Goal: Task Accomplishment & Management: Complete application form

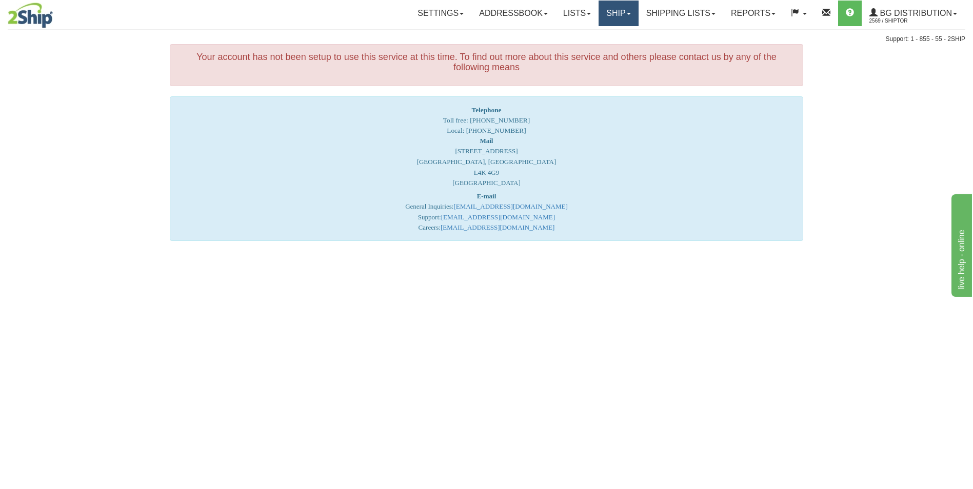
click at [605, 9] on link "Ship" at bounding box center [618, 14] width 39 height 26
click at [598, 35] on span "Ship Screen" at bounding box center [586, 36] width 39 height 8
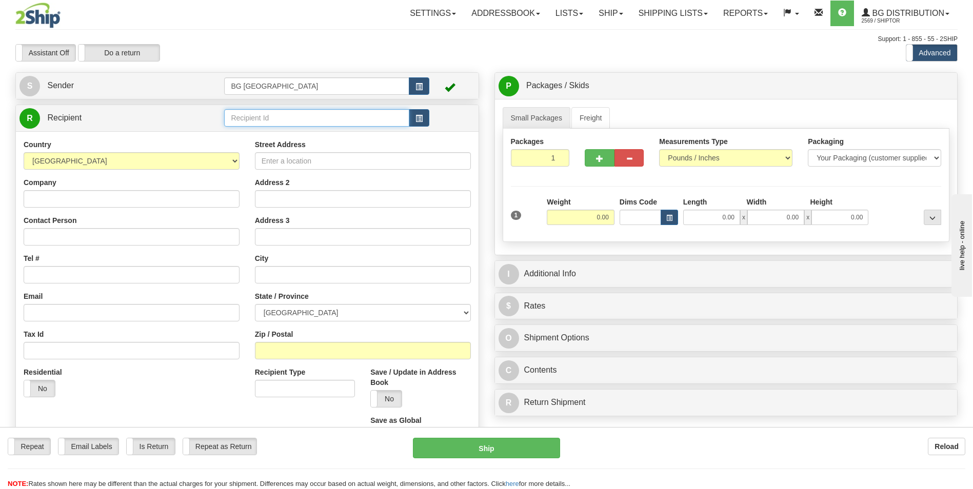
click at [238, 120] on input "text" at bounding box center [316, 117] width 185 height 17
click at [240, 128] on li "60028" at bounding box center [317, 133] width 184 height 13
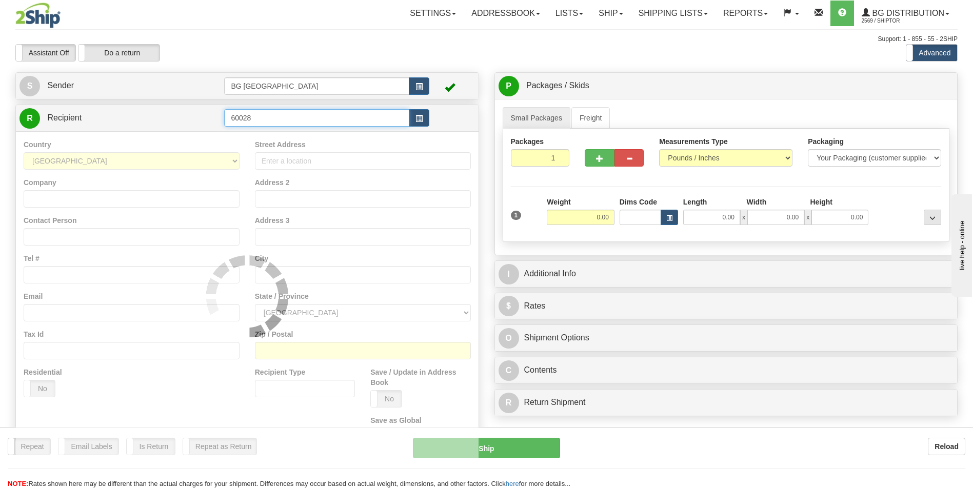
type input "60028"
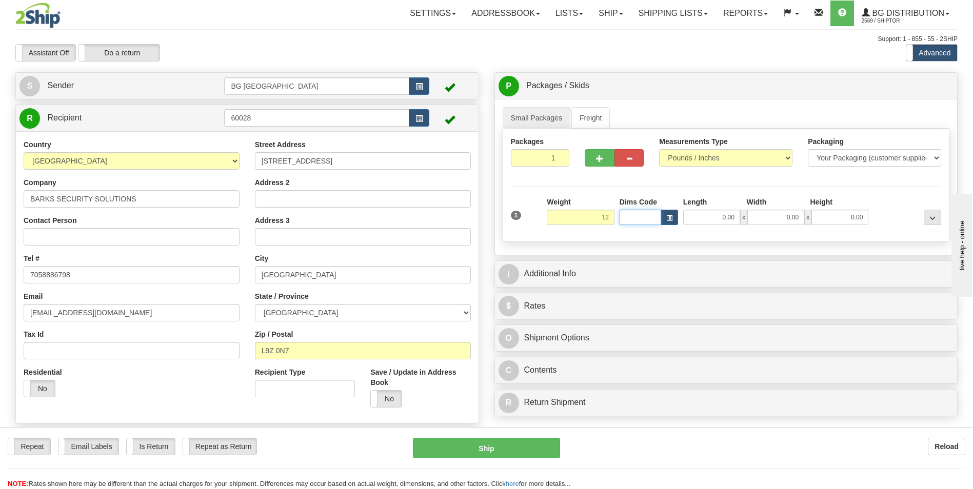
type input "12.00"
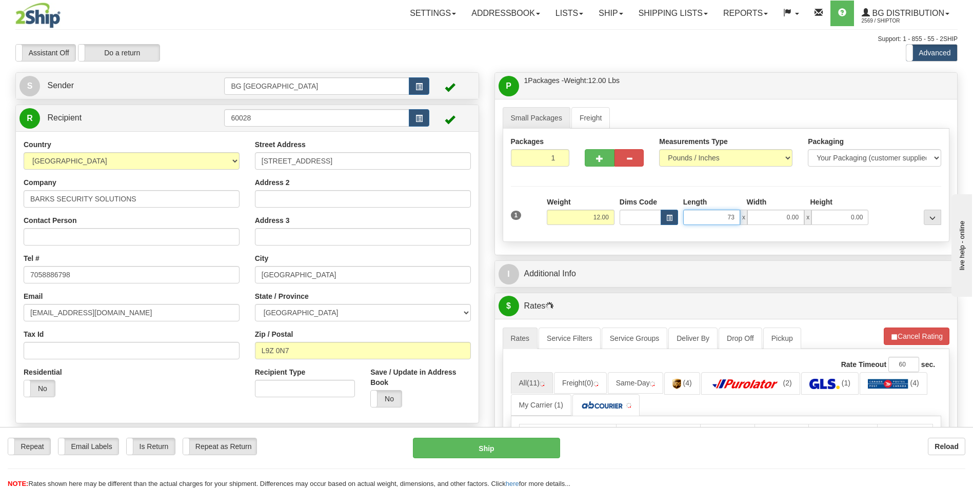
type input "73.00"
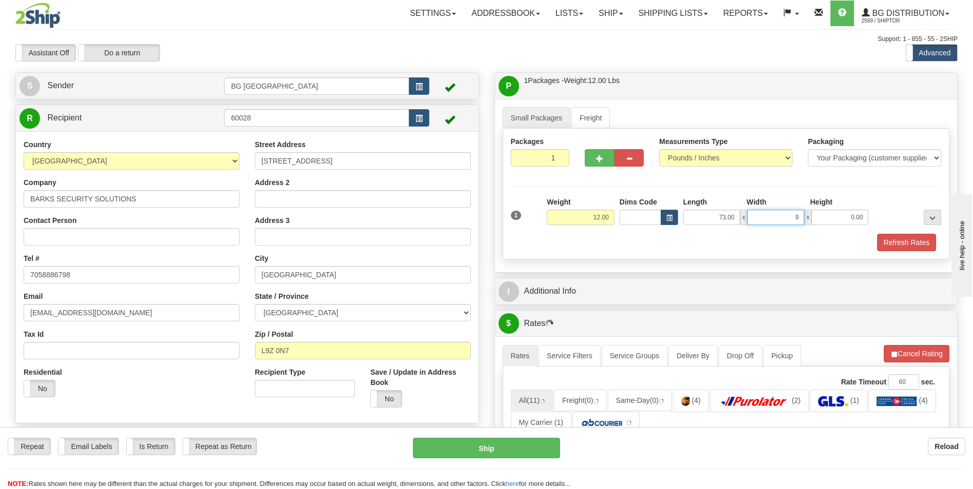
type input "9.00"
type input "2.00"
click at [598, 157] on span "button" at bounding box center [599, 158] width 7 height 7
type input "2"
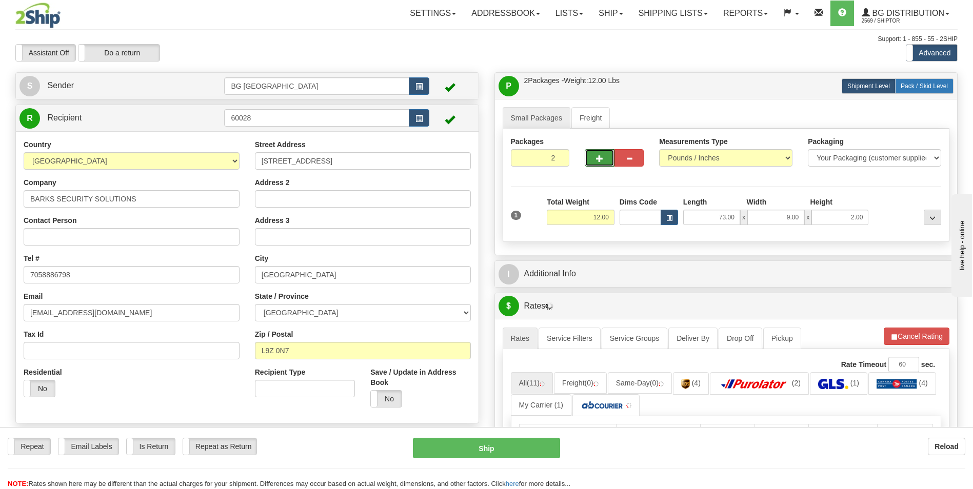
click at [917, 87] on span "Pack / Skid Level" at bounding box center [924, 86] width 47 height 7
radio input "true"
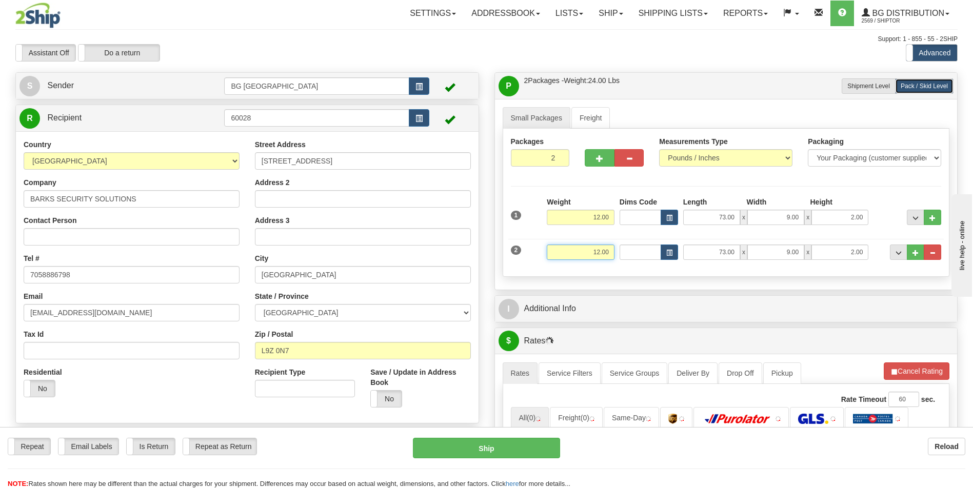
click at [602, 251] on input "12.00" at bounding box center [581, 252] width 68 height 15
type input "28.00"
type input "27.00"
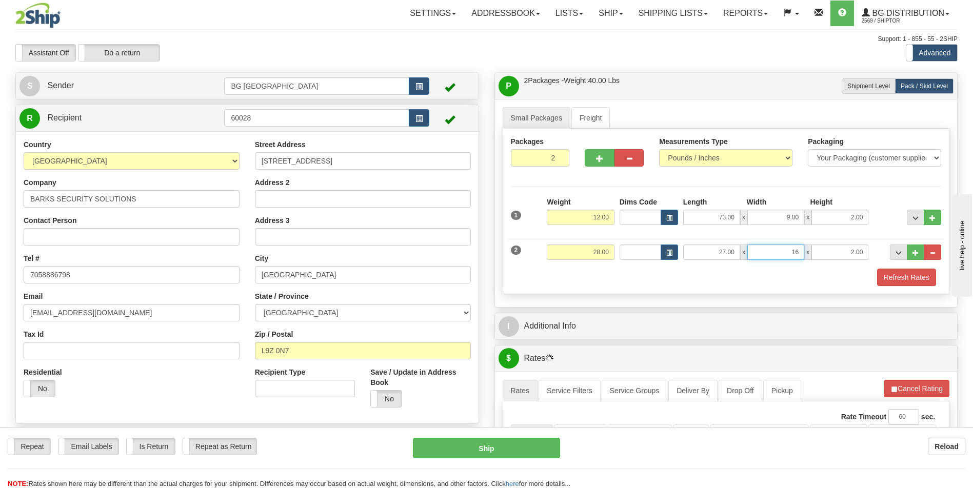
type input "16.00"
type input "5.00"
click at [918, 250] on span "..." at bounding box center [915, 253] width 6 height 6
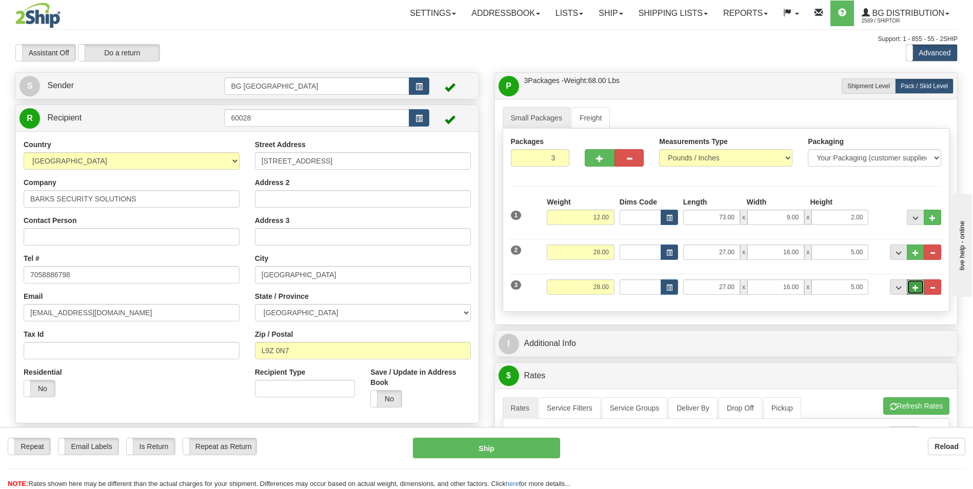
click at [916, 286] on span "..." at bounding box center [915, 288] width 6 height 6
type input "4"
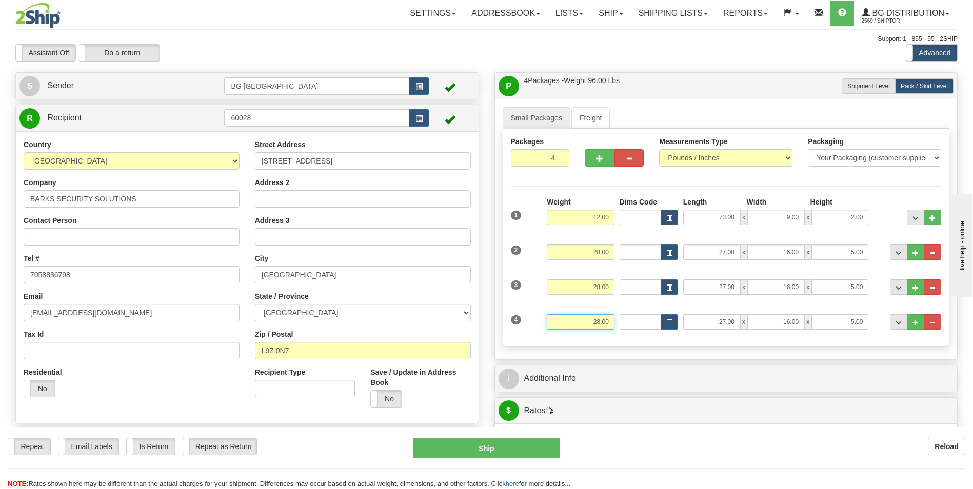
click at [587, 327] on input "28.00" at bounding box center [581, 321] width 68 height 15
type input "10.00"
type input "16.00"
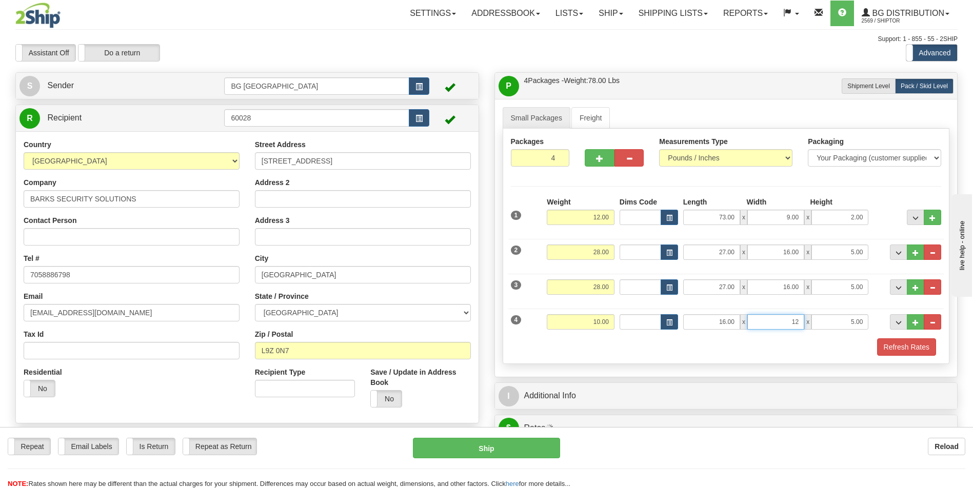
type input "12.00"
type input "10.00"
click at [913, 322] on span "..." at bounding box center [915, 323] width 6 height 6
type input "5"
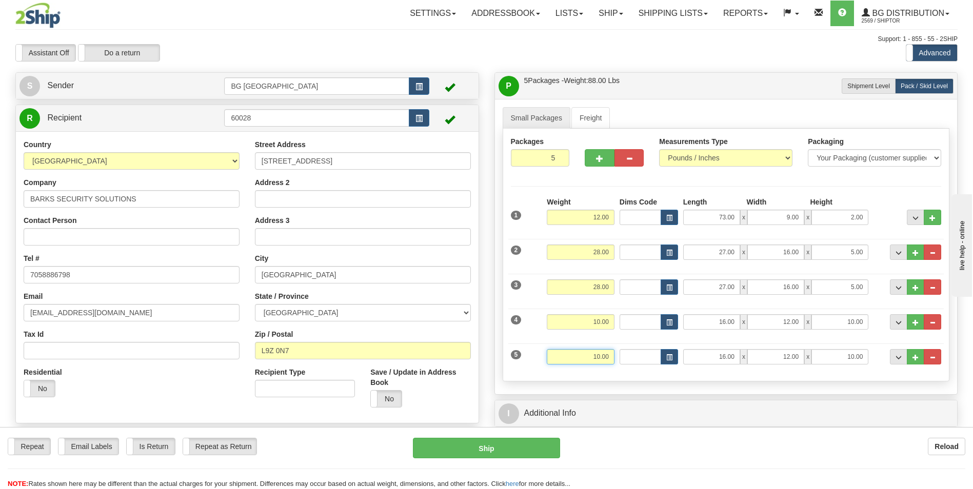
click at [597, 357] on input "10.00" at bounding box center [581, 356] width 68 height 15
type input "35.00"
type input "42.00"
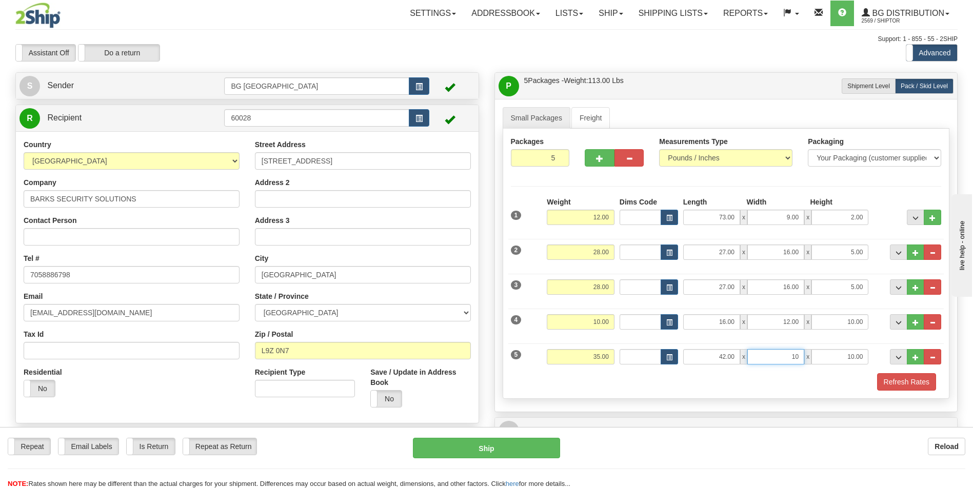
type input "10.00"
type input "7.00"
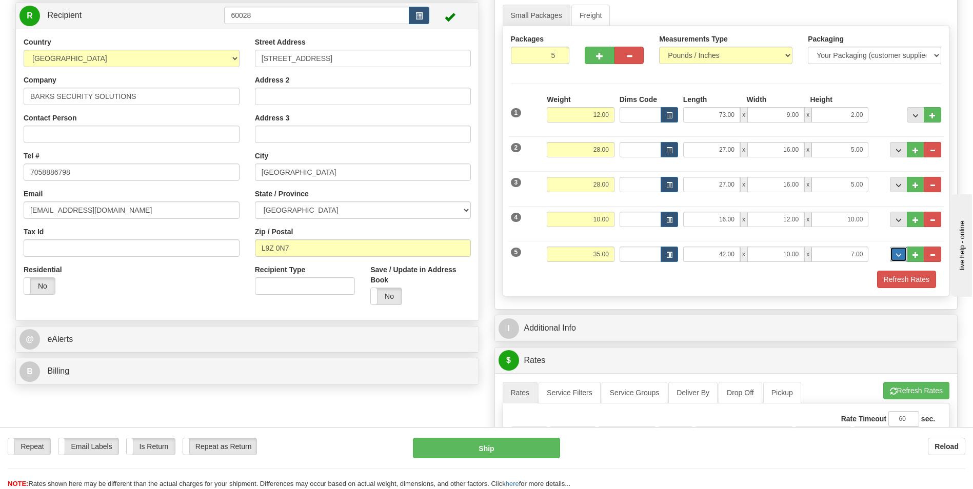
scroll to position [256, 0]
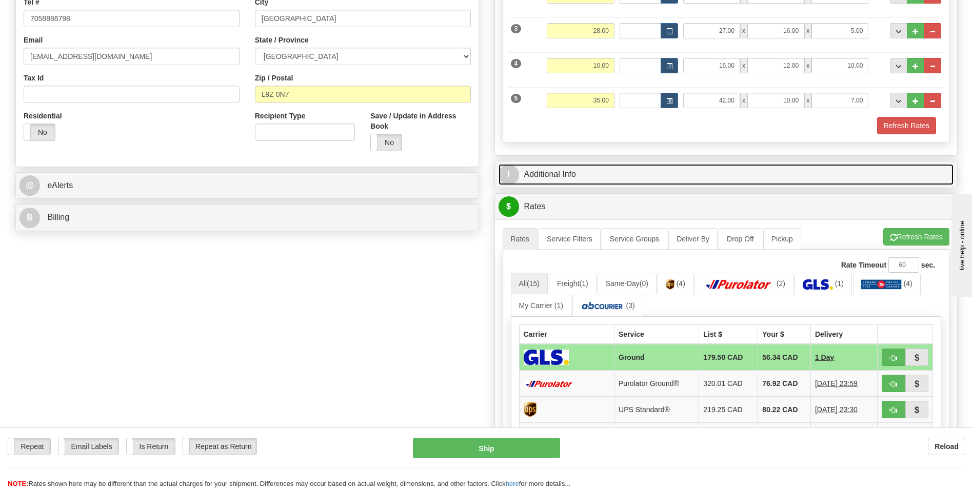
click at [586, 178] on link "I Additional Info" at bounding box center [726, 174] width 455 height 21
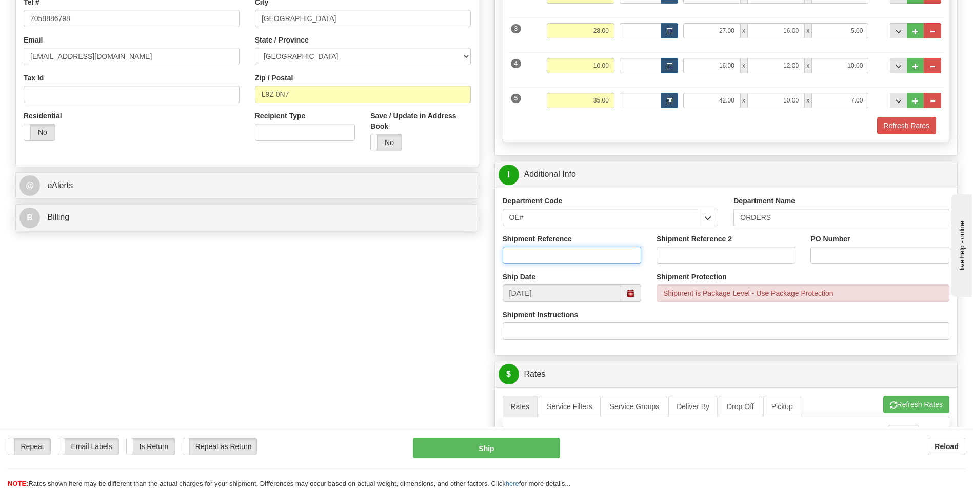
click at [534, 256] on input "Shipment Reference" at bounding box center [572, 255] width 138 height 17
type input "70184768-00"
click at [836, 261] on input "PO Number" at bounding box center [879, 255] width 138 height 17
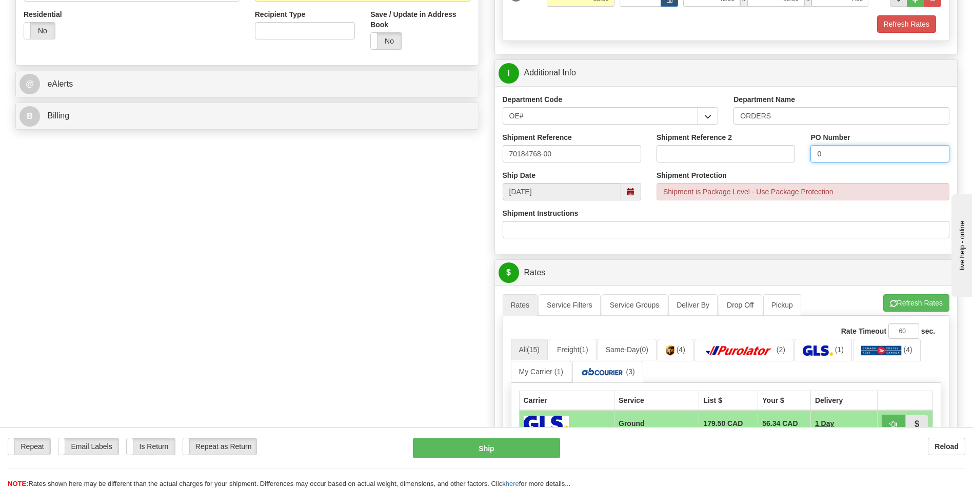
scroll to position [513, 0]
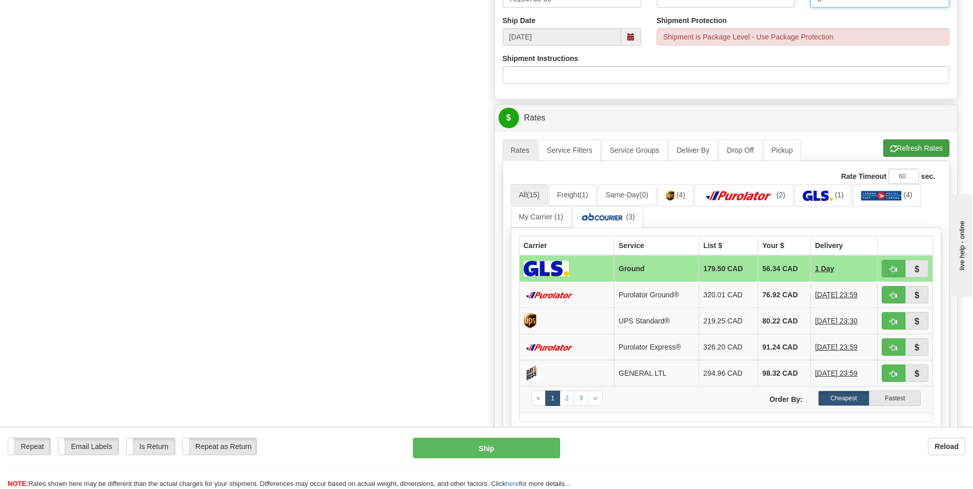
type input "0"
click at [914, 149] on button "Refresh Rates" at bounding box center [916, 148] width 66 height 17
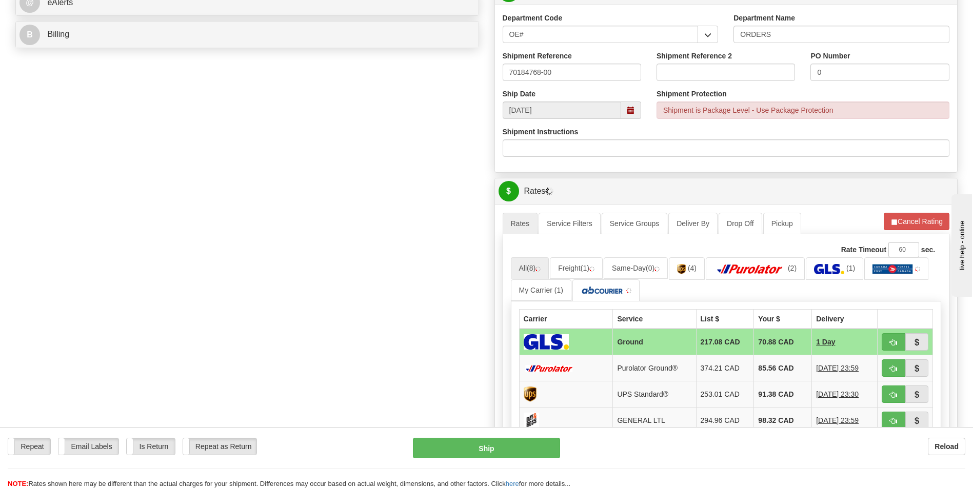
scroll to position [564, 0]
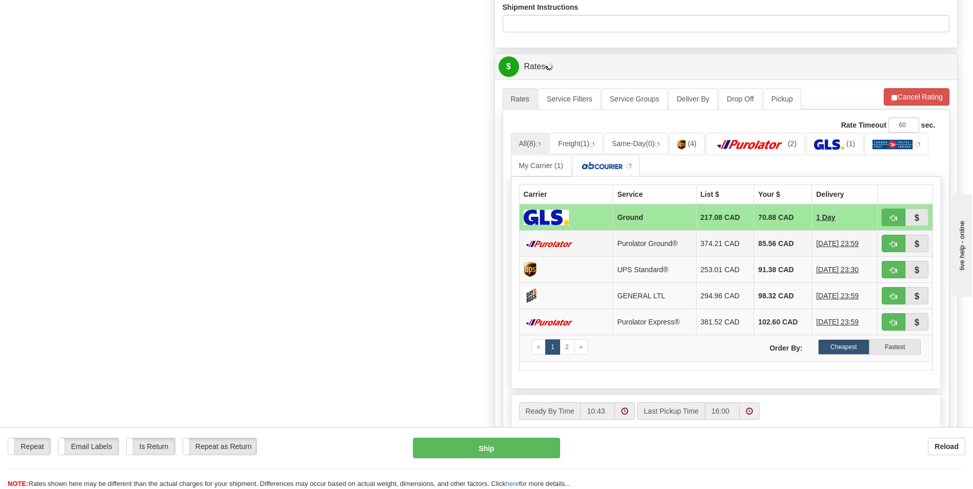
click at [771, 246] on td "85.56 CAD" at bounding box center [783, 244] width 58 height 26
click at [770, 249] on td "85.56 CAD" at bounding box center [783, 244] width 58 height 26
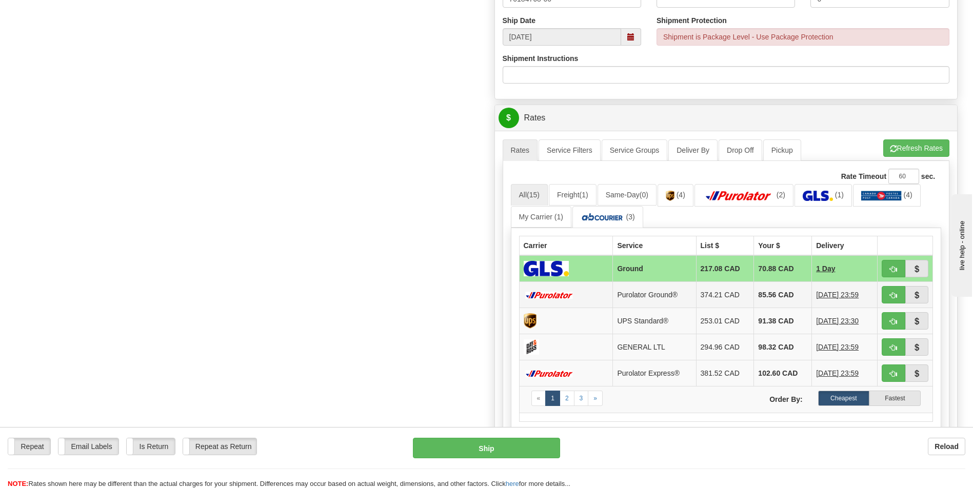
click at [754, 285] on td "85.56 CAD" at bounding box center [783, 295] width 58 height 26
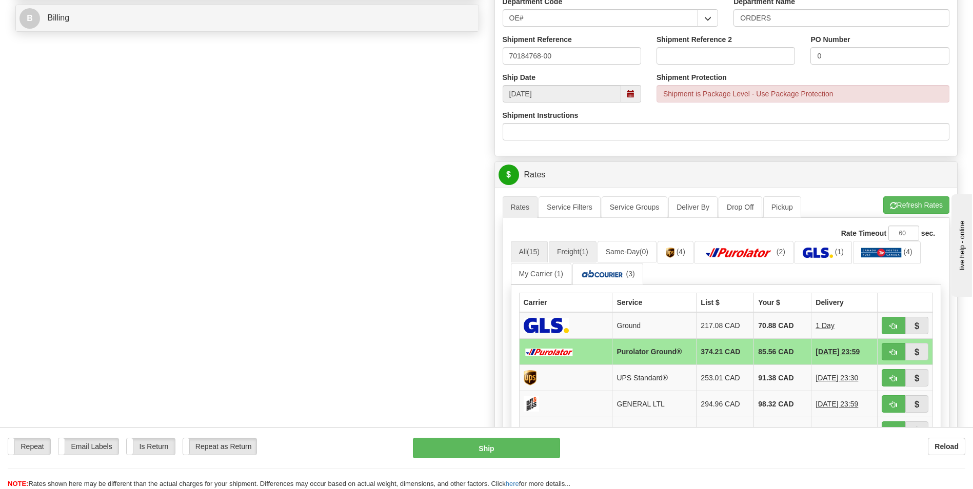
scroll to position [564, 0]
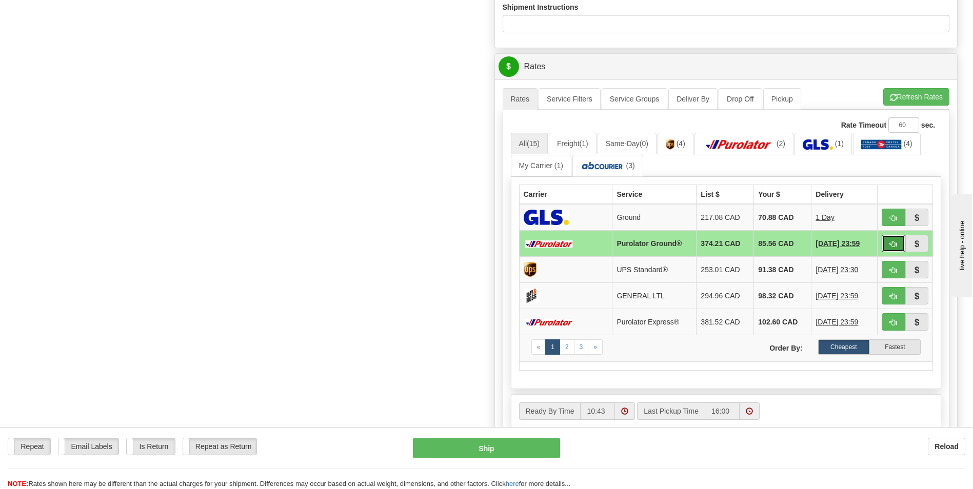
drag, startPoint x: 886, startPoint y: 240, endPoint x: 800, endPoint y: 247, distance: 86.9
click at [886, 240] on button "button" at bounding box center [894, 243] width 24 height 17
type input "260"
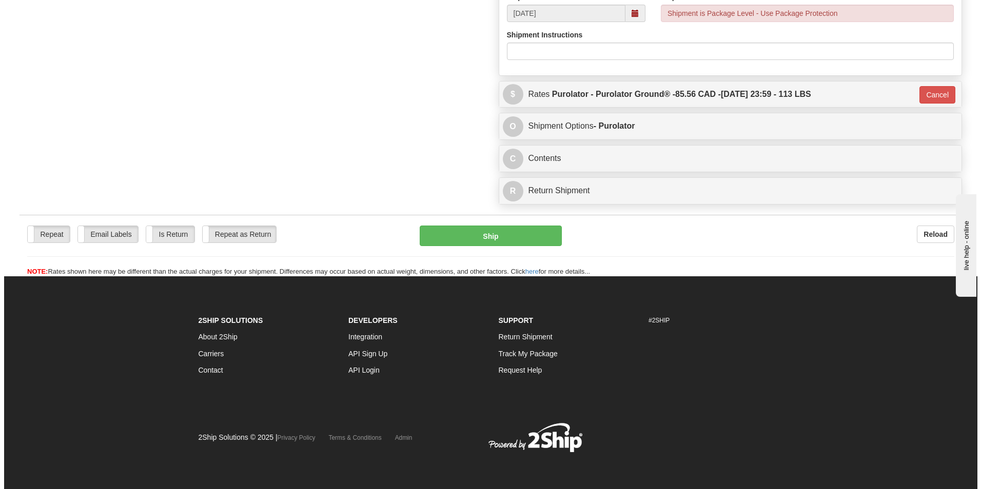
scroll to position [536, 0]
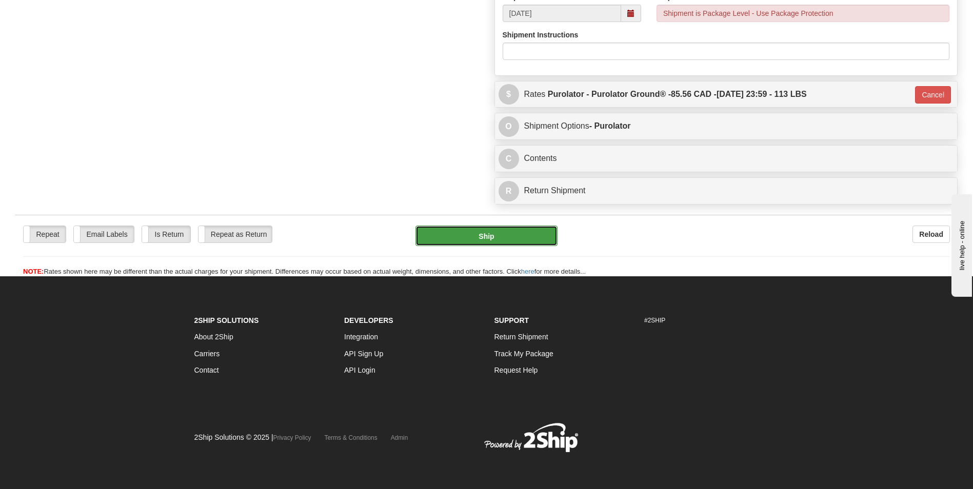
click at [464, 238] on button "Ship" at bounding box center [486, 236] width 142 height 21
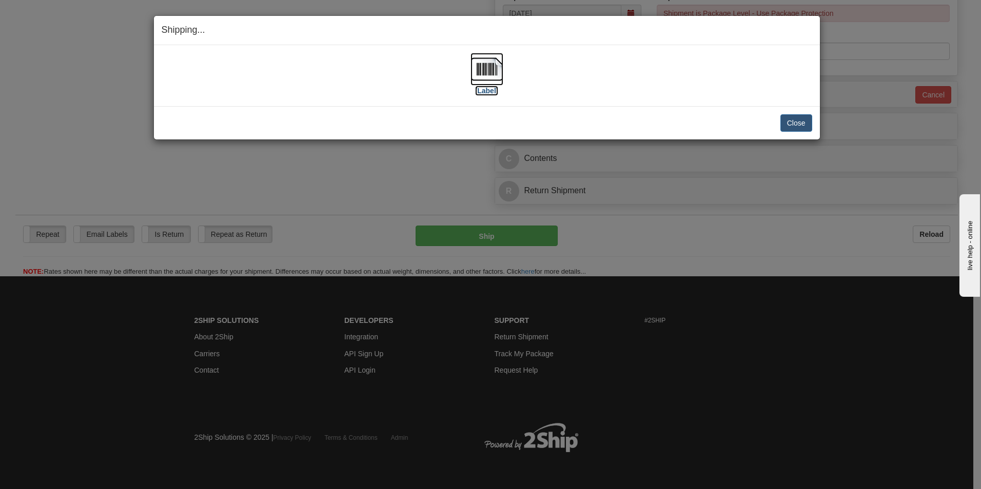
click at [492, 58] on img at bounding box center [486, 69] width 33 height 33
click at [807, 127] on button "Close" at bounding box center [796, 122] width 32 height 17
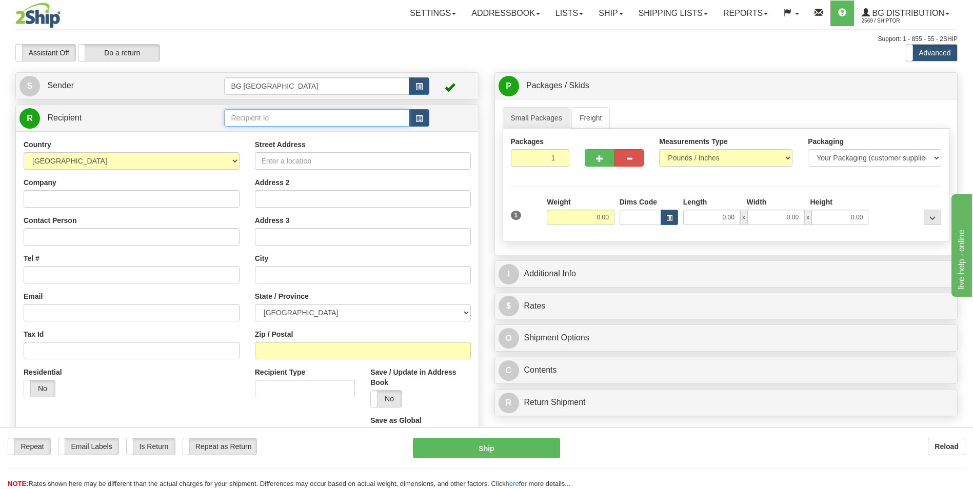
click at [344, 115] on input "text" at bounding box center [316, 117] width 185 height 17
click at [325, 133] on div "60803" at bounding box center [314, 133] width 175 height 11
type input "60803"
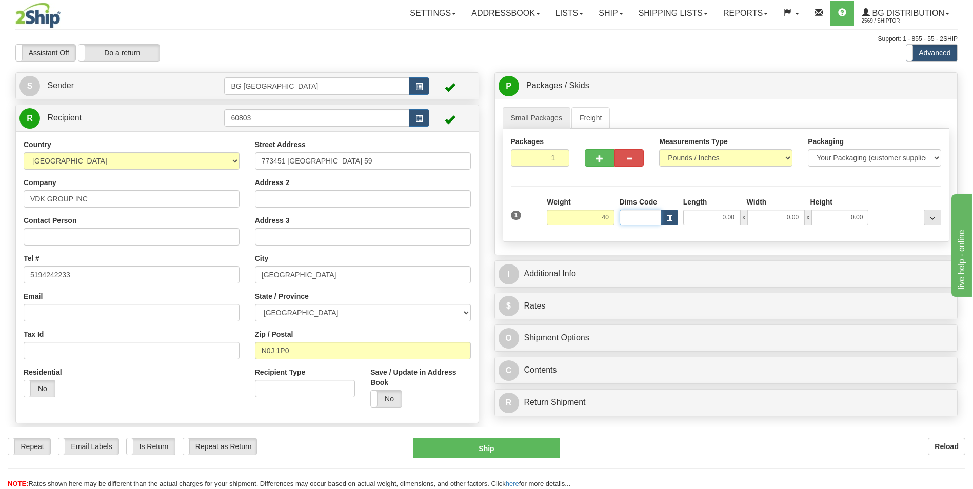
type input "40.00"
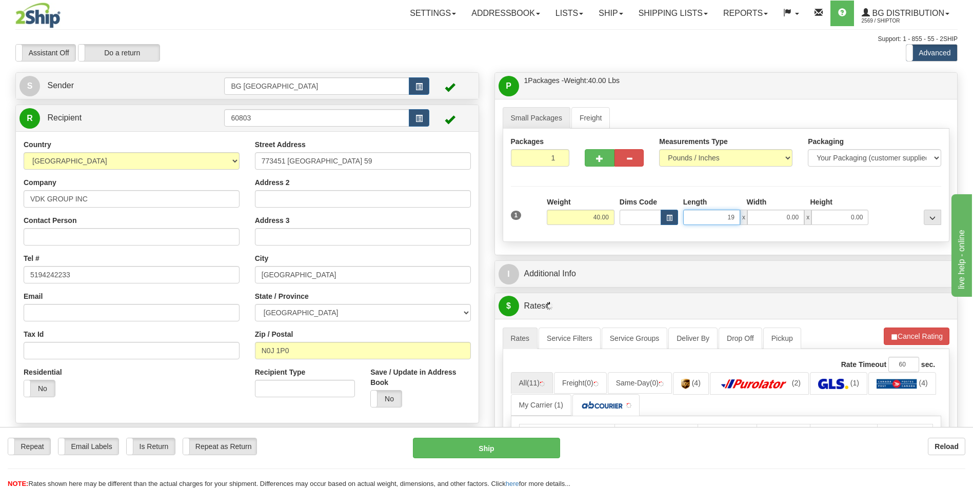
type input "19.00"
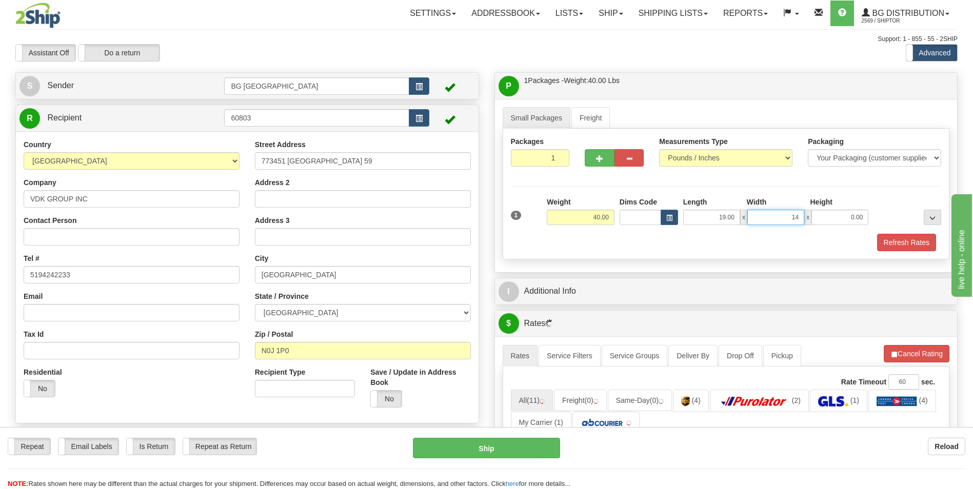
type input "14.00"
type input "8.00"
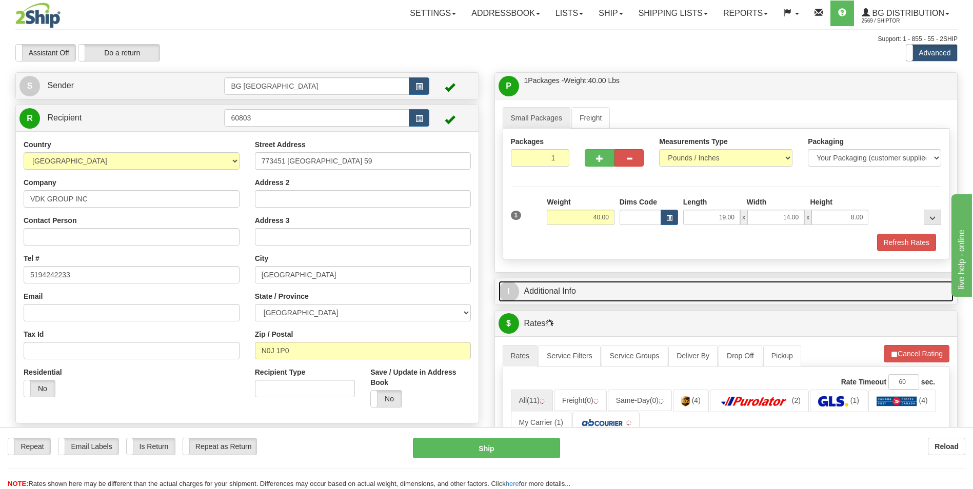
click at [585, 286] on link "I Additional Info" at bounding box center [726, 291] width 455 height 21
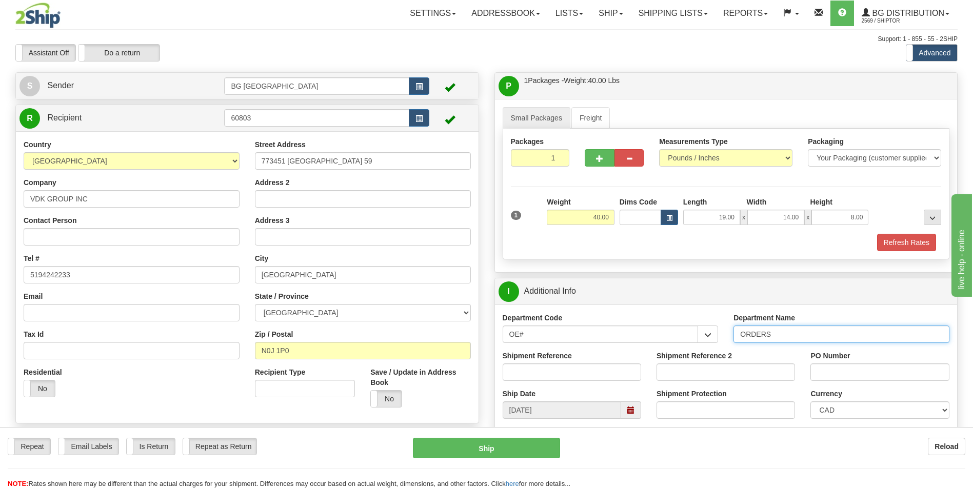
click at [808, 334] on input "ORDERS" at bounding box center [841, 334] width 216 height 17
type input "70182835-00"
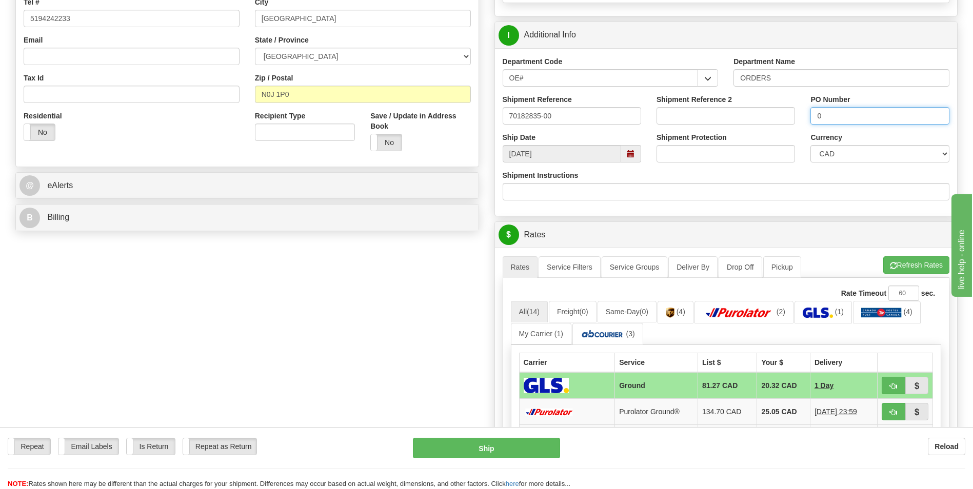
type input "0"
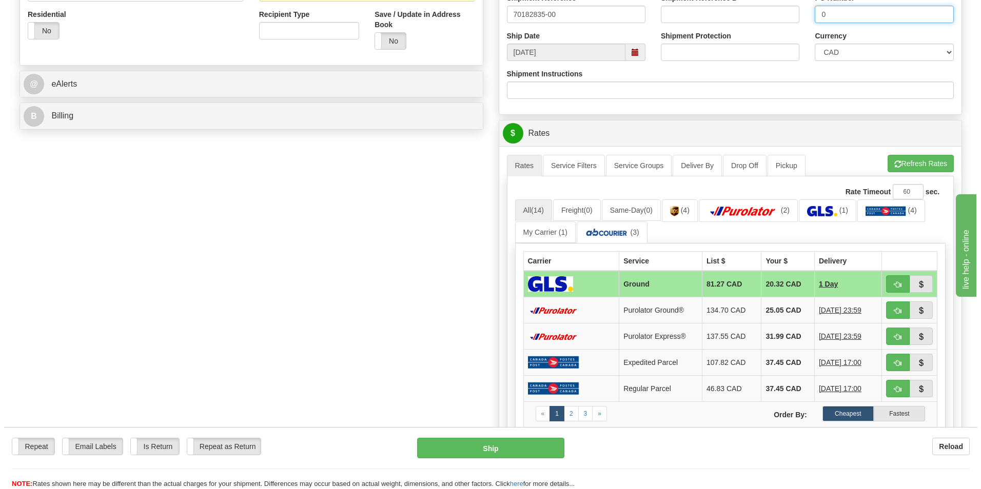
scroll to position [359, 0]
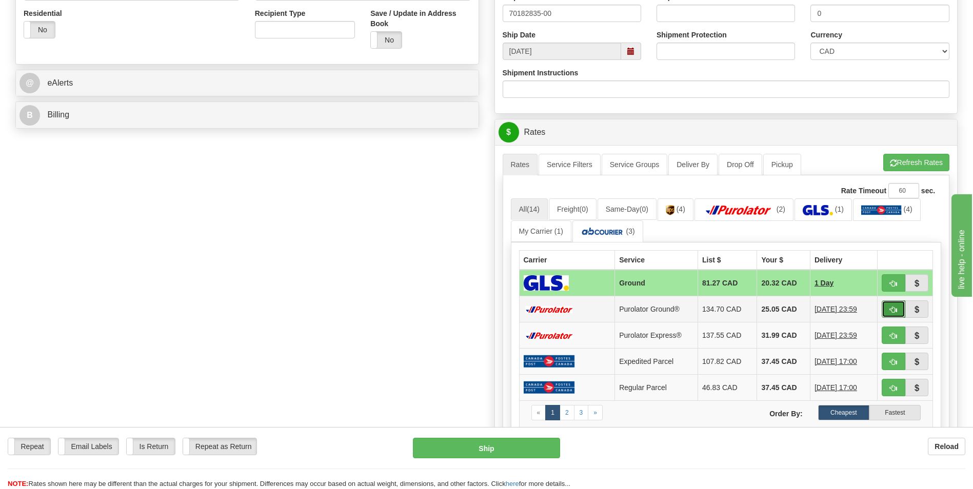
click at [886, 304] on button "button" at bounding box center [894, 309] width 24 height 17
type input "260"
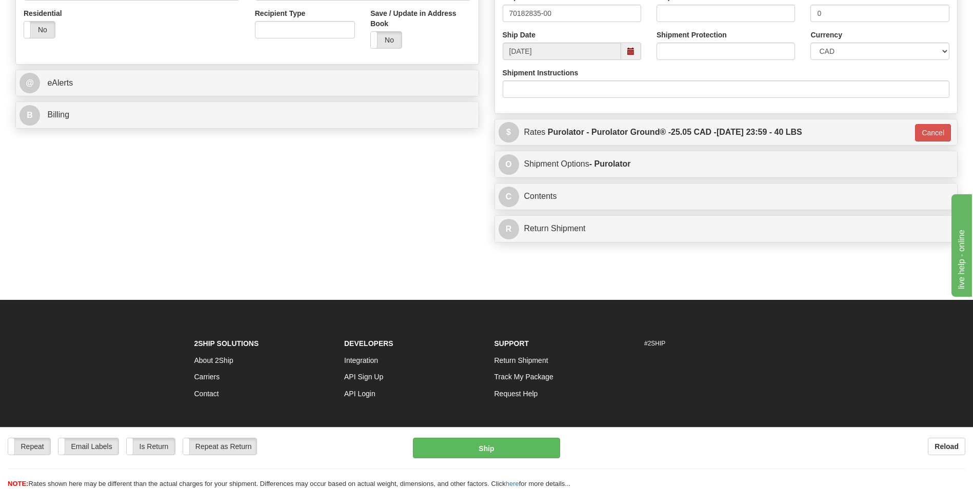
click at [471, 464] on div "Repeat Repeat Email Labels Email Labels Edit Is Return Is Return Repeat as Retu…" at bounding box center [486, 463] width 973 height 51
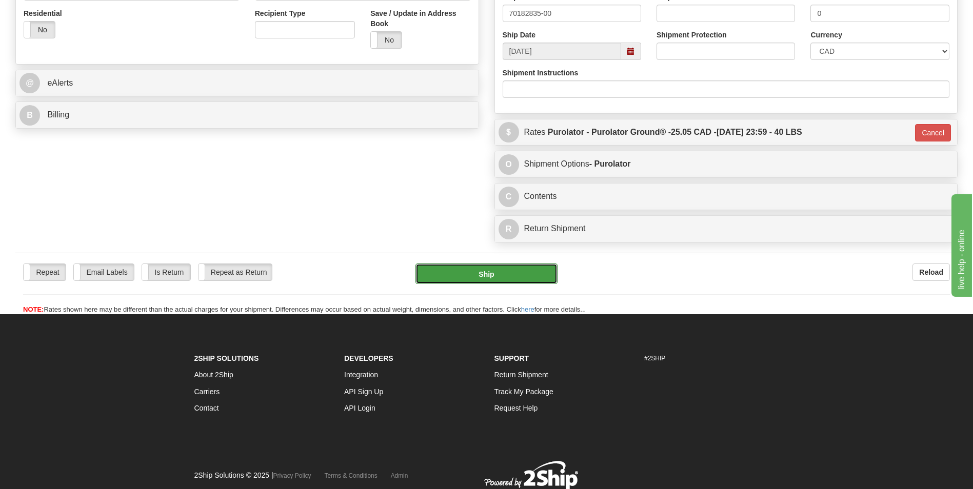
click at [485, 281] on button "Ship" at bounding box center [486, 274] width 142 height 21
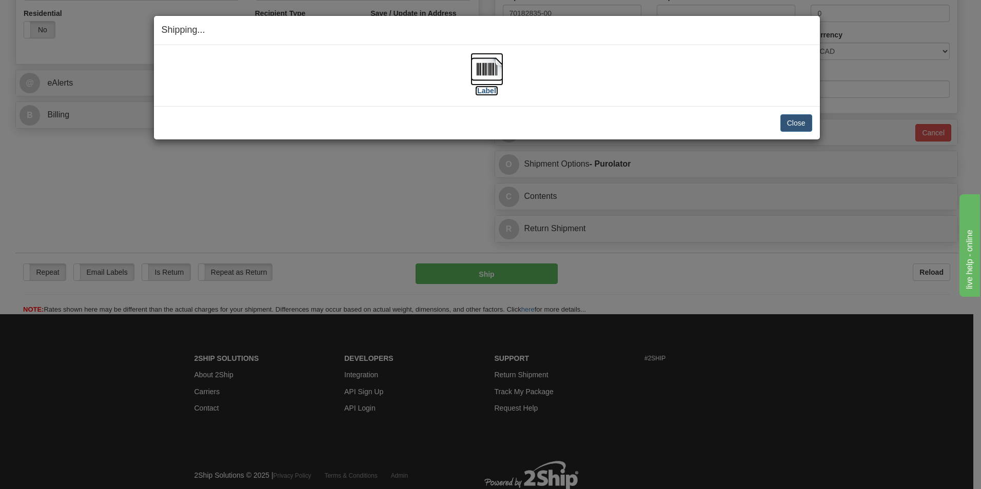
click at [497, 78] on img at bounding box center [486, 69] width 33 height 33
click at [785, 122] on button "Close" at bounding box center [796, 122] width 32 height 17
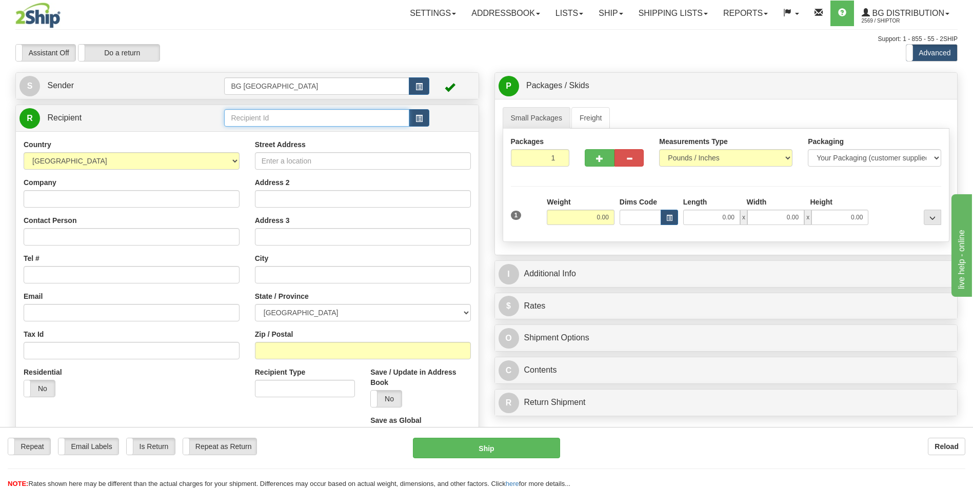
click at [289, 114] on input "text" at bounding box center [316, 117] width 185 height 17
click at [271, 130] on div "60117" at bounding box center [314, 133] width 175 height 11
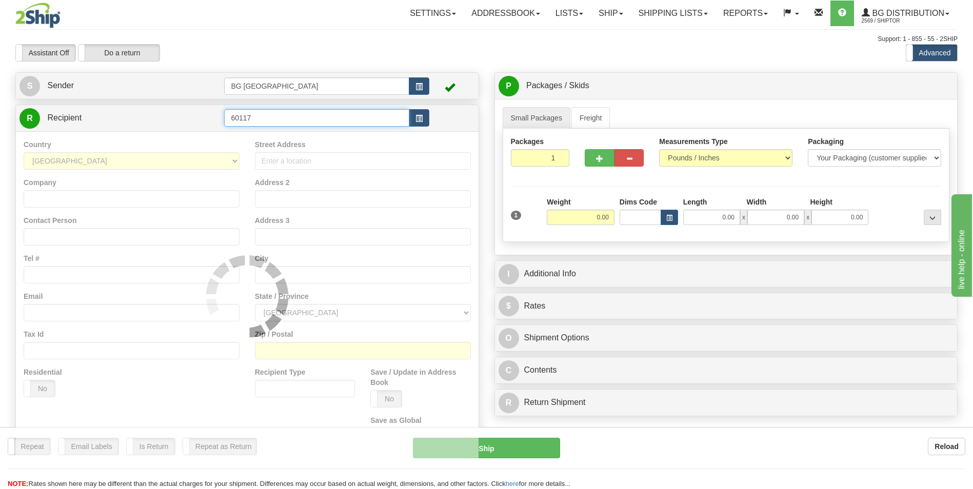
type input "60117"
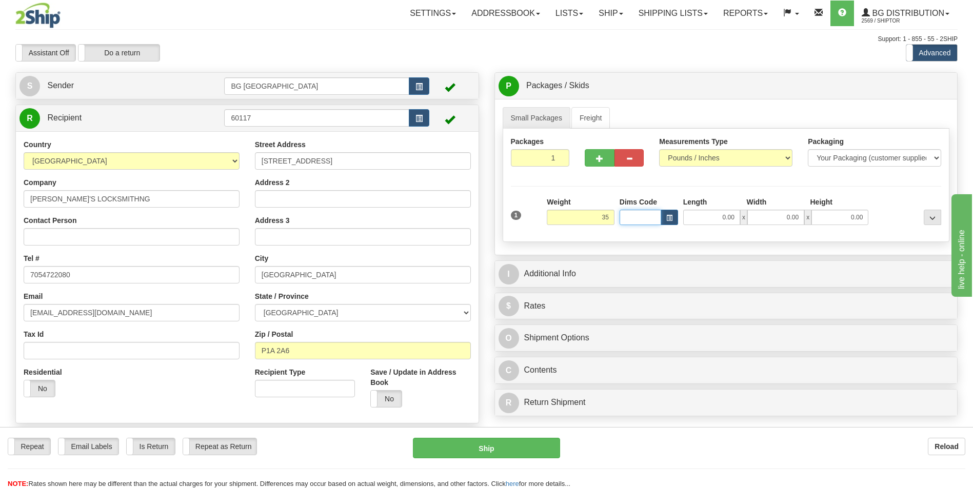
type input "35.00"
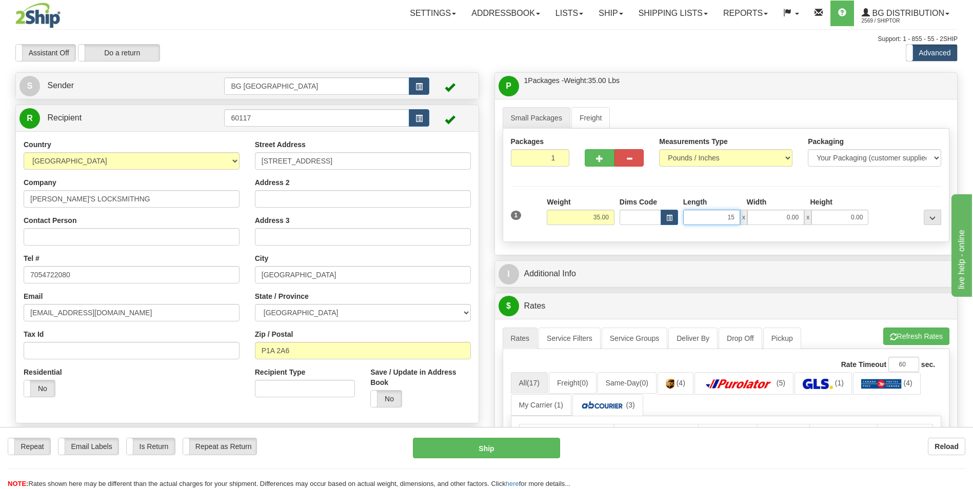
type input "15.00"
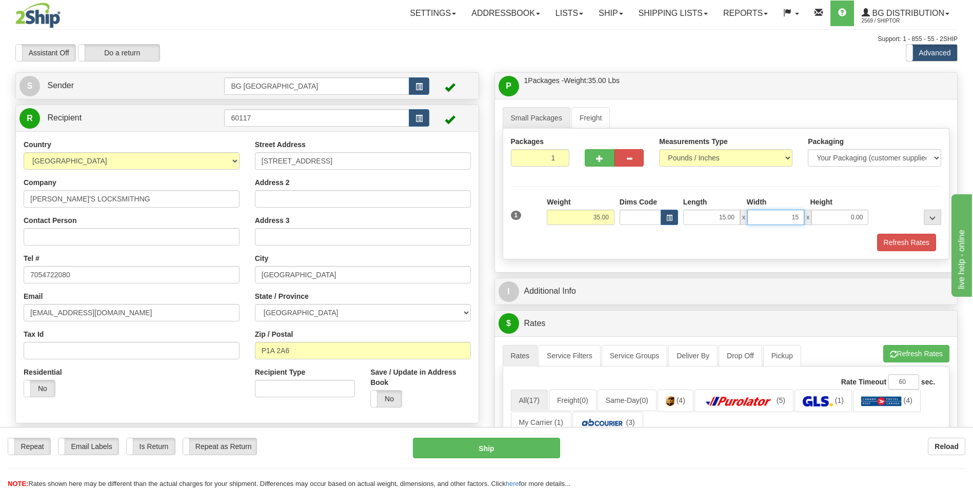
type input "15.00"
type input "10.00"
click at [586, 152] on button "button" at bounding box center [599, 157] width 29 height 17
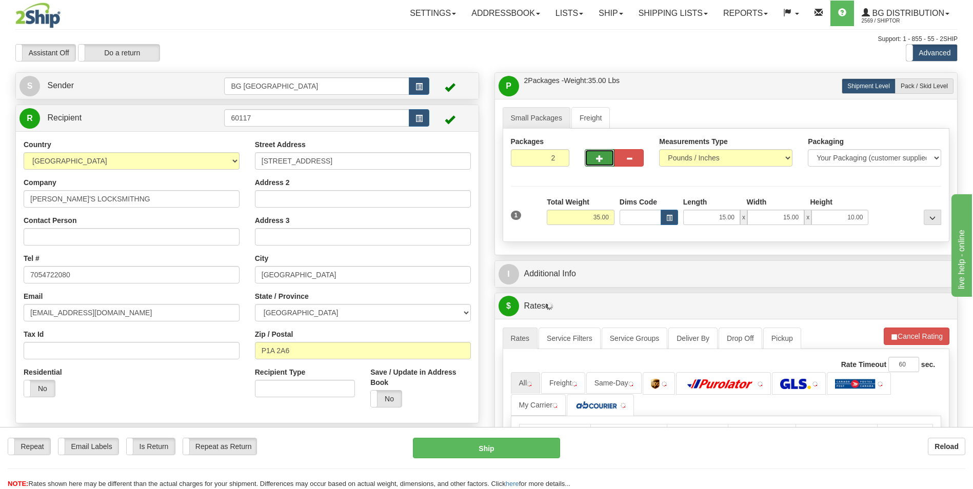
click at [598, 153] on button "button" at bounding box center [599, 157] width 29 height 17
type input "3"
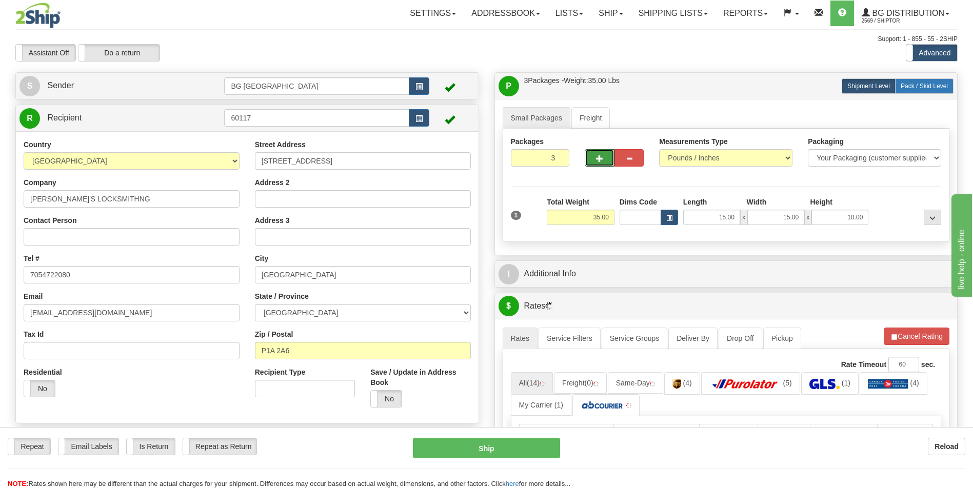
click at [930, 87] on span "Pack / Skid Level" at bounding box center [924, 86] width 47 height 7
radio input "true"
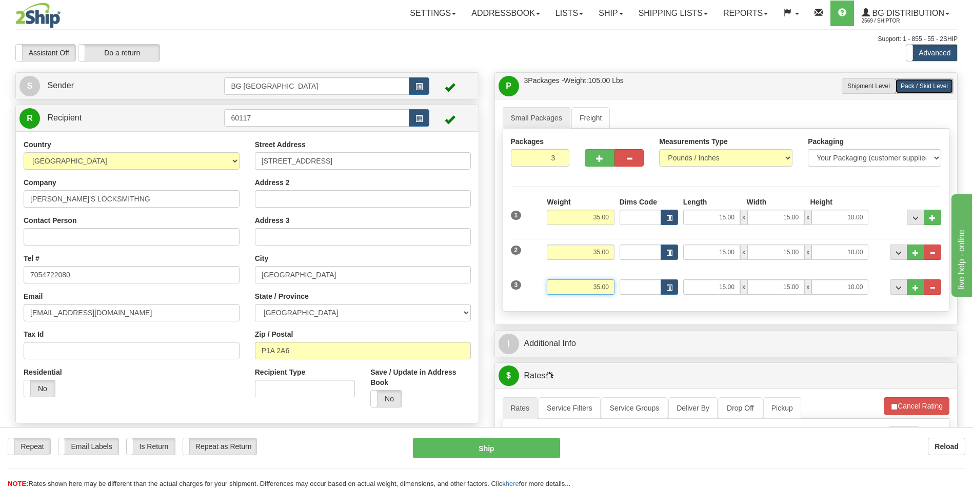
click at [601, 283] on input "35.00" at bounding box center [581, 287] width 68 height 15
type input "15.00"
type input "10.00"
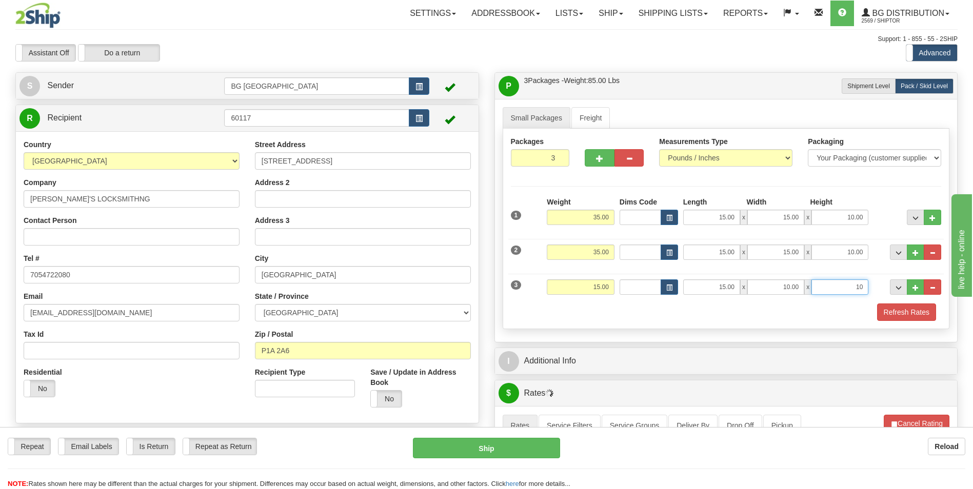
type input "10.00"
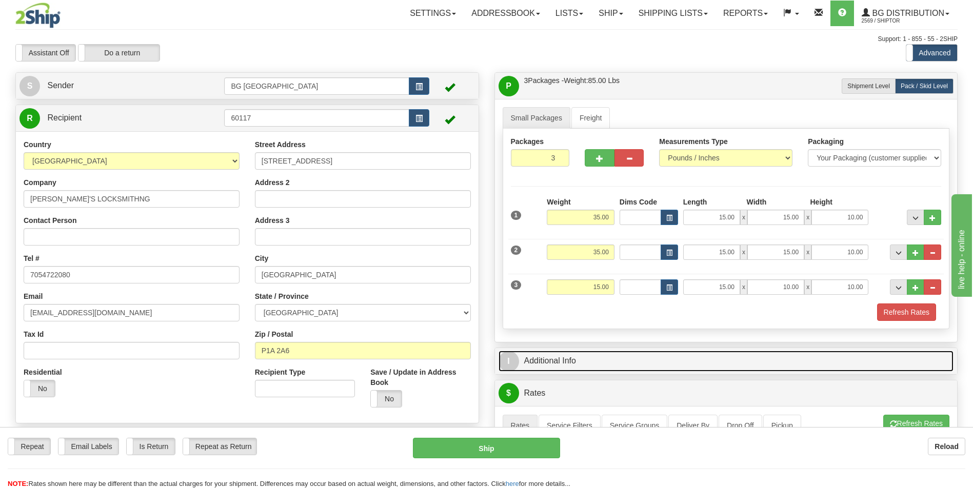
click at [651, 355] on link "I Additional Info" at bounding box center [726, 361] width 455 height 21
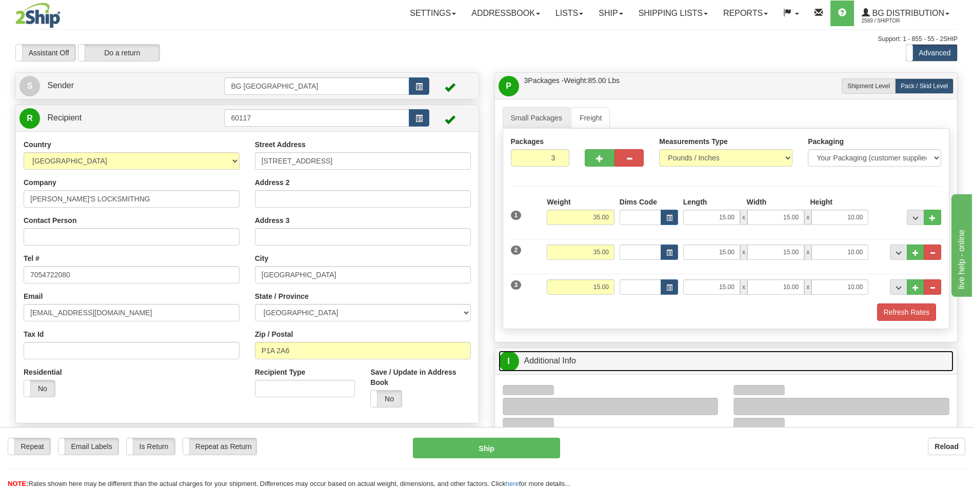
scroll to position [154, 0]
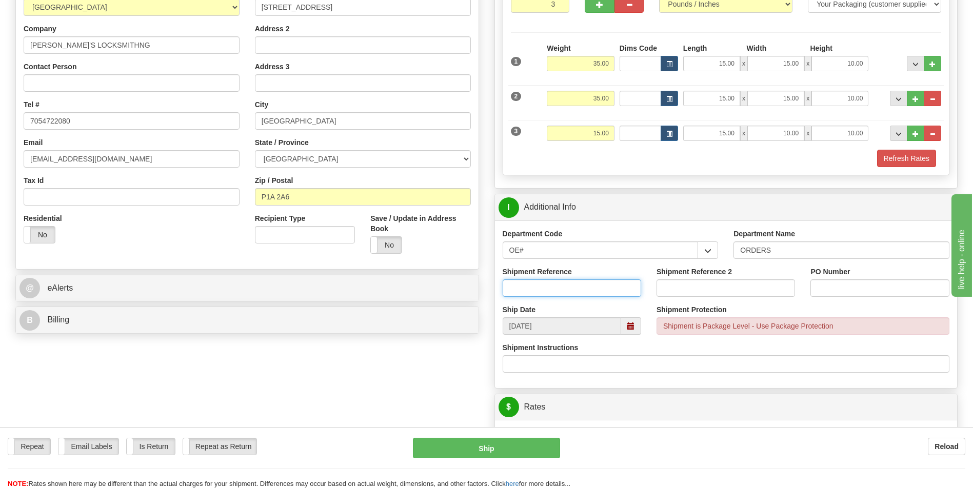
click at [559, 288] on input "Shipment Reference" at bounding box center [572, 288] width 138 height 17
type input "70182895-00"
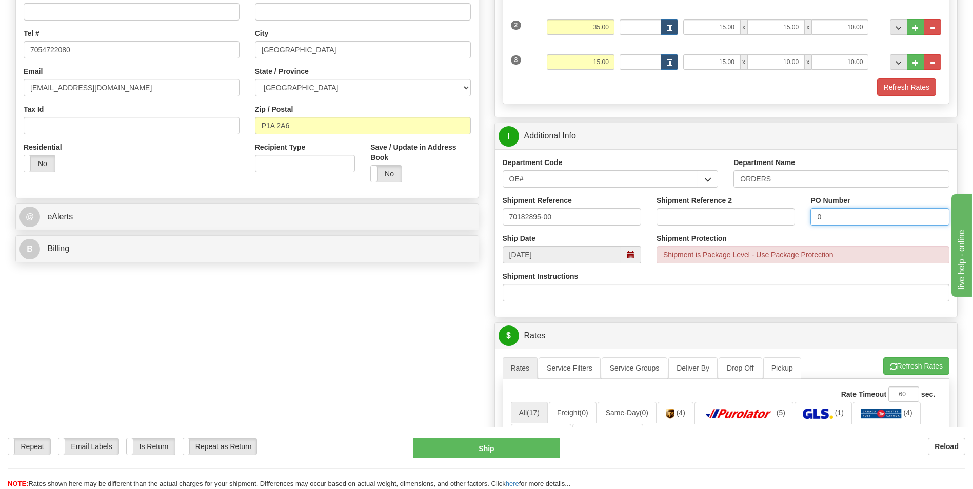
scroll to position [410, 0]
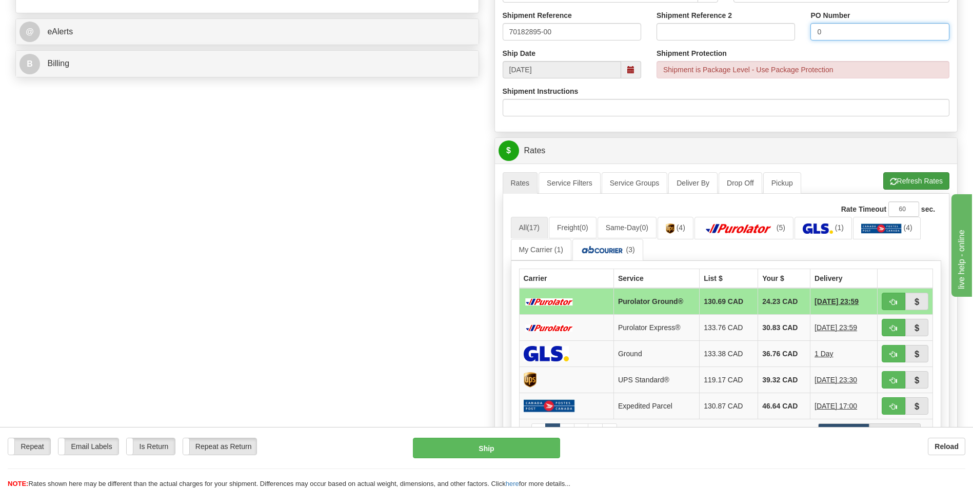
type input "0"
click at [911, 187] on button "Refresh Rates" at bounding box center [916, 180] width 66 height 17
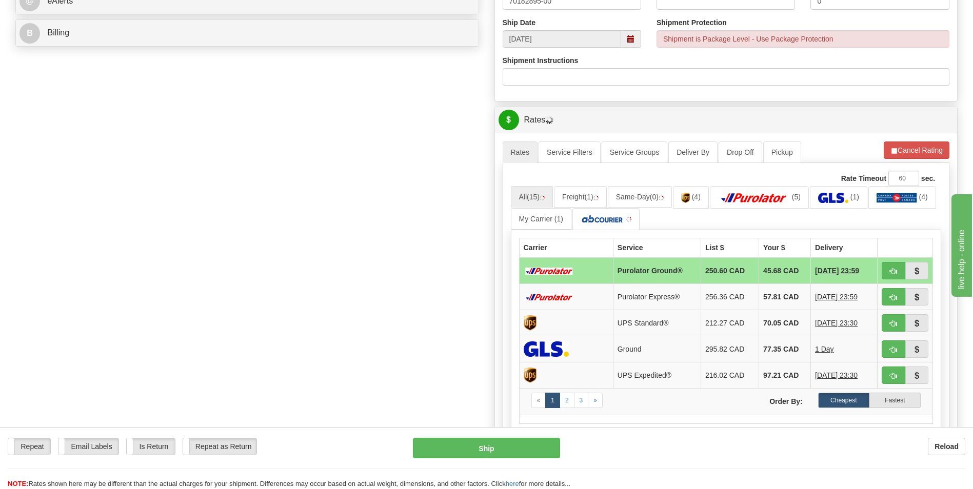
scroll to position [462, 0]
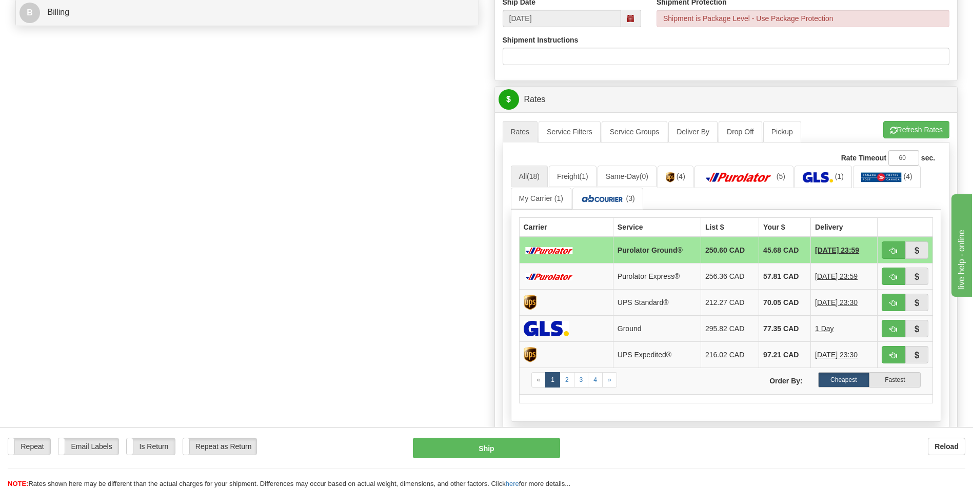
click at [763, 256] on td "45.68 CAD" at bounding box center [785, 250] width 52 height 27
click at [884, 250] on button "button" at bounding box center [894, 250] width 24 height 17
type input "260"
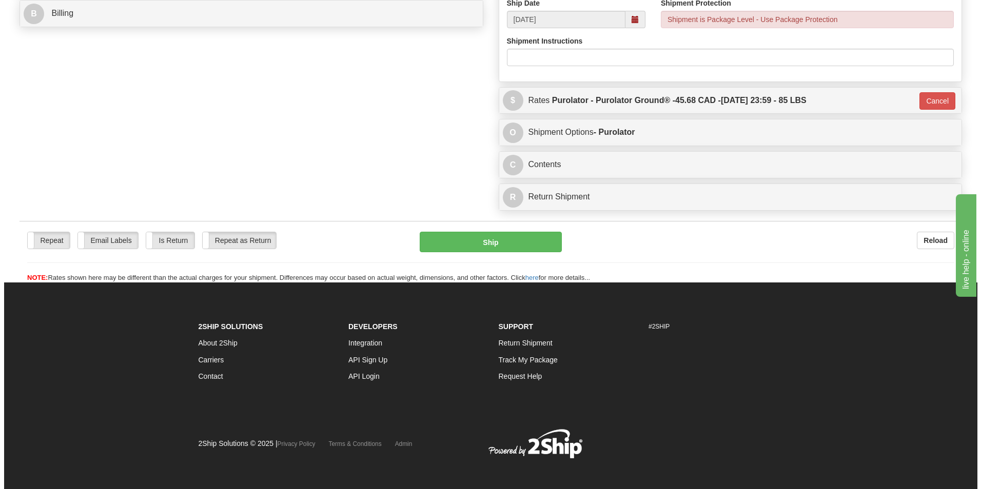
scroll to position [102, 0]
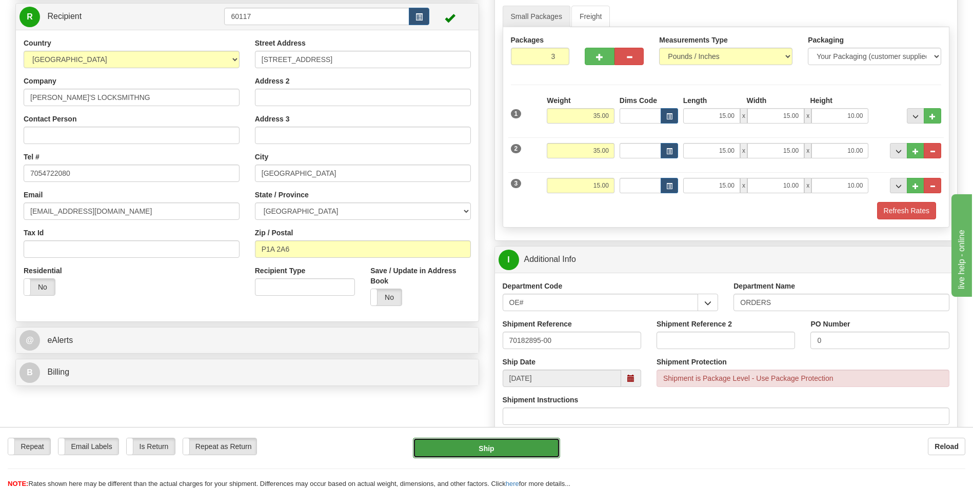
click at [463, 454] on button "Ship" at bounding box center [486, 448] width 147 height 21
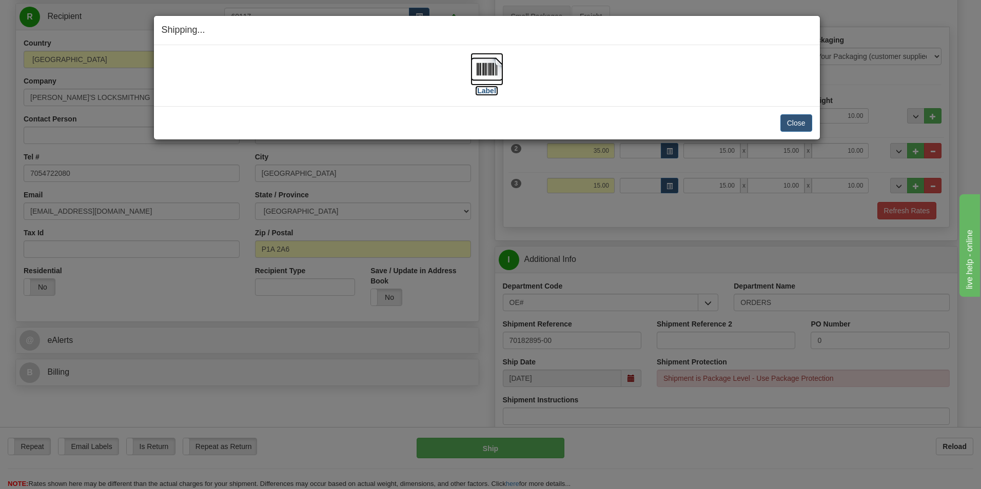
click at [492, 70] on img at bounding box center [486, 69] width 33 height 33
click at [801, 116] on button "Close" at bounding box center [796, 122] width 32 height 17
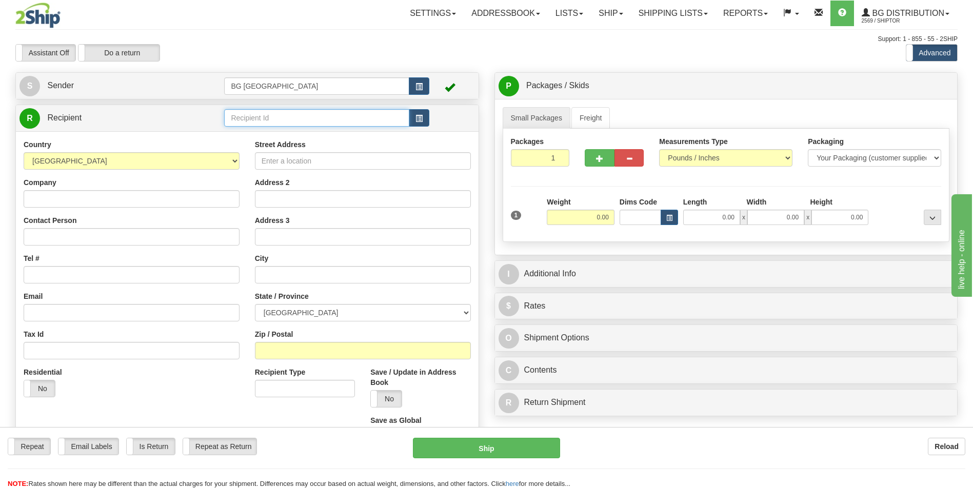
click at [238, 118] on input "text" at bounding box center [316, 117] width 185 height 17
click at [234, 138] on div "60553" at bounding box center [314, 133] width 175 height 11
type input "60553"
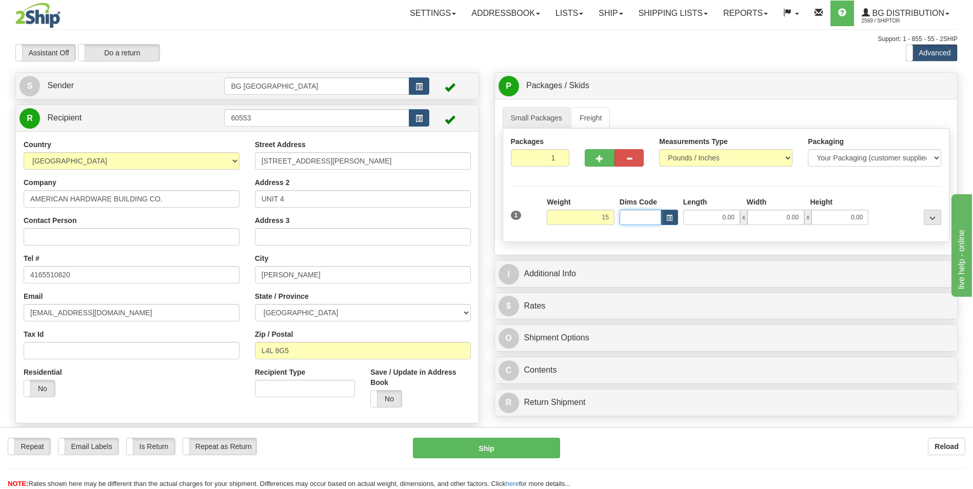
type input "15.00"
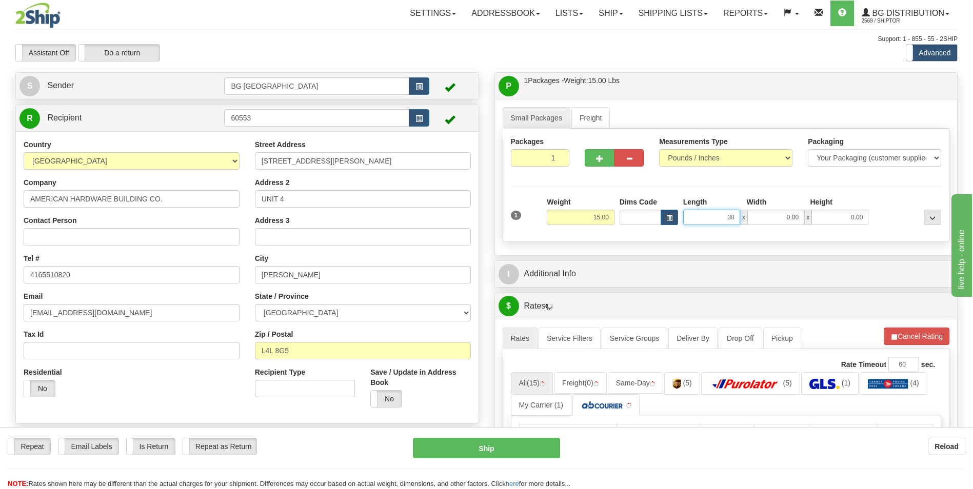
type input "38.00"
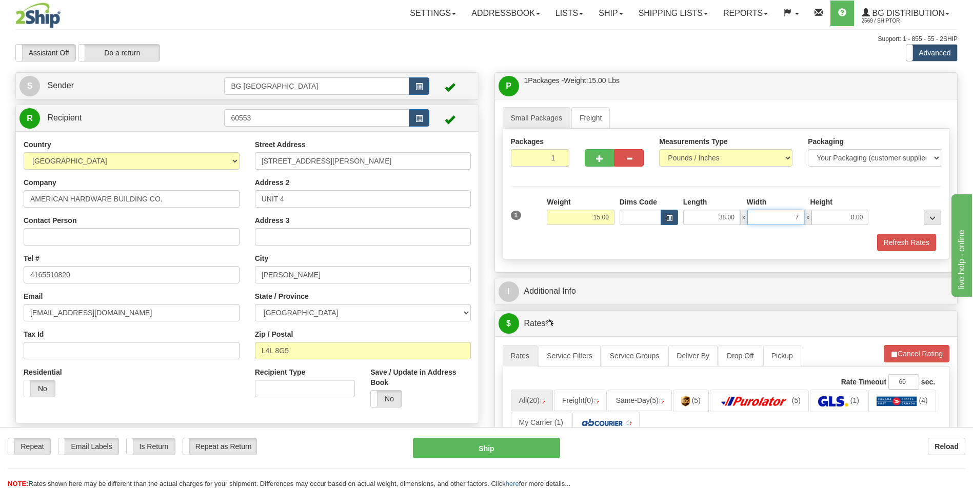
type input "7.00"
type input "5.00"
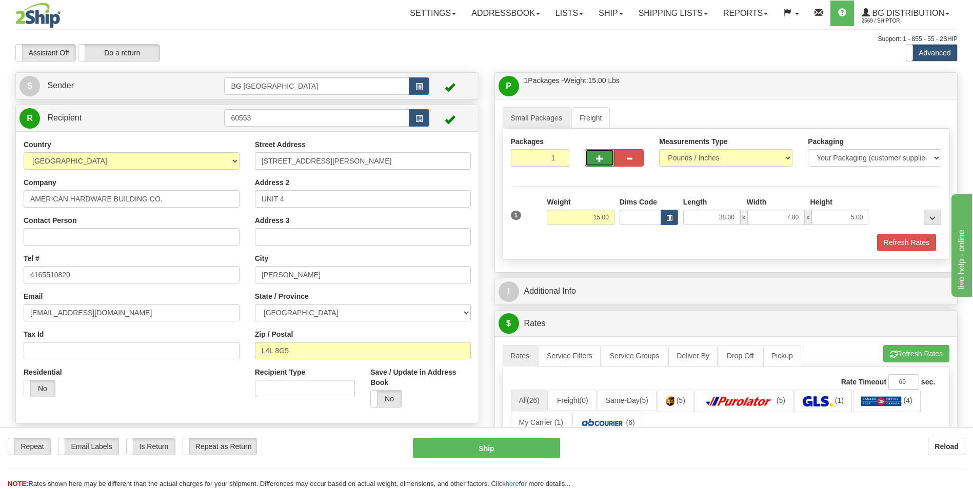
click at [597, 162] on span "button" at bounding box center [599, 158] width 7 height 7
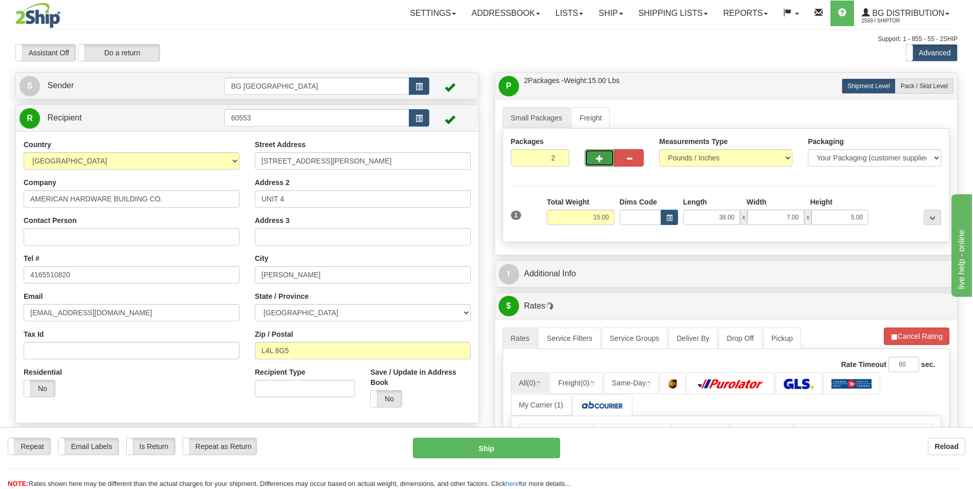
click at [597, 162] on span "button" at bounding box center [599, 158] width 7 height 7
type input "3"
click at [927, 86] on span "Pack / Skid Level" at bounding box center [924, 86] width 47 height 7
radio input "true"
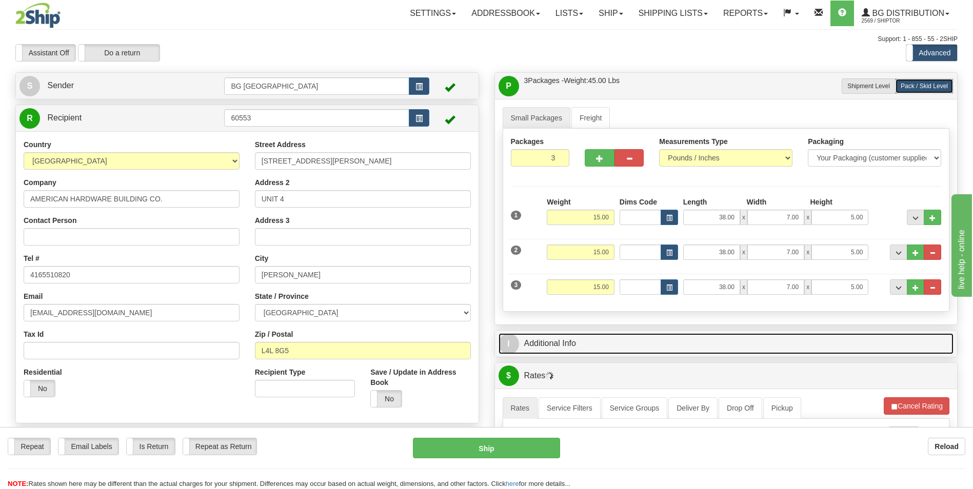
click at [579, 339] on link "I Additional Info" at bounding box center [726, 343] width 455 height 21
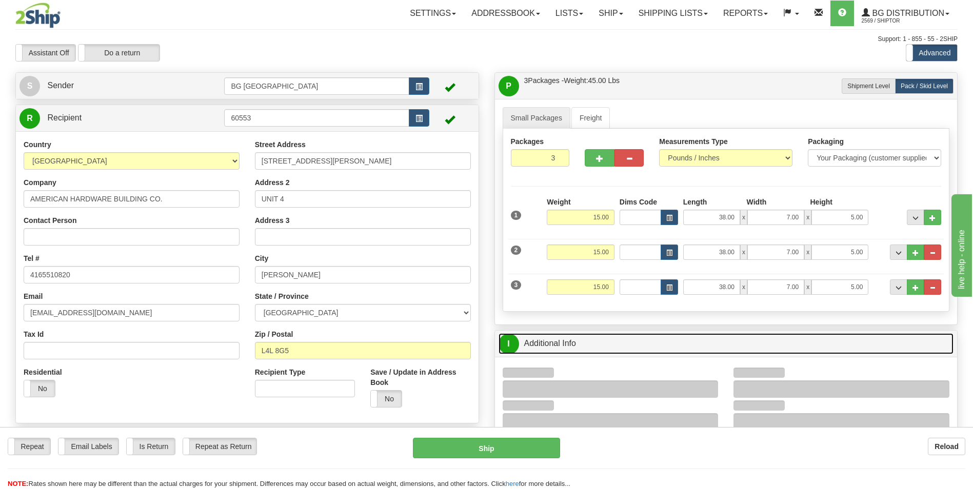
scroll to position [103, 0]
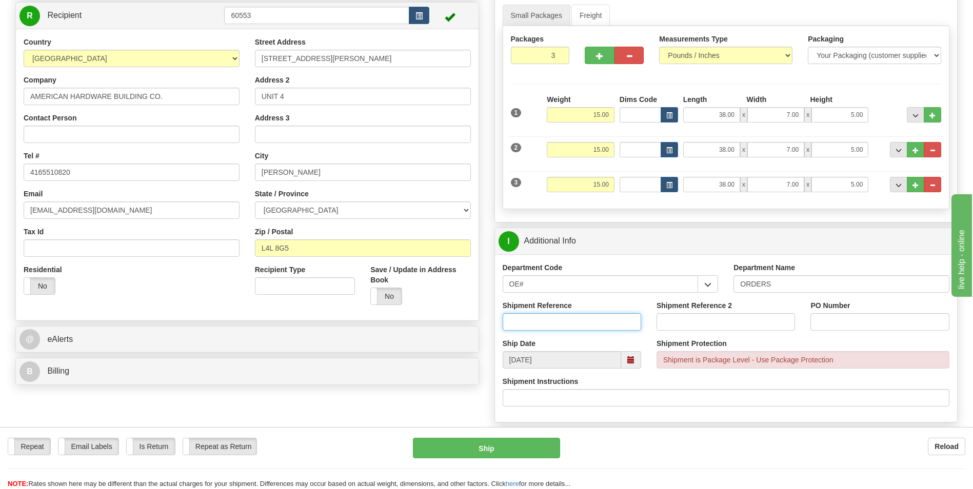
click at [547, 319] on input "Shipment Reference" at bounding box center [572, 321] width 138 height 17
type input "70183206-02"
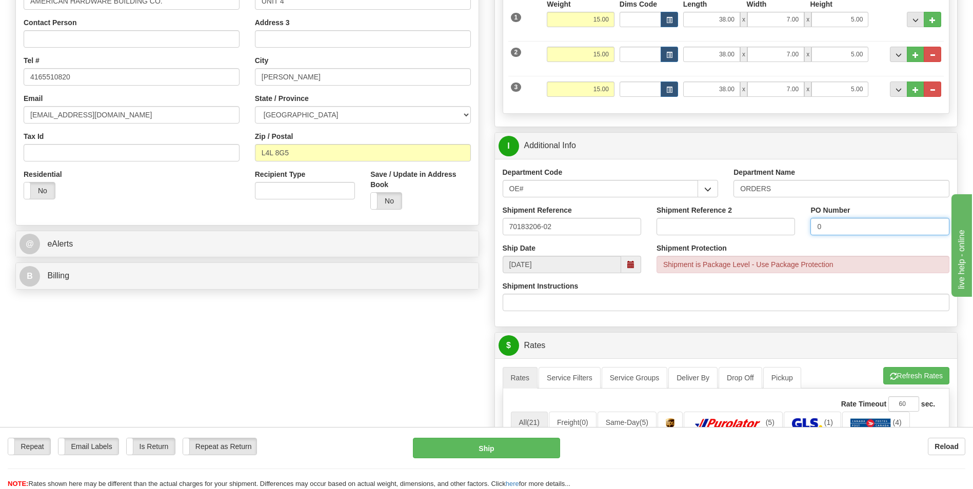
scroll to position [359, 0]
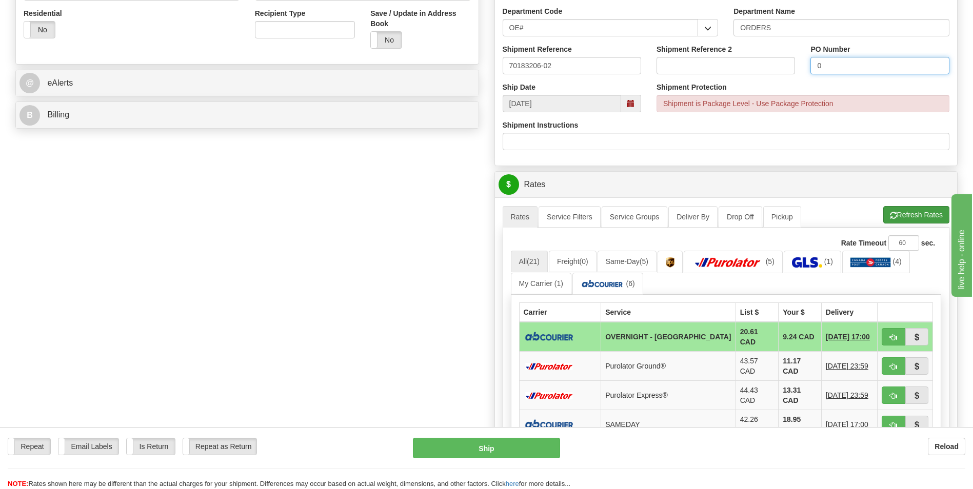
type input "0"
click at [900, 221] on button "Refresh Rates" at bounding box center [916, 214] width 66 height 17
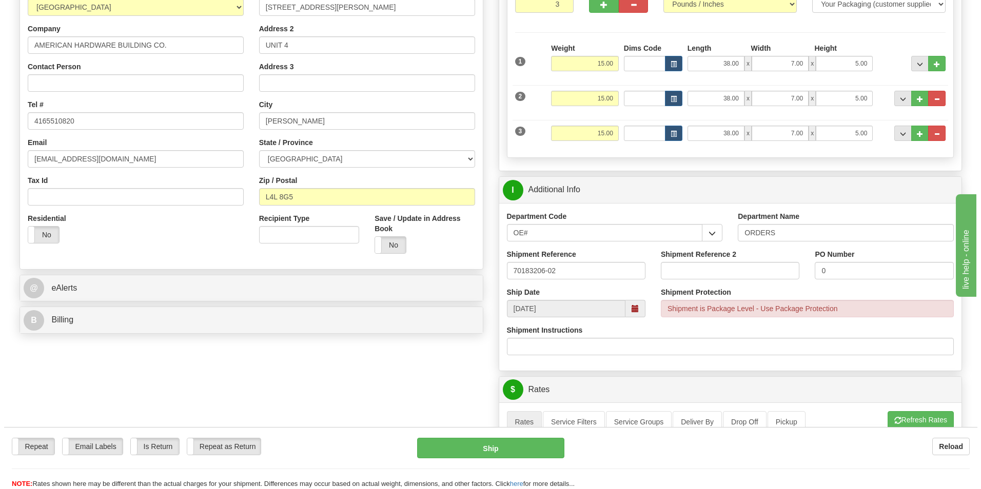
scroll to position [410, 0]
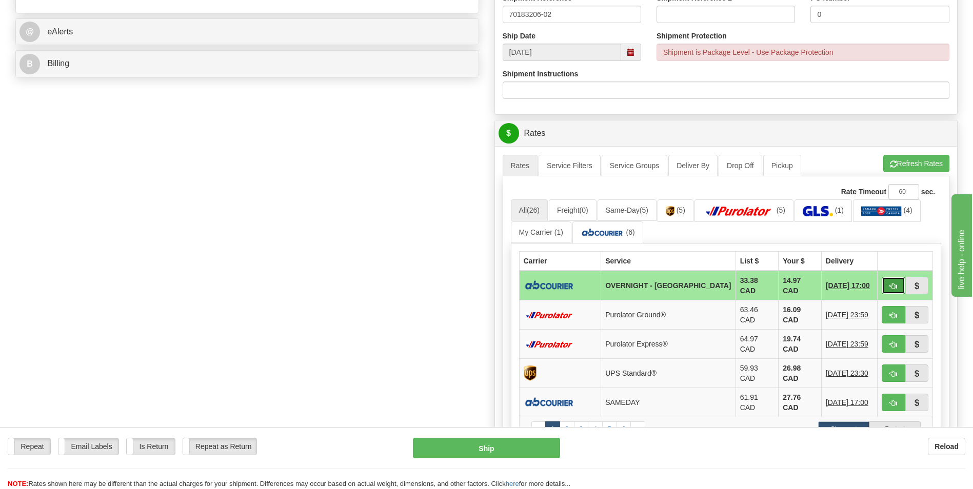
click at [882, 279] on button "button" at bounding box center [894, 285] width 24 height 17
type input "4"
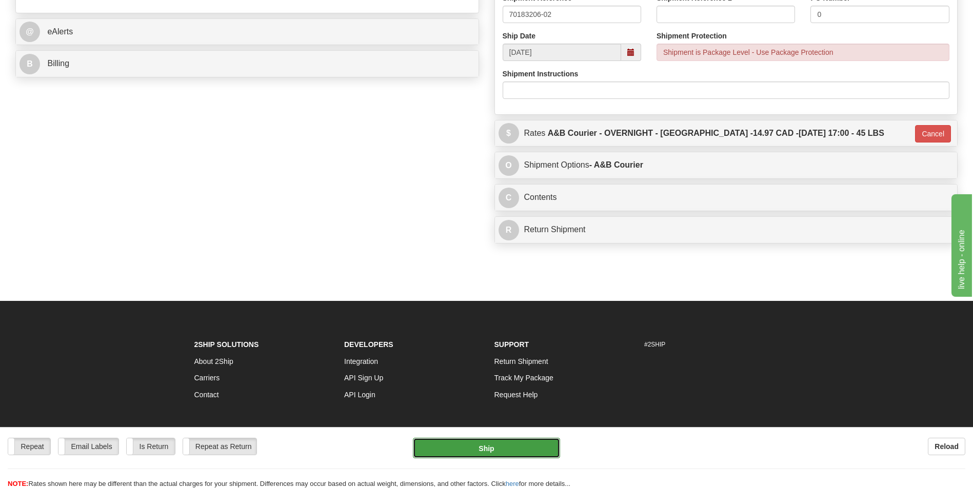
click at [492, 445] on button "Ship" at bounding box center [486, 448] width 147 height 21
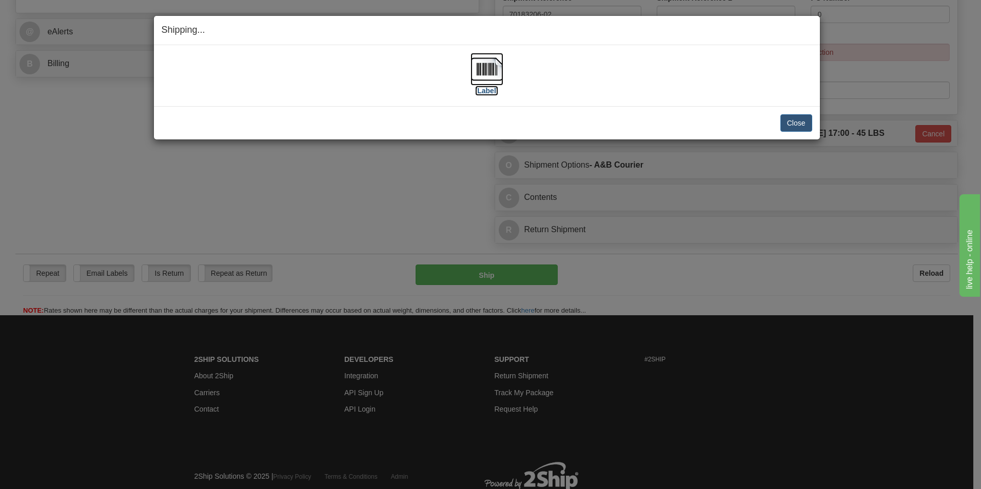
click at [493, 62] on img at bounding box center [486, 69] width 33 height 33
click at [804, 127] on button "Close" at bounding box center [796, 122] width 32 height 17
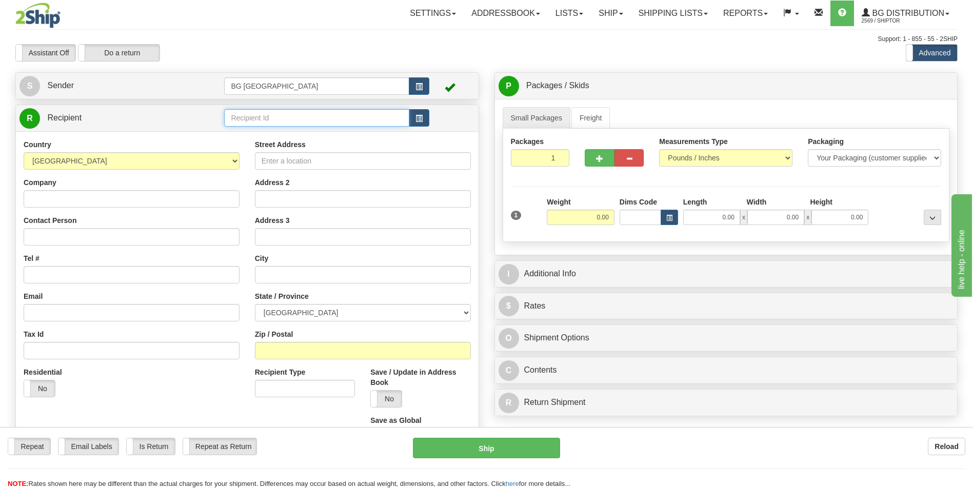
click at [310, 127] on input "text" at bounding box center [316, 117] width 185 height 17
click at [240, 133] on div "60166" at bounding box center [315, 134] width 174 height 10
type input "60166"
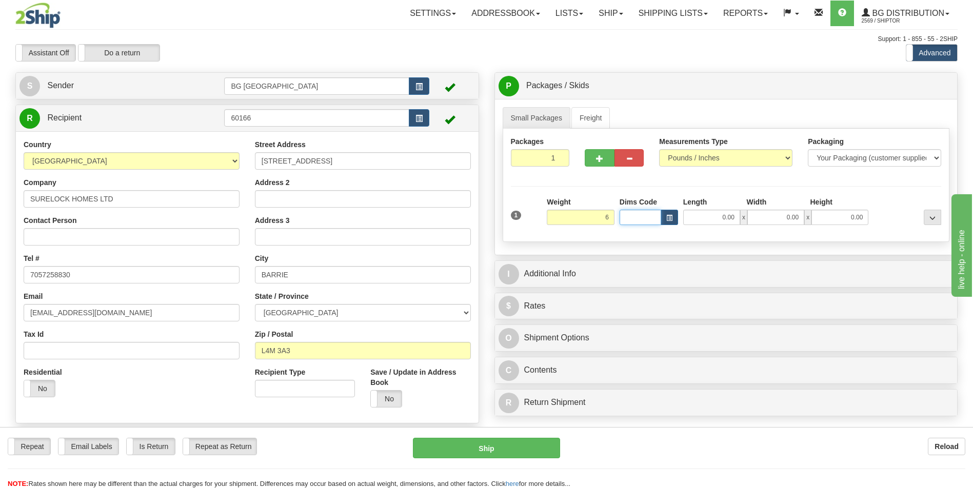
type input "6.00"
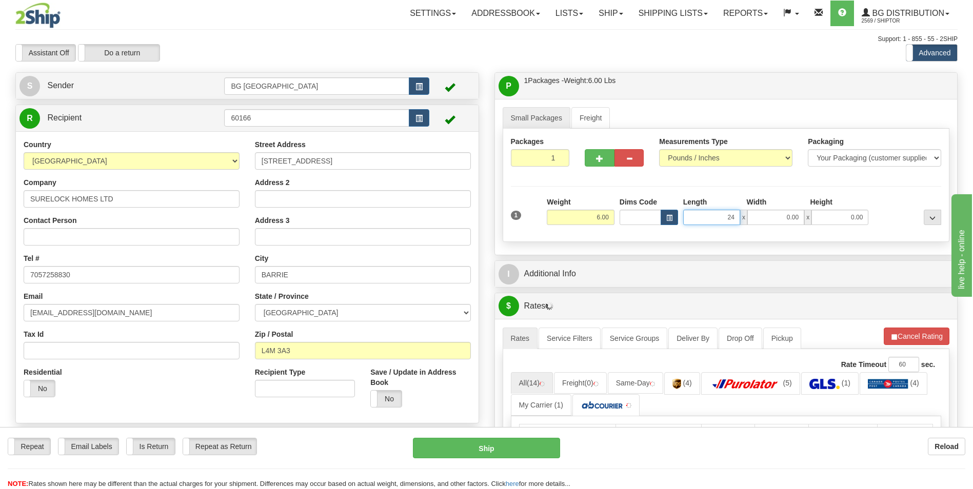
type input "24.00"
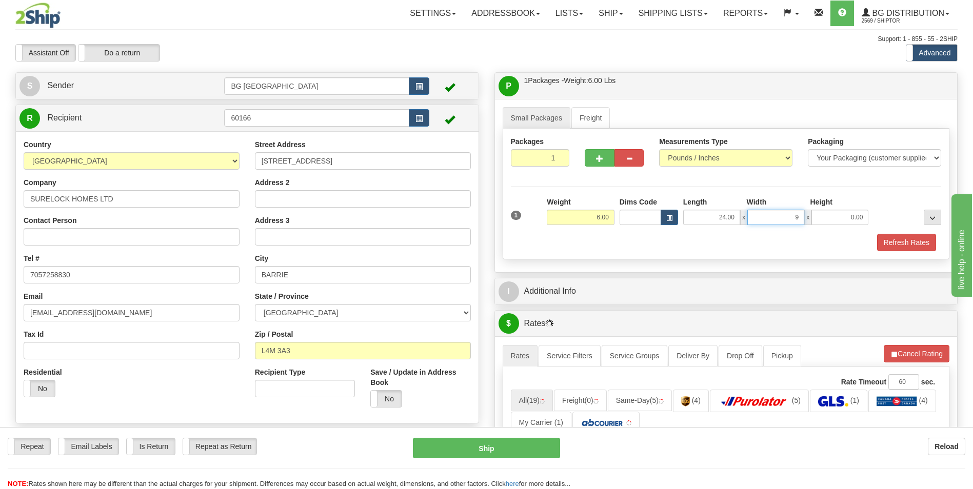
type input "9.00"
type input "5.00"
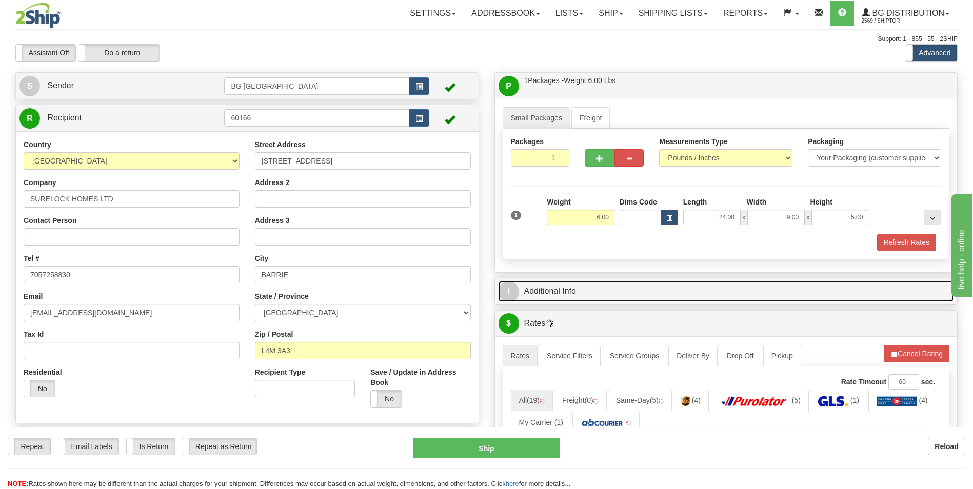
click at [588, 291] on link "I Additional Info" at bounding box center [726, 291] width 455 height 21
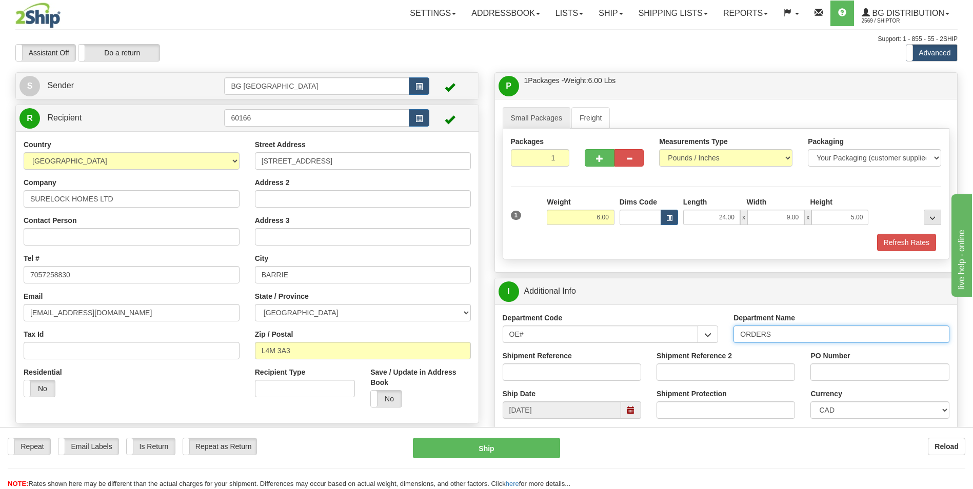
click at [812, 335] on input "ORDERS" at bounding box center [841, 334] width 216 height 17
type input "70184758-00"
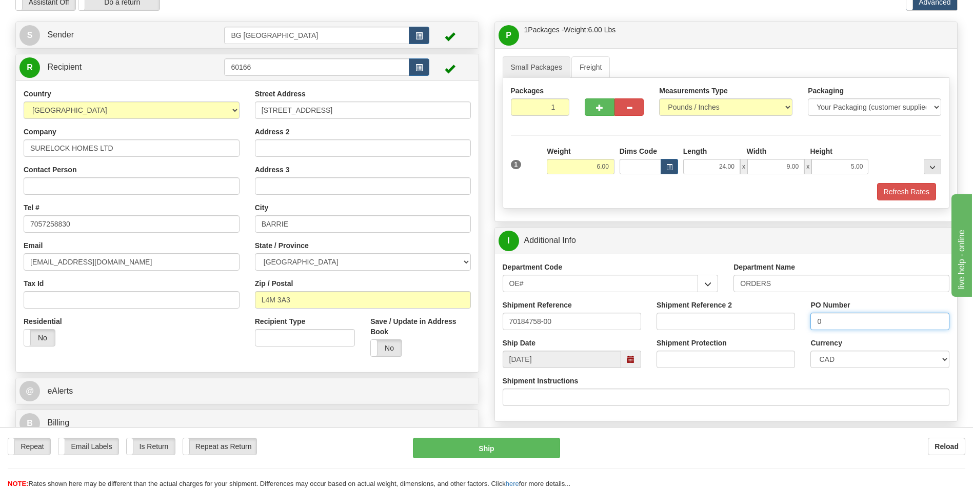
scroll to position [256, 0]
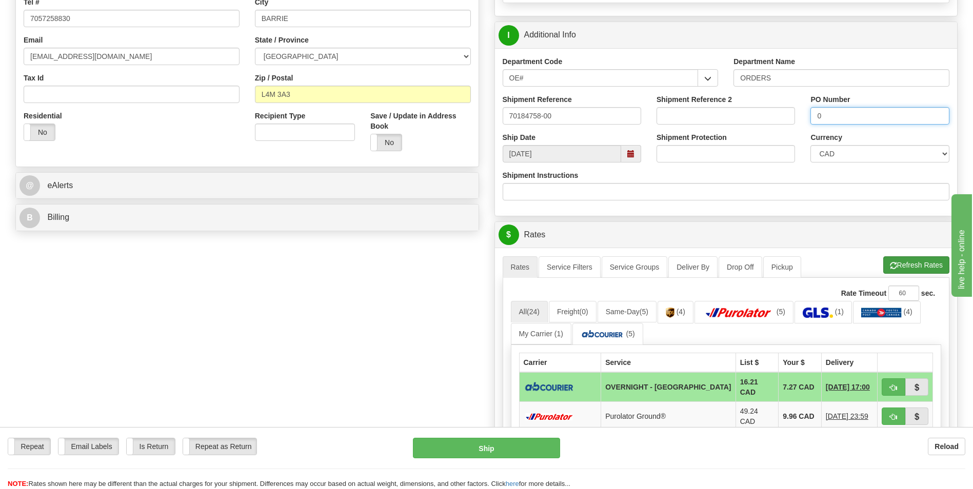
type input "0"
click at [887, 269] on button "Refresh Rates" at bounding box center [916, 264] width 66 height 17
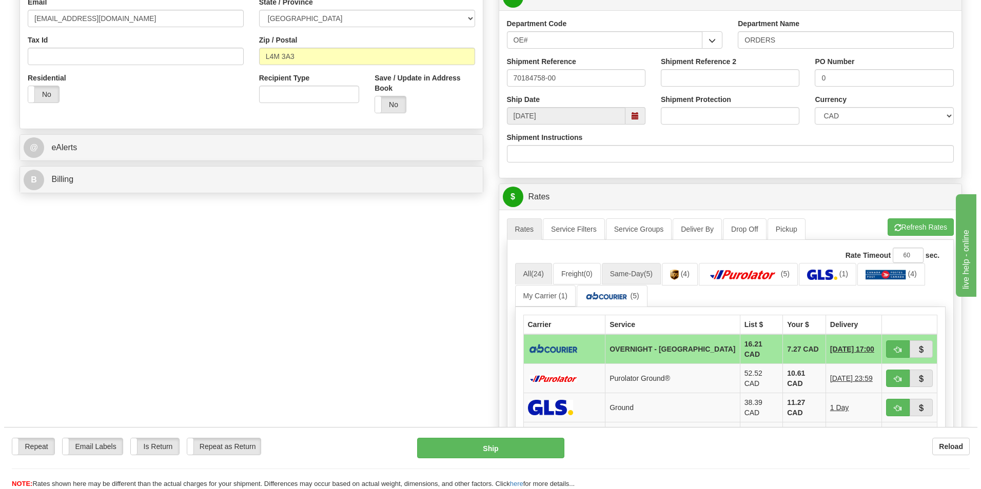
scroll to position [359, 0]
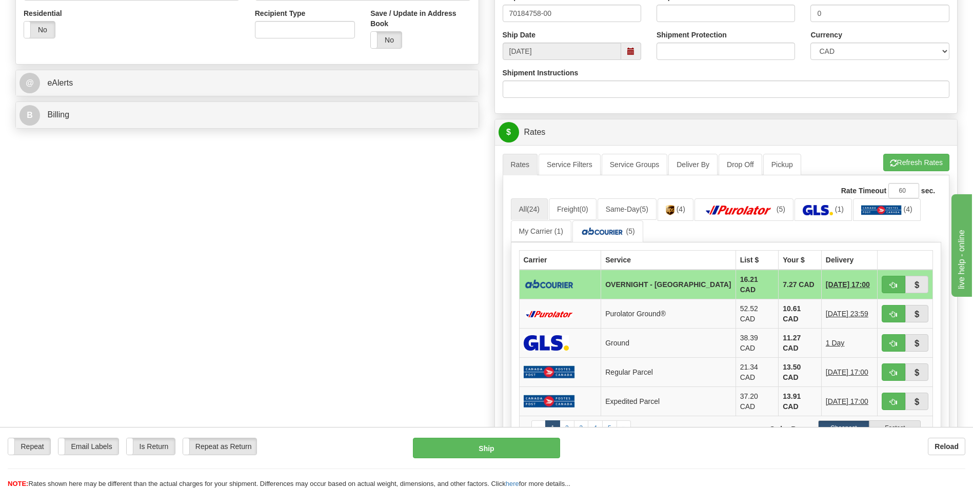
click at [779, 286] on td "7.27 CAD" at bounding box center [800, 285] width 43 height 30
click at [885, 284] on button "button" at bounding box center [894, 284] width 24 height 17
type input "4"
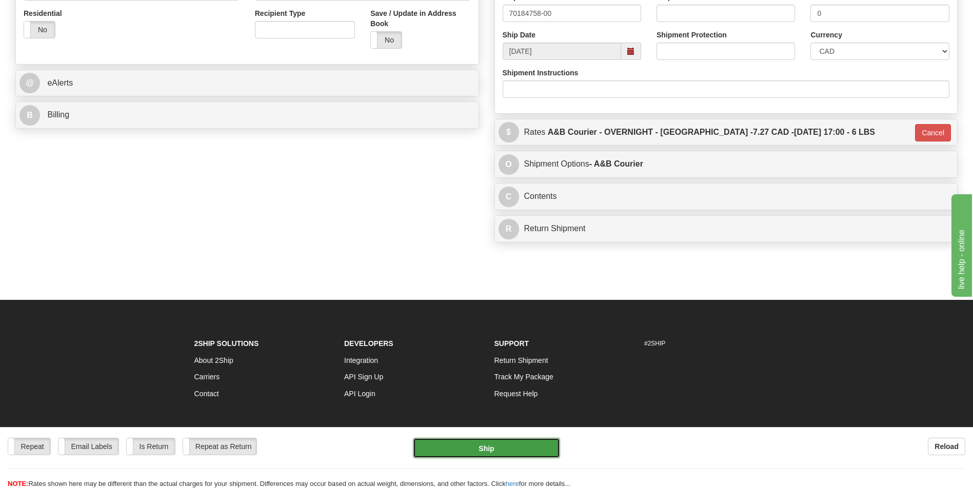
click at [482, 447] on button "Ship" at bounding box center [486, 448] width 147 height 21
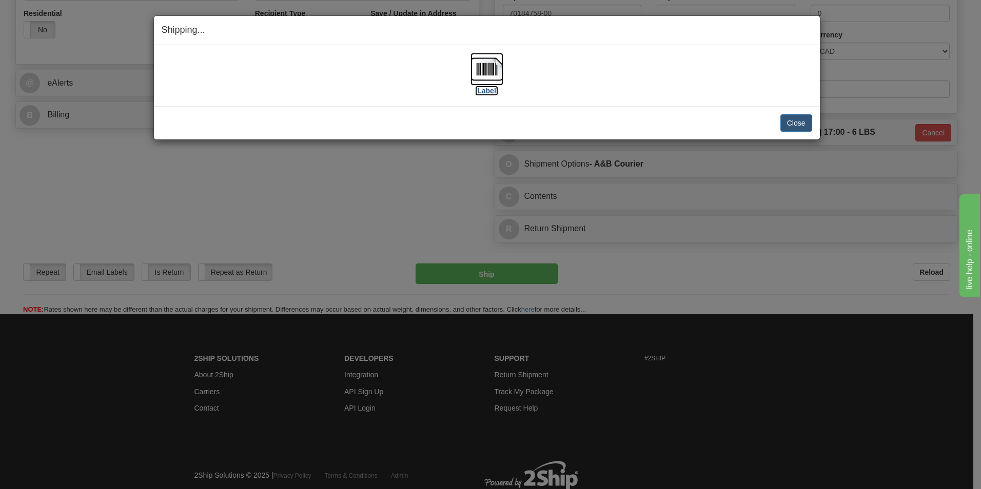
click at [498, 65] on img at bounding box center [486, 69] width 33 height 33
click at [785, 128] on button "Close" at bounding box center [796, 122] width 32 height 17
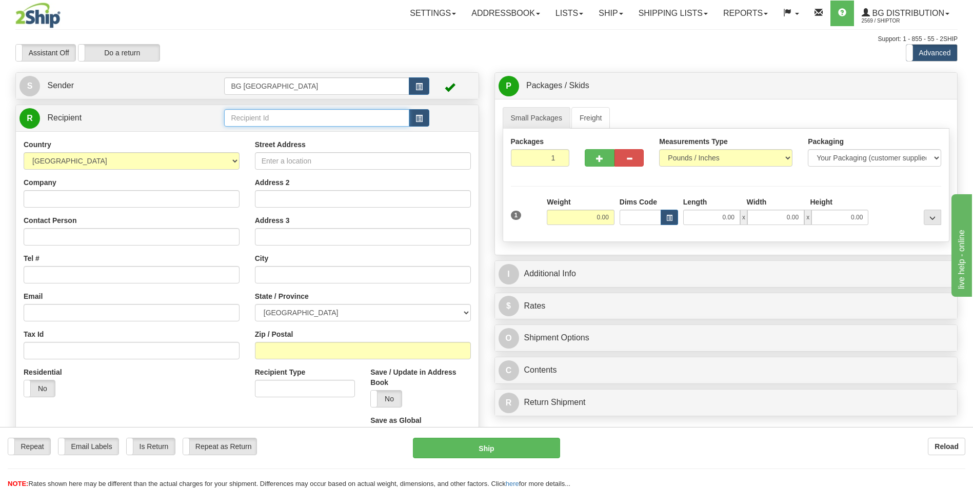
click at [303, 120] on input "text" at bounding box center [316, 117] width 185 height 17
click at [268, 134] on div "60845" at bounding box center [314, 133] width 175 height 11
type input "60845"
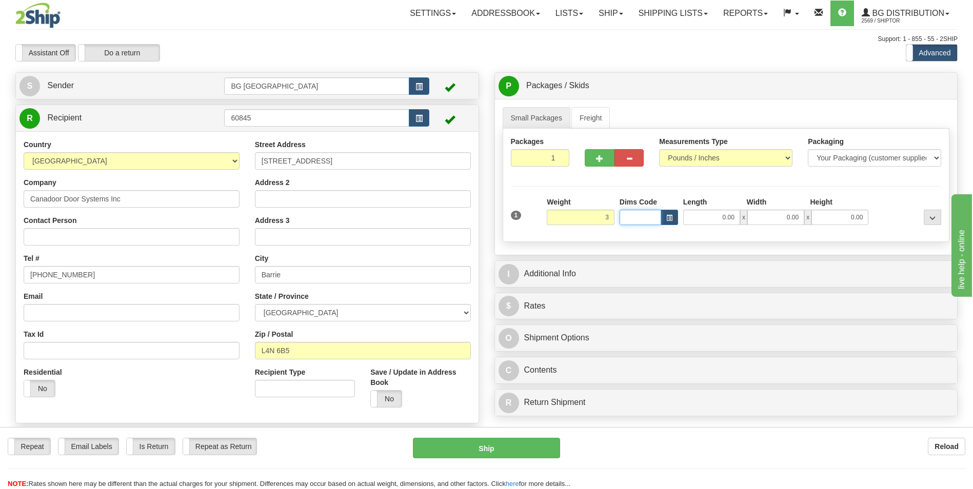
type input "3.00"
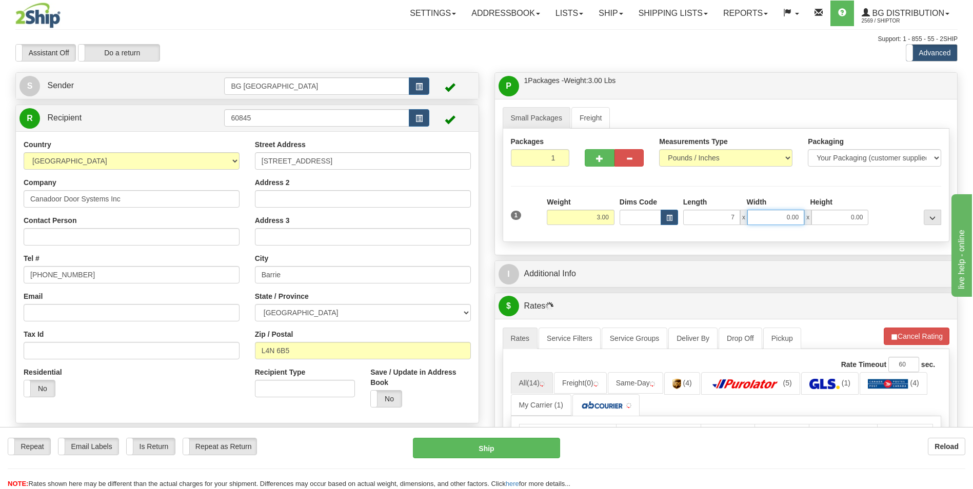
type input "7.00"
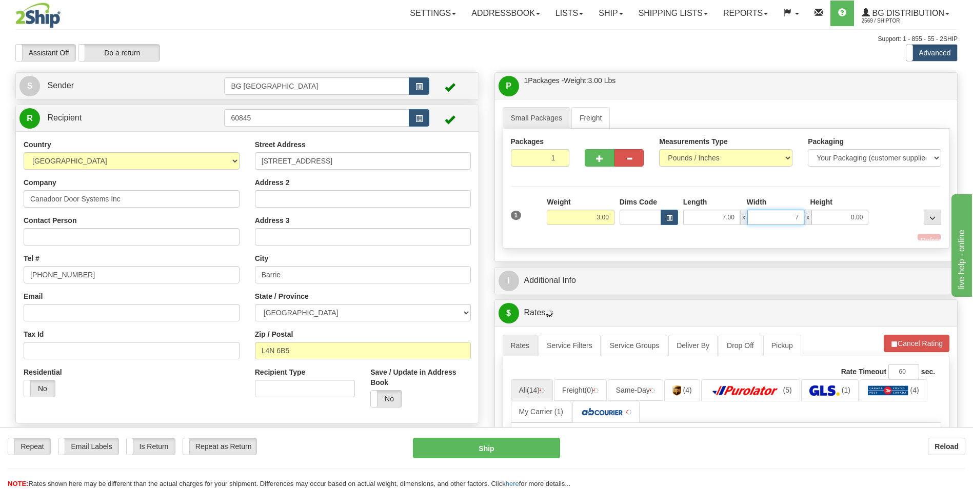
type input "7.00"
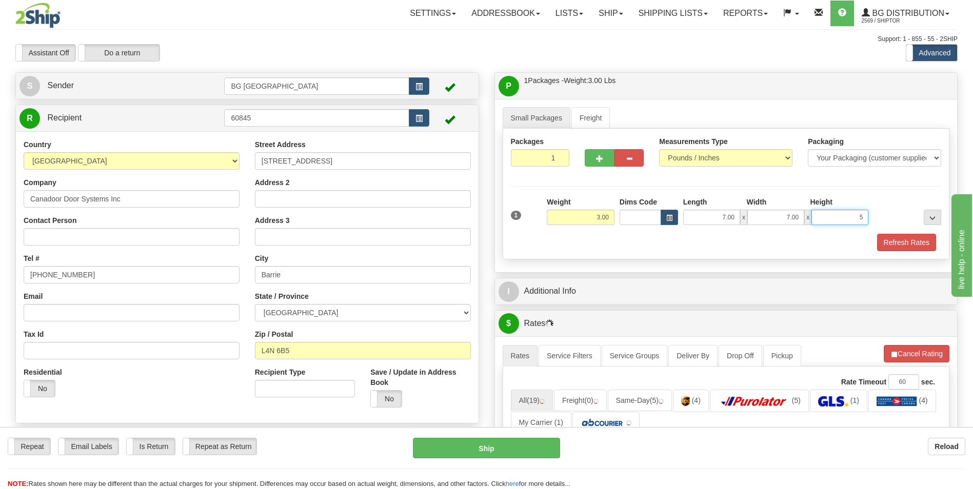
type input "5.00"
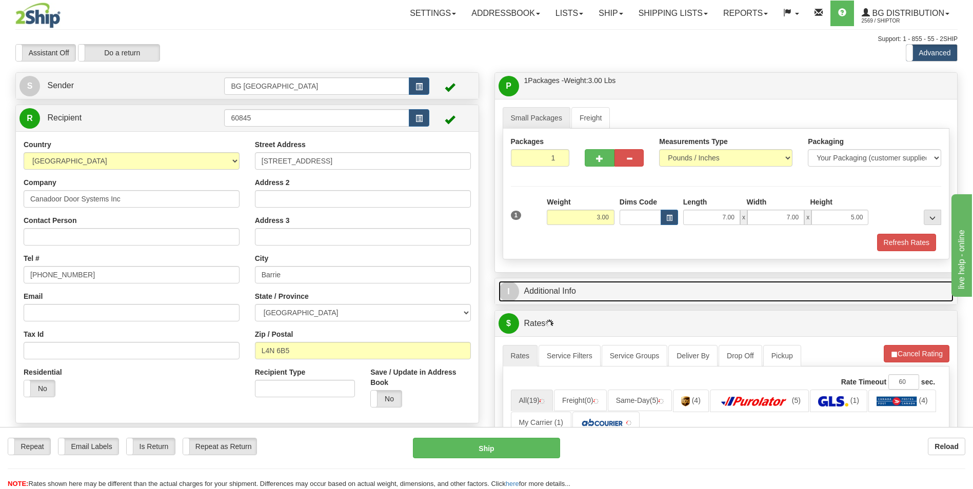
click at [582, 292] on link "I Additional Info" at bounding box center [726, 291] width 455 height 21
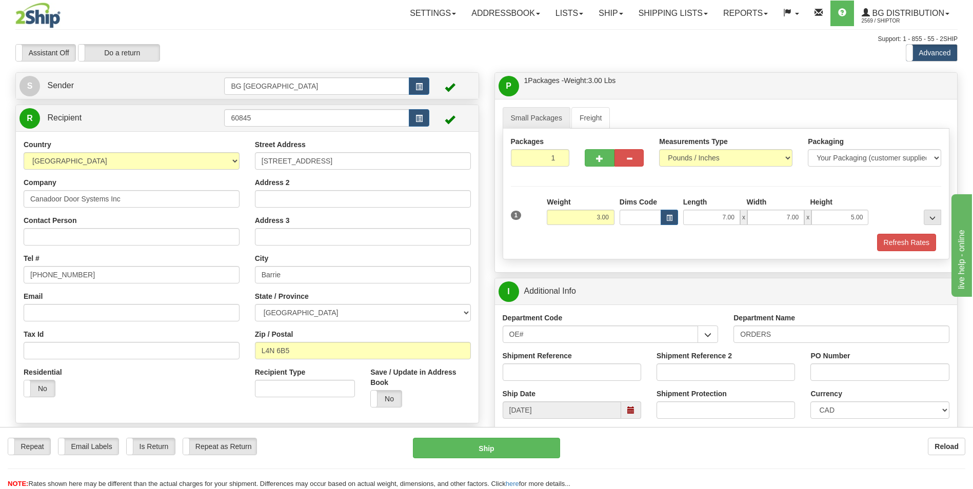
click at [785, 347] on div "Department Name ORDERS" at bounding box center [841, 332] width 231 height 38
click at [792, 340] on input "ORDERS" at bounding box center [841, 334] width 216 height 17
type input "70184339-00"
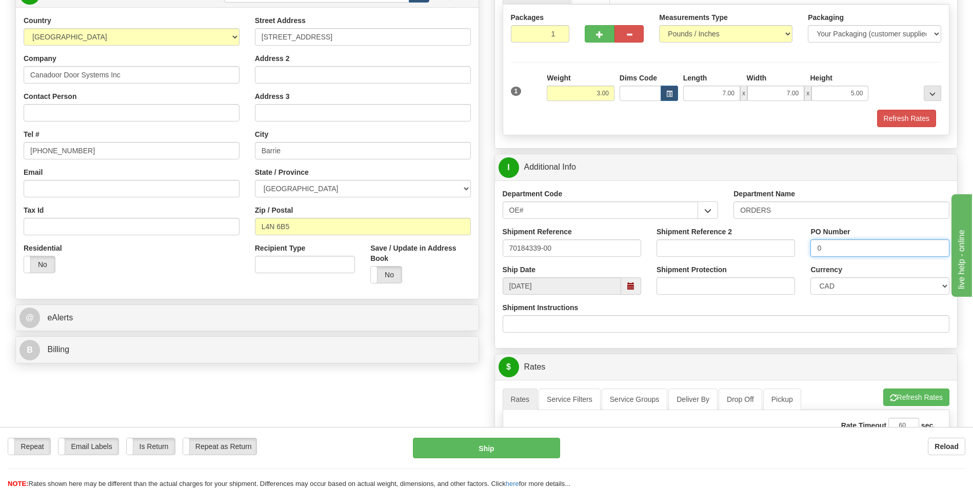
scroll to position [256, 0]
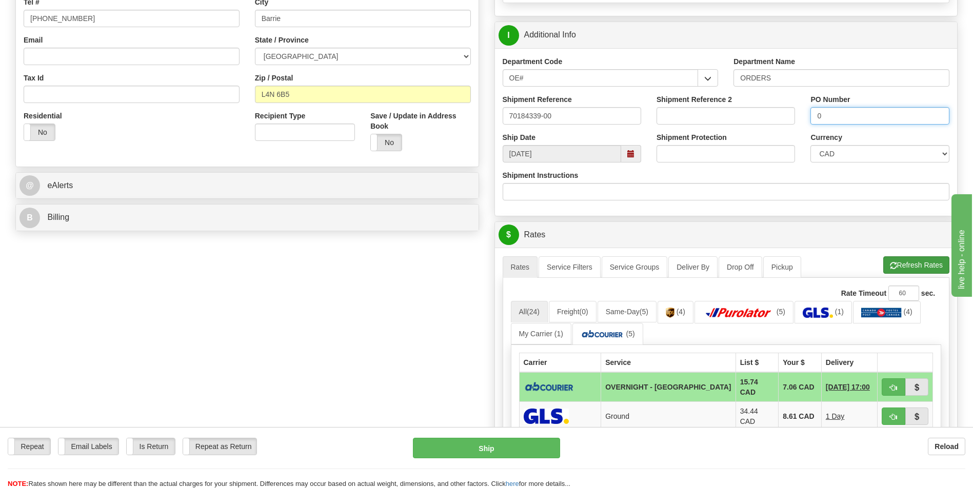
type input "0"
click at [896, 271] on button "Refresh Rates" at bounding box center [916, 264] width 66 height 17
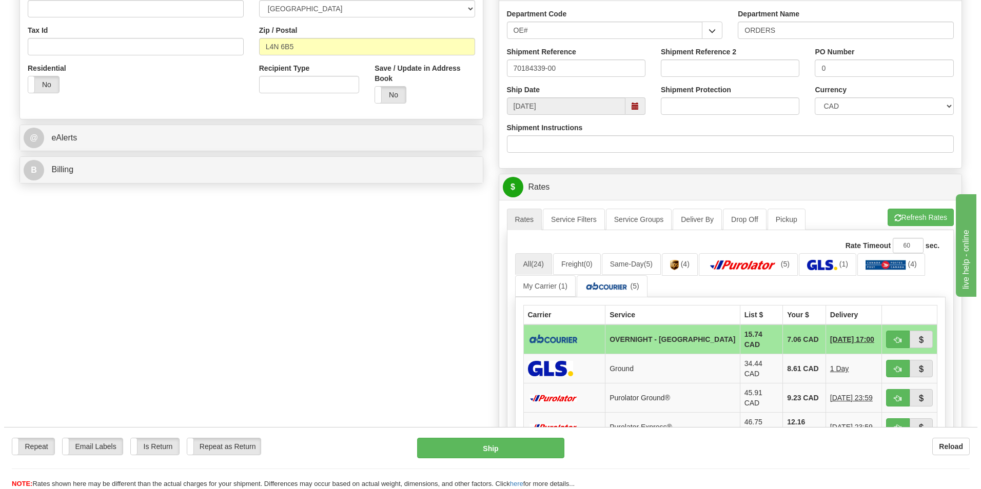
scroll to position [308, 0]
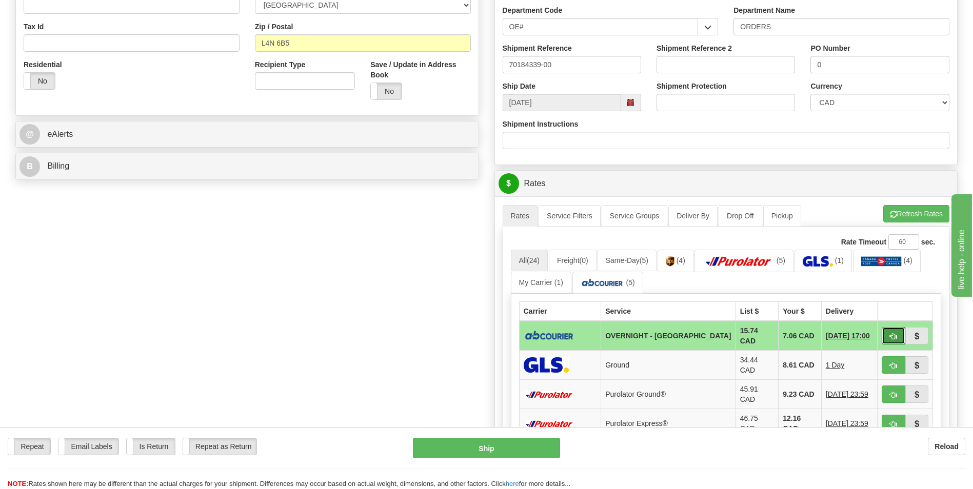
click at [884, 331] on button "button" at bounding box center [894, 335] width 24 height 17
type input "4"
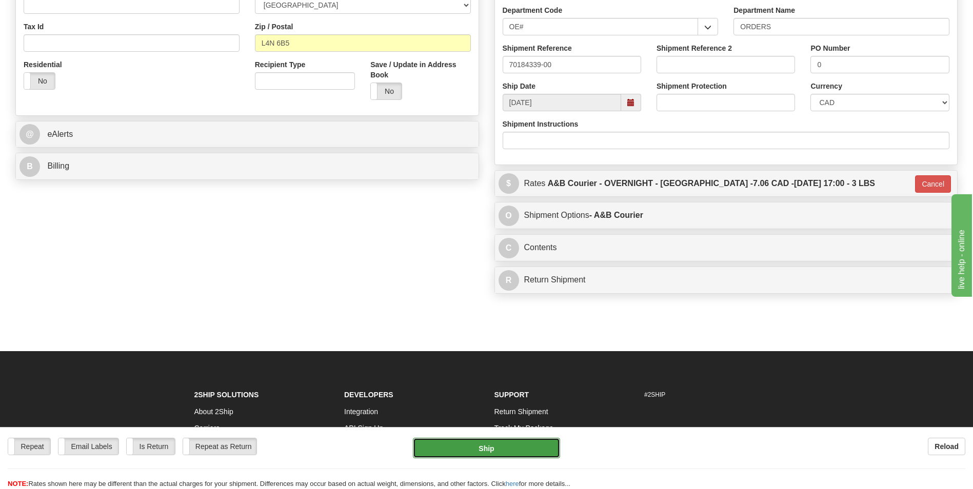
click at [532, 454] on button "Ship" at bounding box center [486, 448] width 147 height 21
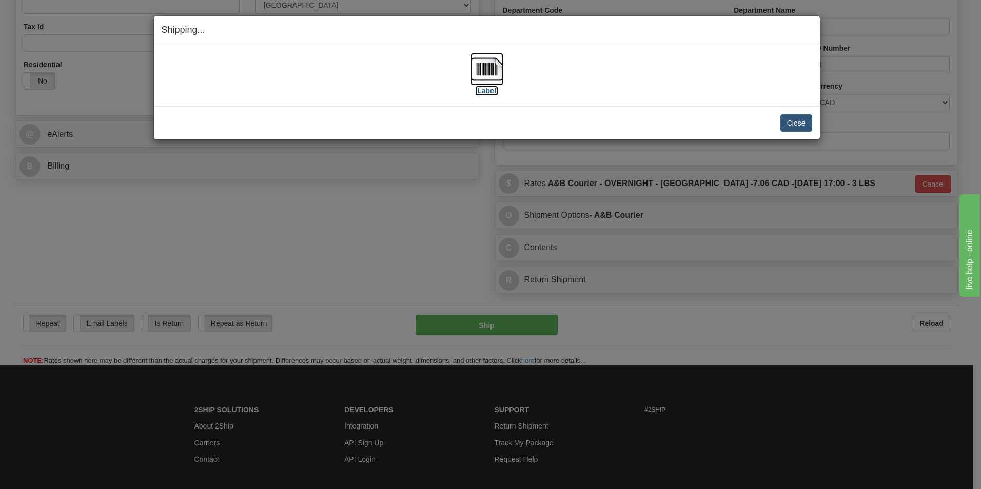
click at [485, 78] on img at bounding box center [486, 69] width 33 height 33
click at [789, 127] on button "Close" at bounding box center [796, 122] width 32 height 17
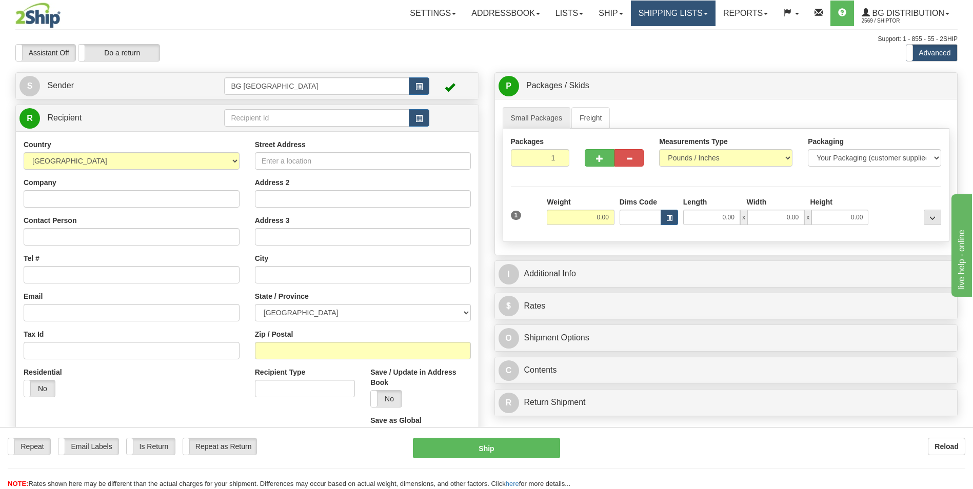
click at [658, 12] on link "Shipping lists" at bounding box center [673, 14] width 85 height 26
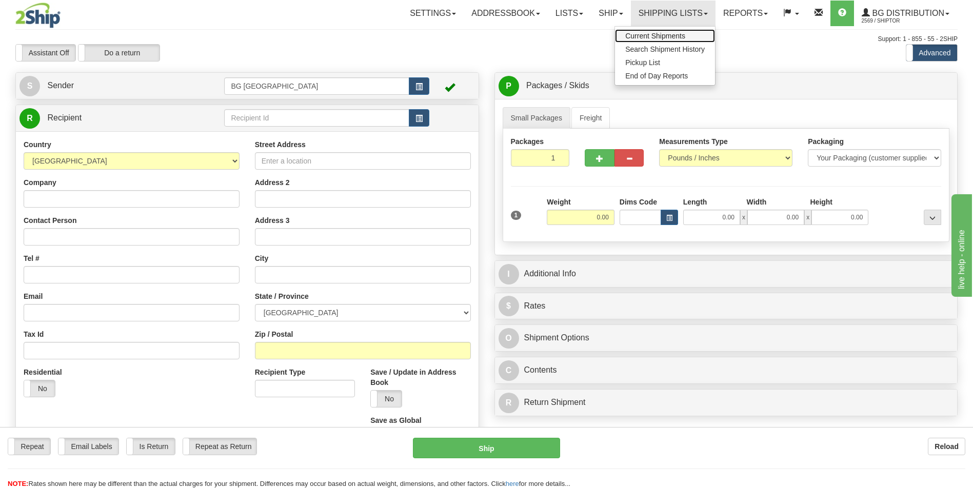
click at [651, 32] on span "Current Shipments" at bounding box center [655, 36] width 60 height 8
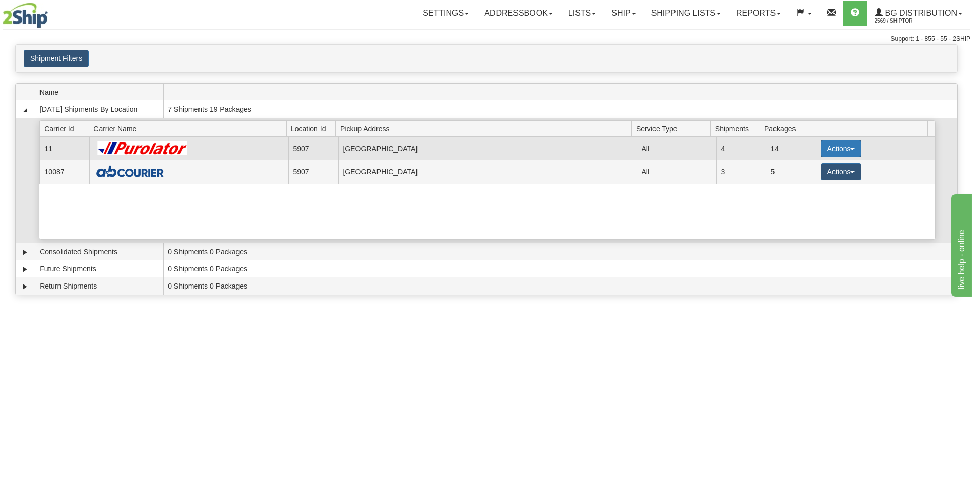
click at [821, 151] on button "Actions" at bounding box center [841, 148] width 41 height 17
click at [793, 170] on span "Details" at bounding box center [803, 167] width 28 height 7
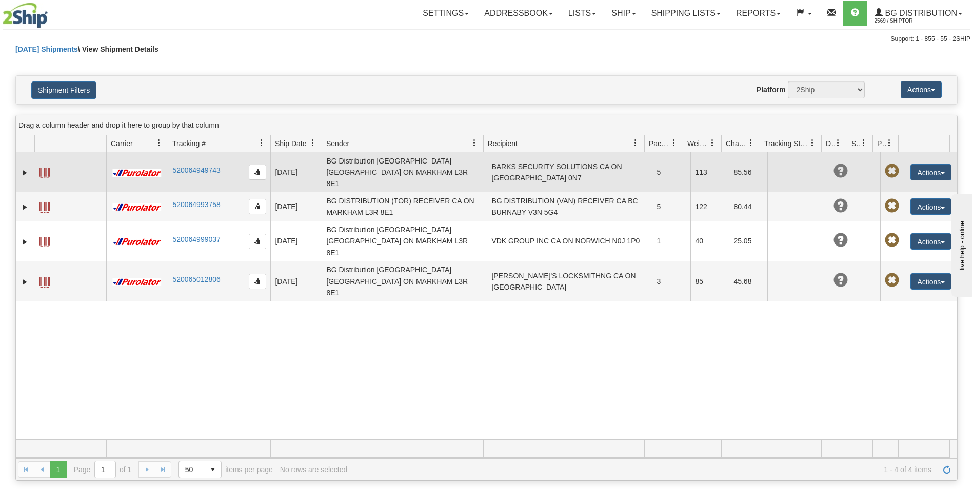
click at [525, 168] on td "BARKS SECURITY SOLUTIONS CA ON [GEOGRAPHIC_DATA] 0N7" at bounding box center [569, 172] width 165 height 40
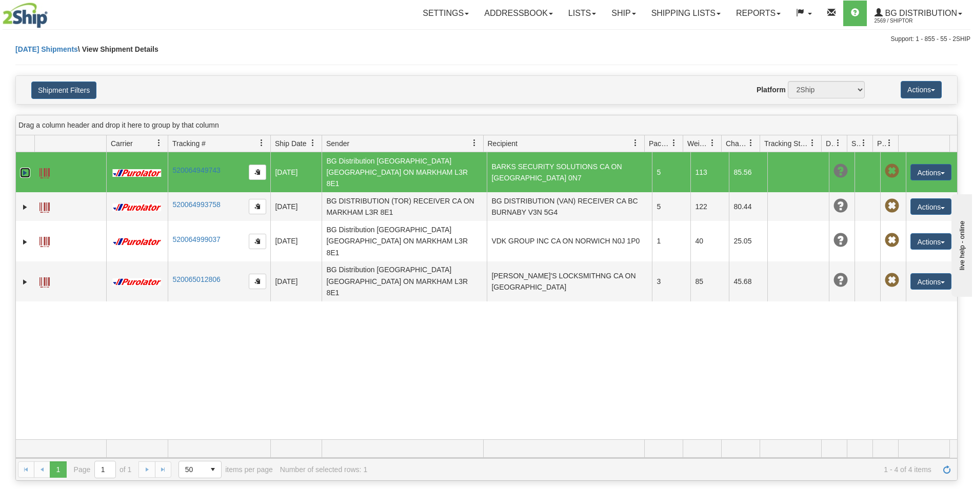
click at [23, 168] on link "Expand" at bounding box center [25, 173] width 10 height 10
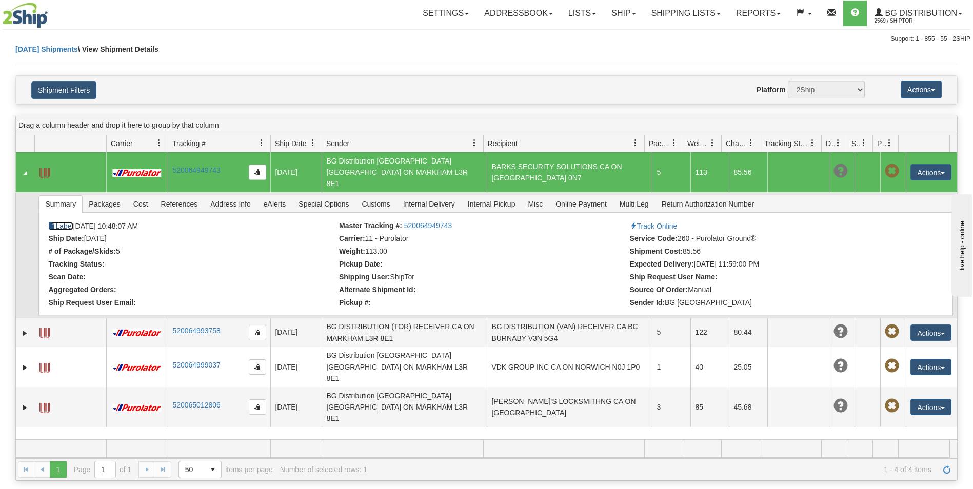
click at [72, 222] on link "Label" at bounding box center [60, 226] width 25 height 8
click at [607, 9] on link "Ship" at bounding box center [623, 14] width 39 height 26
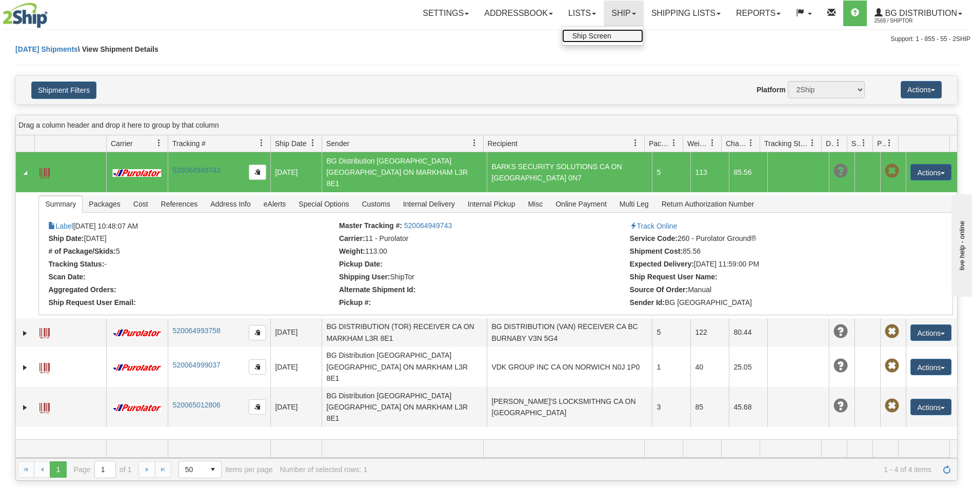
click at [607, 30] on link "Ship Screen" at bounding box center [602, 35] width 81 height 13
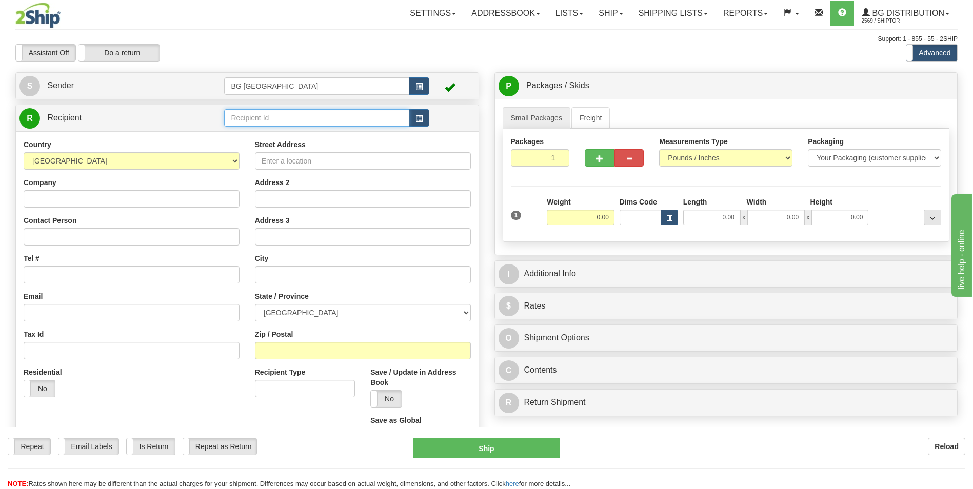
click at [249, 118] on input "text" at bounding box center [316, 117] width 185 height 17
click at [246, 129] on div "60311" at bounding box center [314, 133] width 175 height 11
type input "60311"
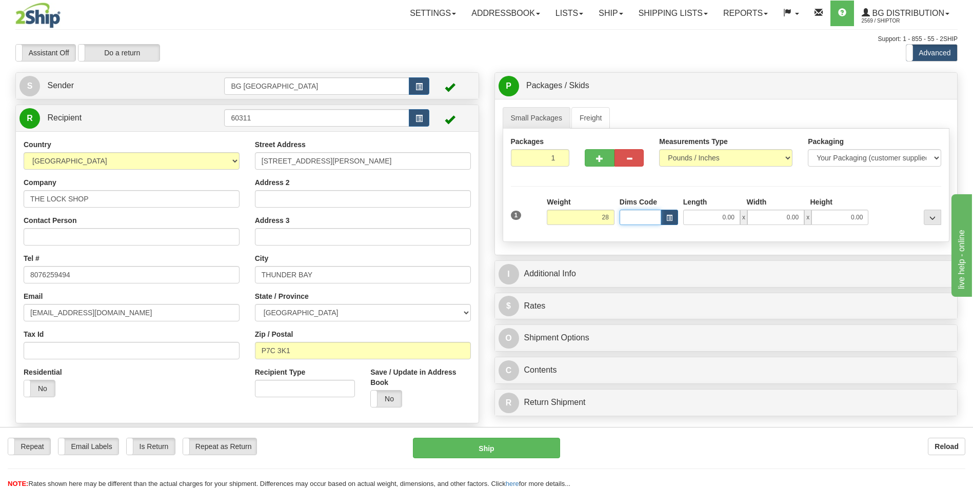
type input "28.00"
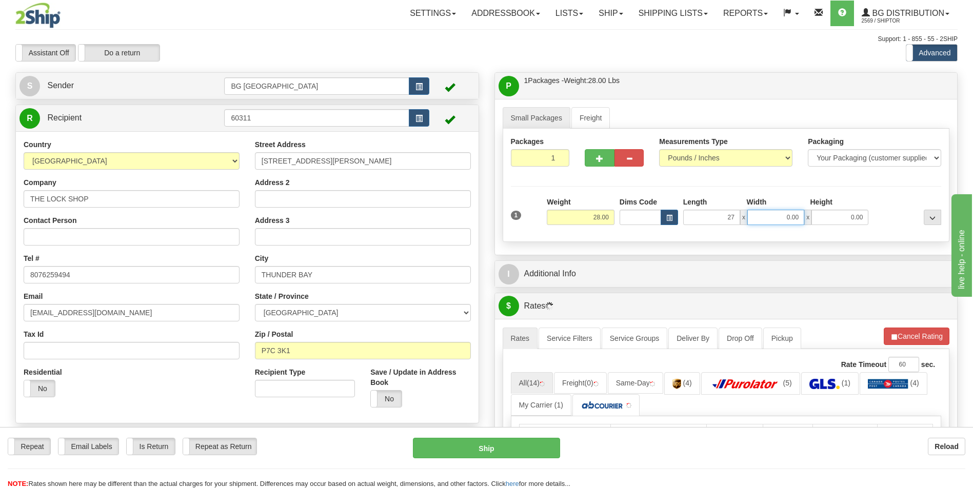
type input "27.00"
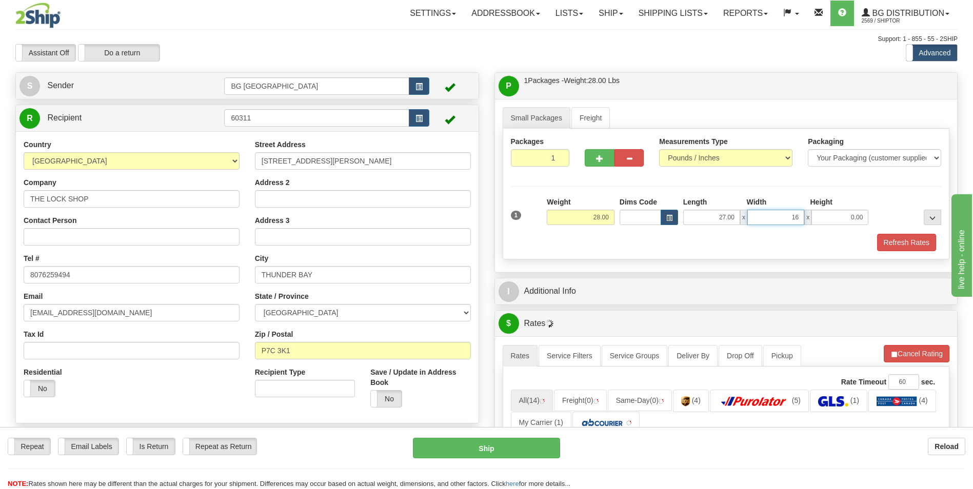
type input "16.00"
type input "5.00"
click at [599, 152] on button "button" at bounding box center [599, 157] width 29 height 17
type input "2"
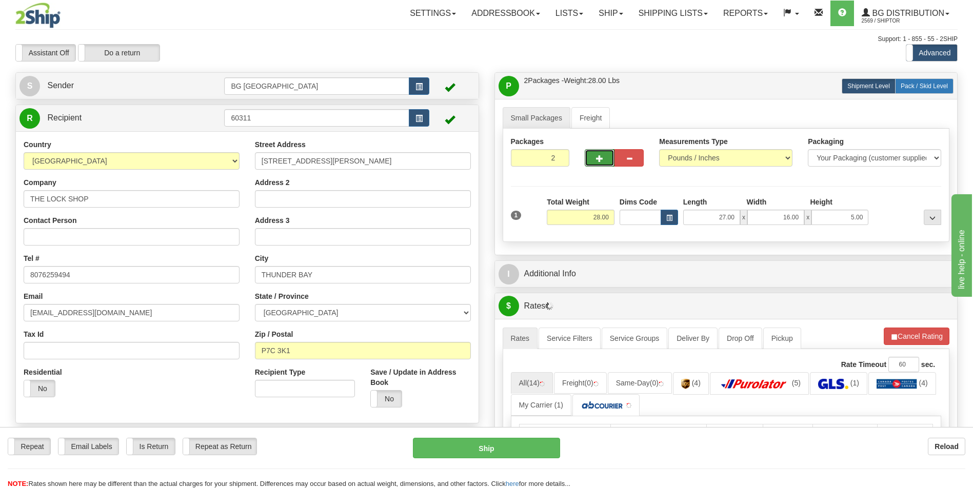
click at [934, 86] on span "Pack / Skid Level" at bounding box center [924, 86] width 47 height 7
radio input "true"
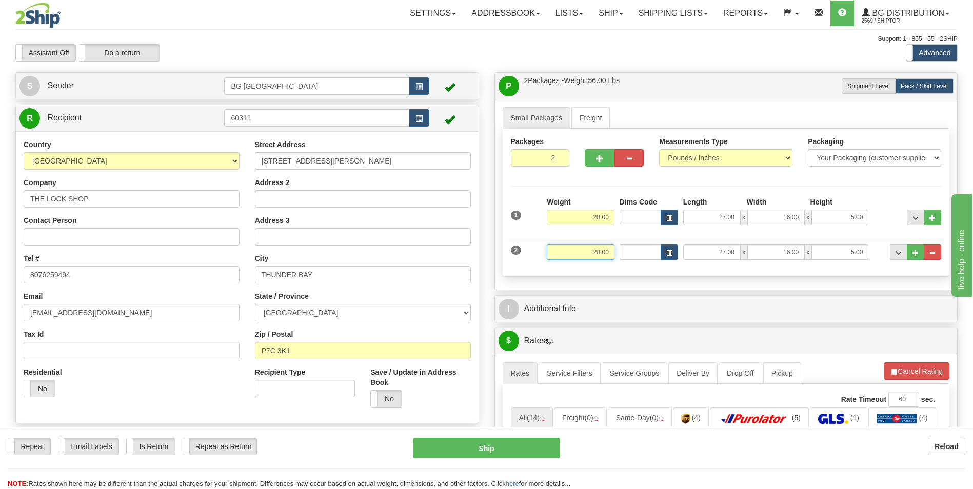
click at [569, 257] on input "28.00" at bounding box center [581, 252] width 68 height 15
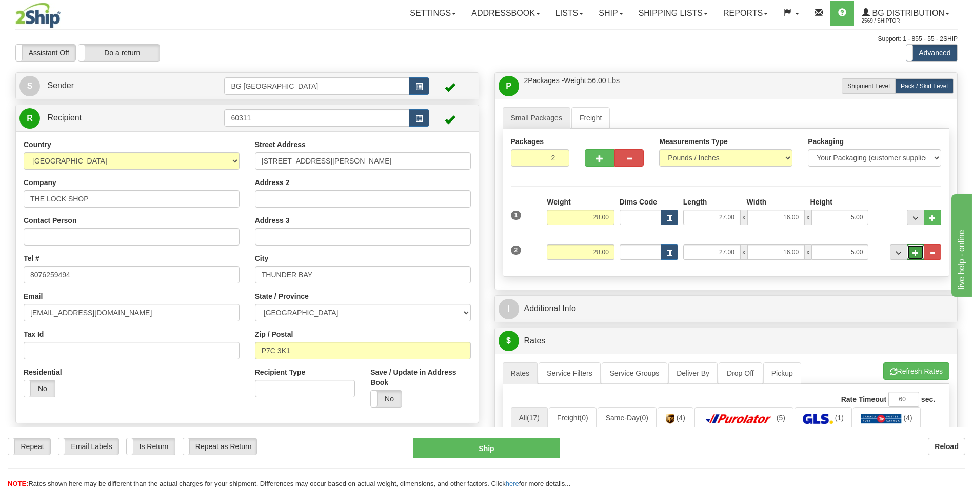
click at [909, 250] on button "..." at bounding box center [915, 252] width 17 height 15
type input "3"
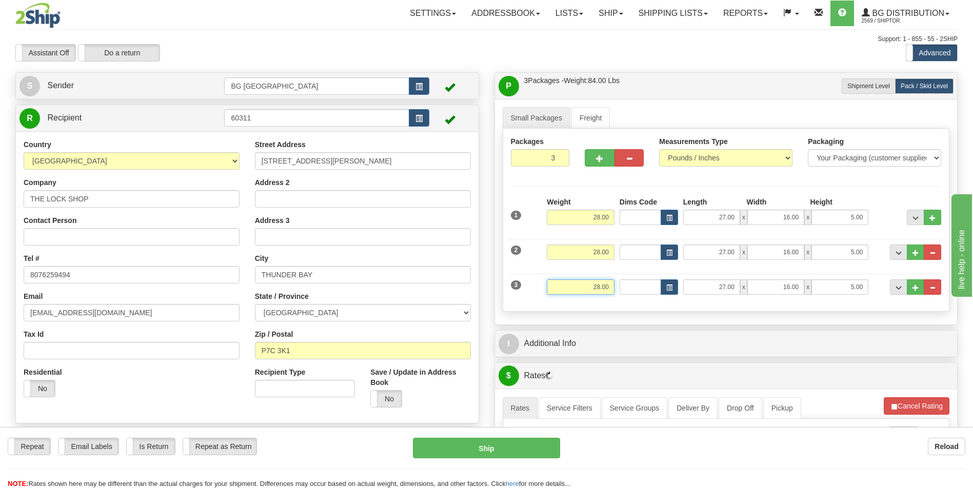
click at [574, 285] on input "28.00" at bounding box center [581, 287] width 68 height 15
type input "23.00"
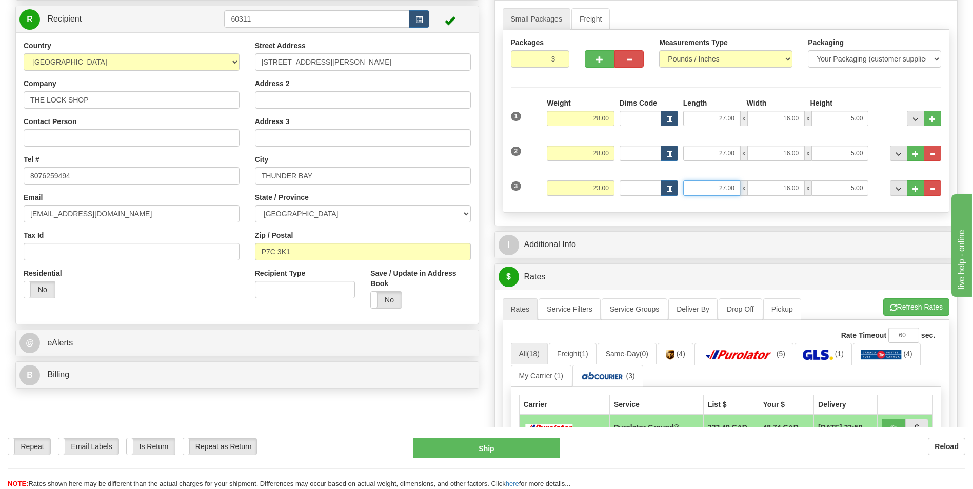
scroll to position [103, 0]
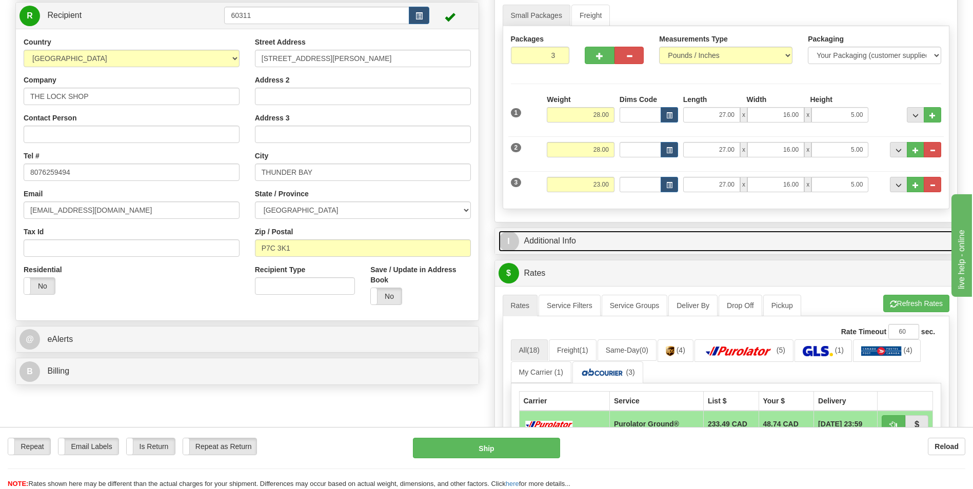
click at [588, 247] on link "I Additional Info" at bounding box center [726, 241] width 455 height 21
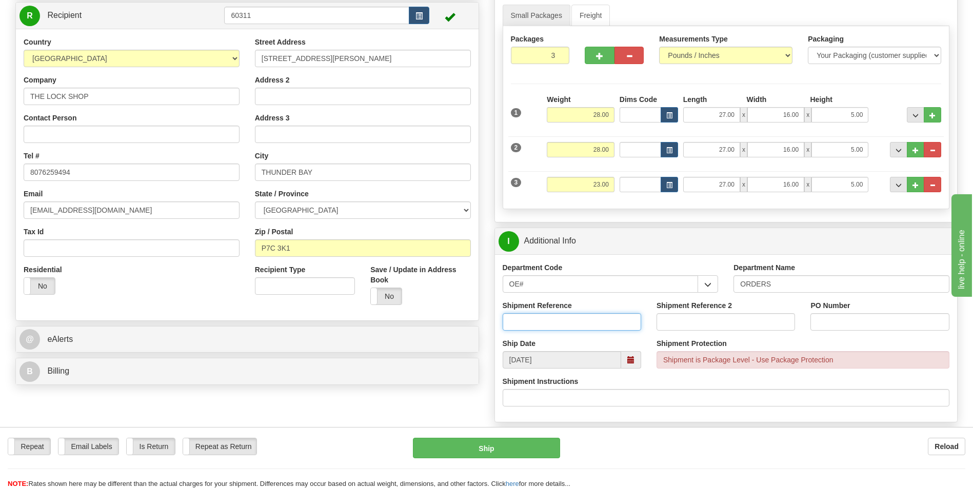
click at [538, 323] on input "Shipment Reference" at bounding box center [572, 321] width 138 height 17
type input "70183014-00"
click at [887, 328] on input "PO Number" at bounding box center [879, 321] width 138 height 17
type input "0"
click at [805, 305] on div "PO Number 0" at bounding box center [880, 320] width 154 height 38
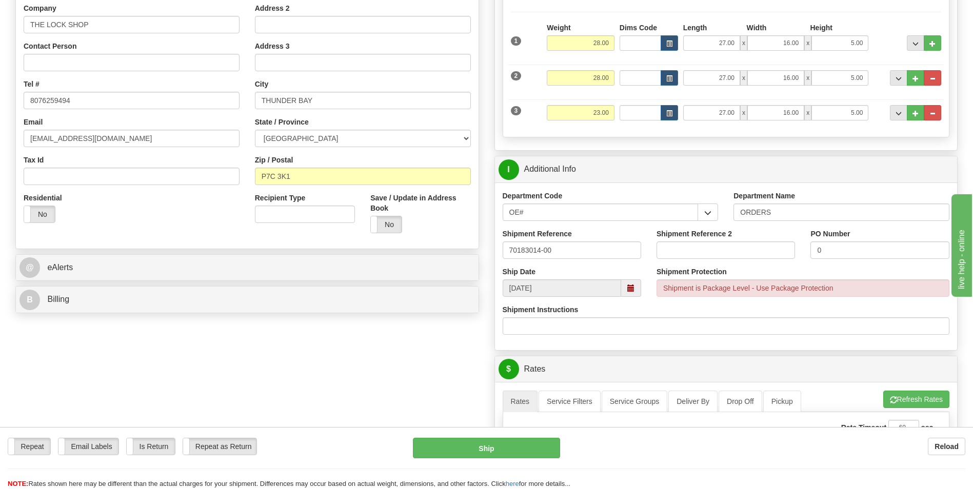
scroll to position [359, 0]
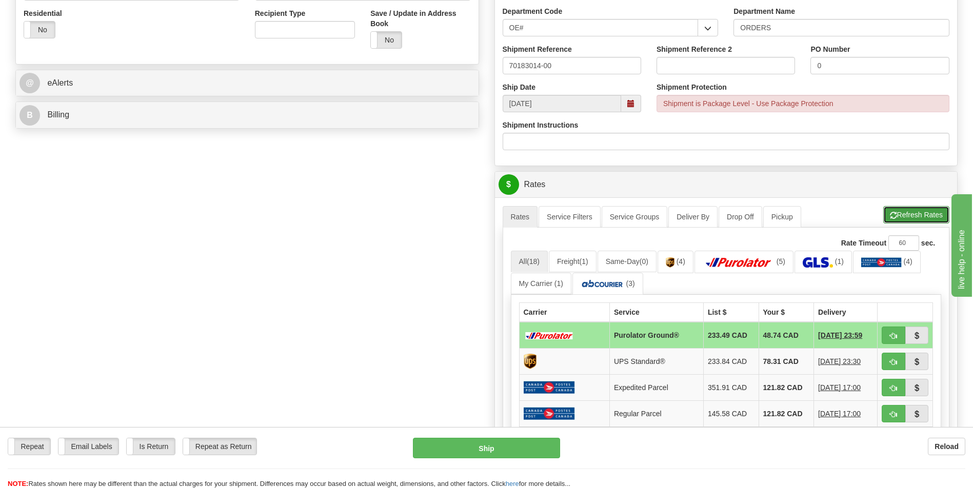
click at [903, 217] on button "Refresh Rates" at bounding box center [916, 214] width 66 height 17
click at [768, 333] on td "46.49 CAD" at bounding box center [786, 335] width 55 height 27
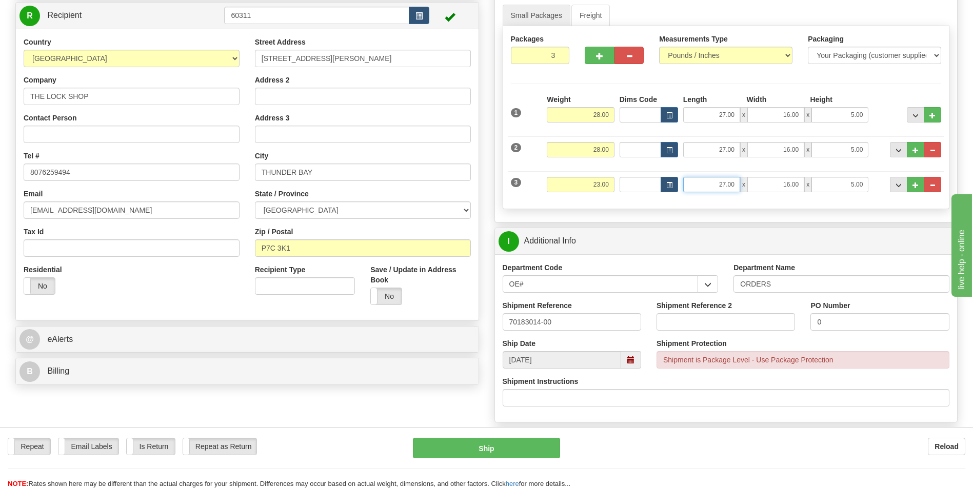
click at [712, 183] on input "27.00" at bounding box center [711, 184] width 57 height 15
type input "76.00"
click at [703, 206] on div "Packages 3 3 Measurements Type" at bounding box center [726, 117] width 447 height 183
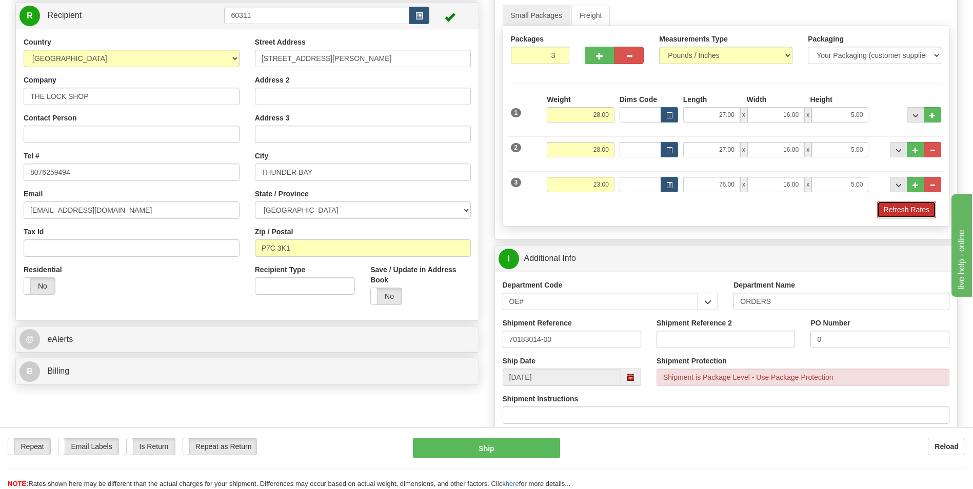
click at [914, 203] on button "Refresh Rates" at bounding box center [906, 209] width 59 height 17
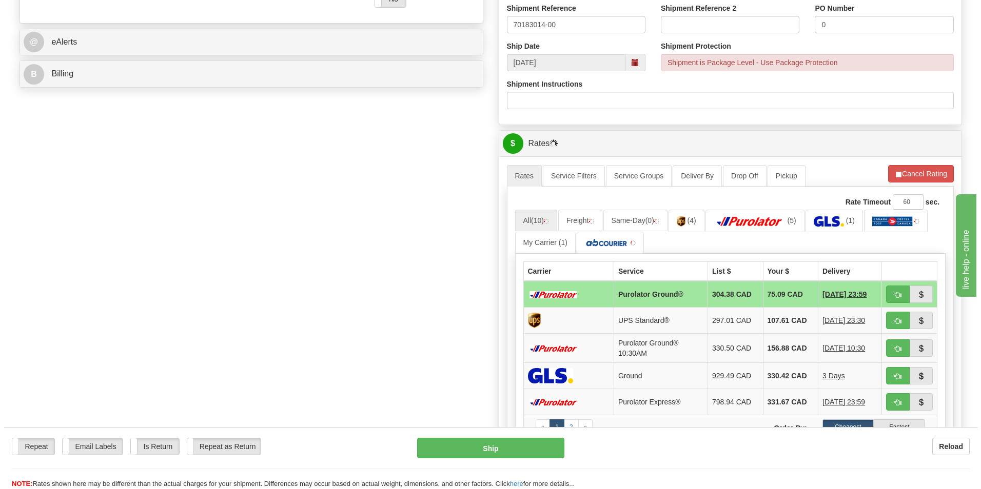
scroll to position [410, 0]
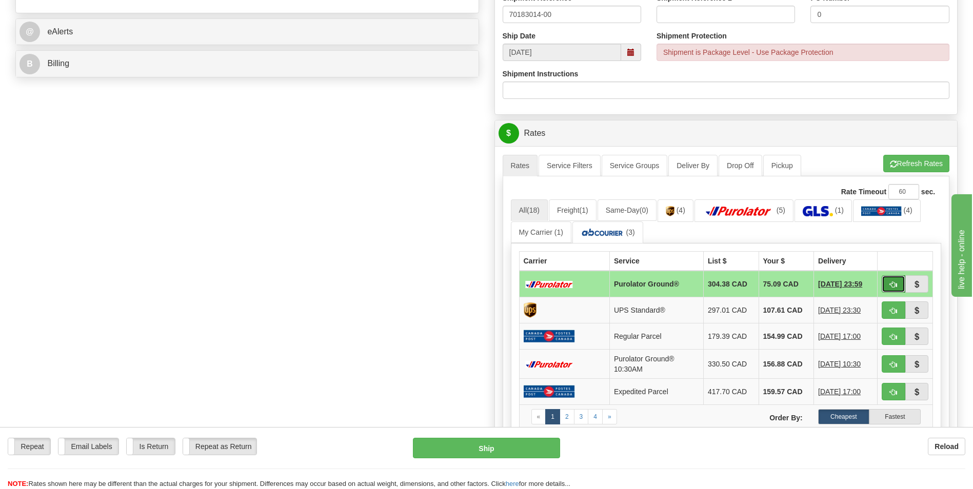
click at [891, 277] on button "button" at bounding box center [894, 283] width 24 height 17
type input "260"
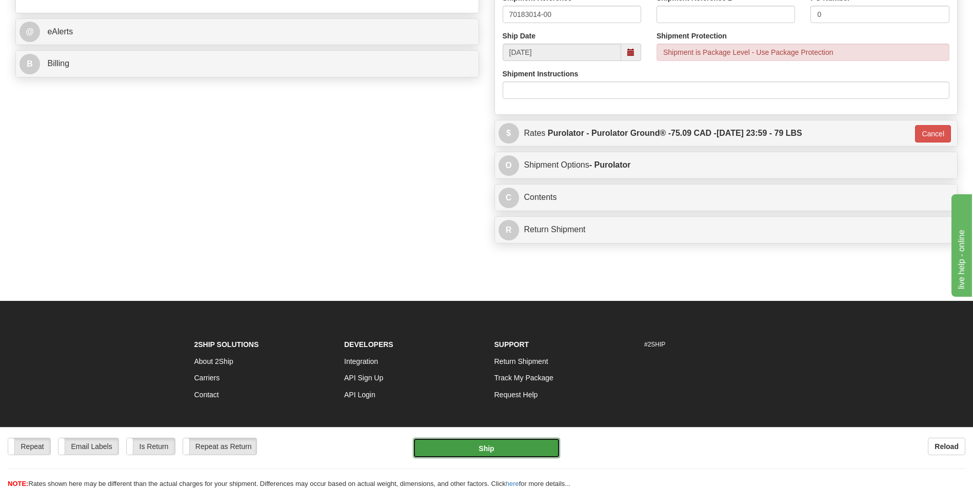
click at [511, 439] on button "Ship" at bounding box center [486, 448] width 147 height 21
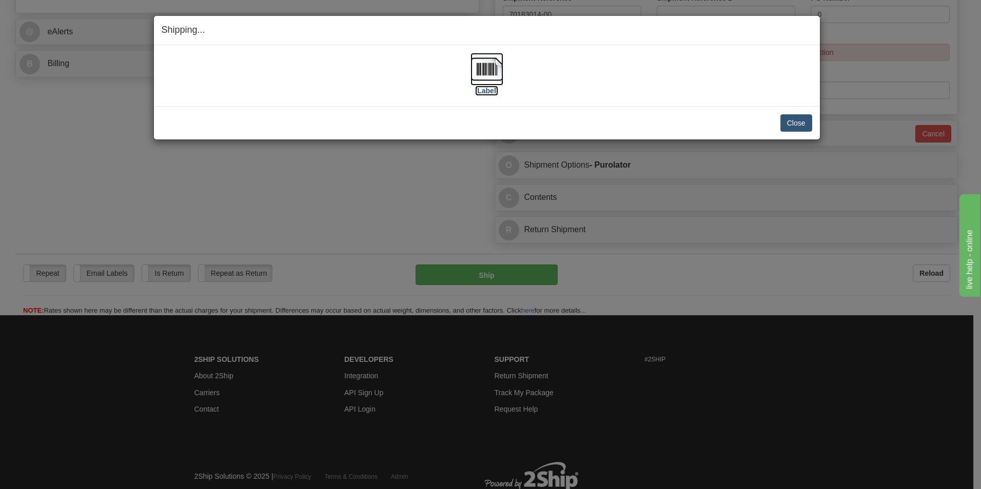
click at [487, 66] on img at bounding box center [486, 69] width 33 height 33
click at [806, 118] on button "Close" at bounding box center [796, 122] width 32 height 17
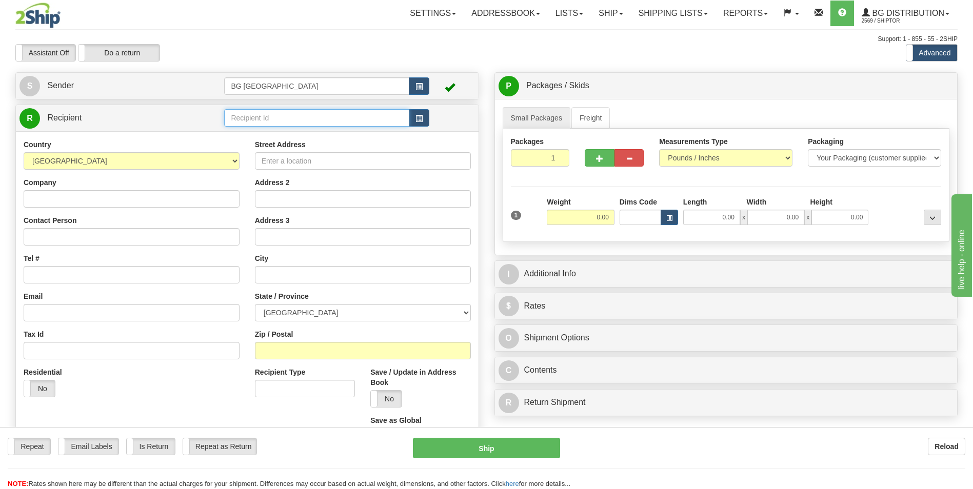
click at [228, 115] on input "text" at bounding box center [316, 117] width 185 height 17
click at [250, 129] on div "60748" at bounding box center [314, 133] width 175 height 11
type input "60748"
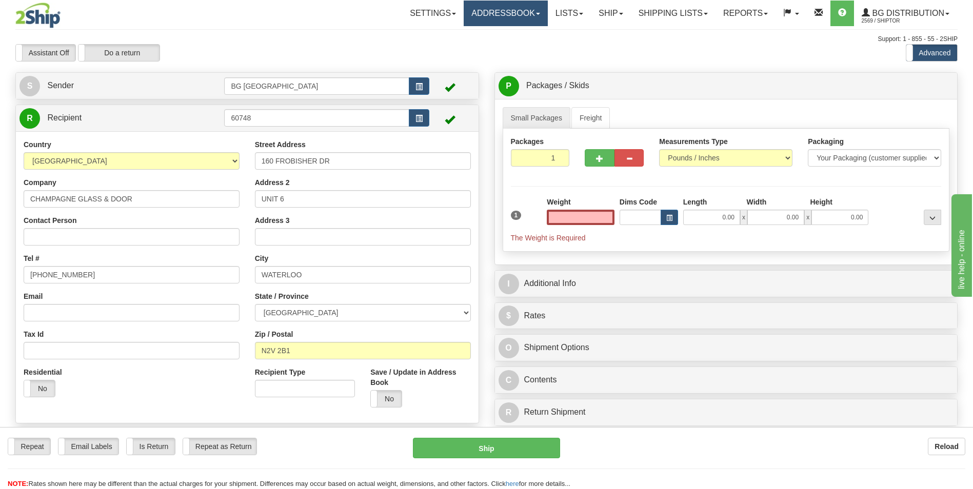
type input "0.00"
click at [584, 220] on input "0.00" at bounding box center [581, 217] width 68 height 15
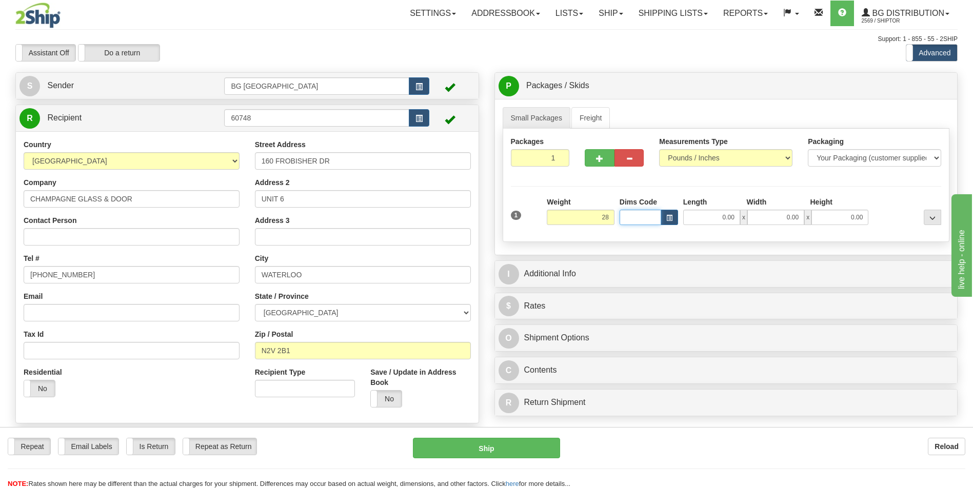
type input "28.00"
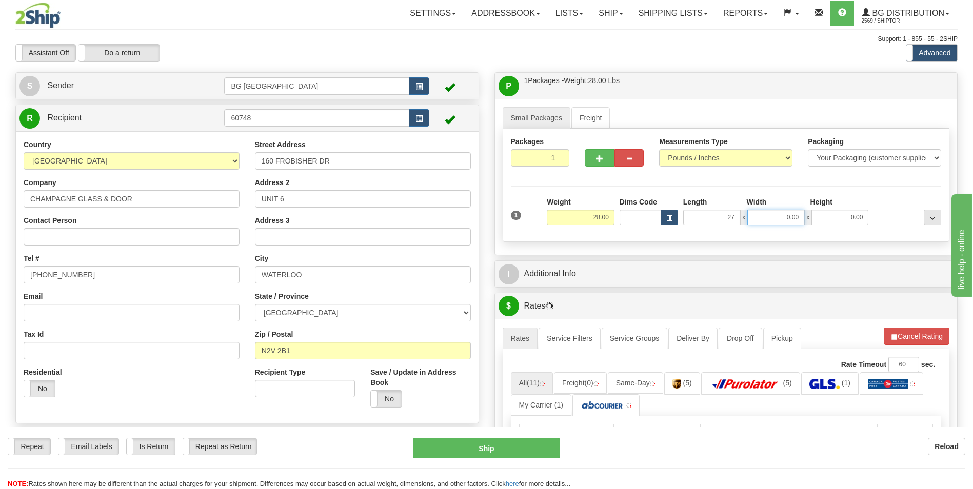
type input "27.00"
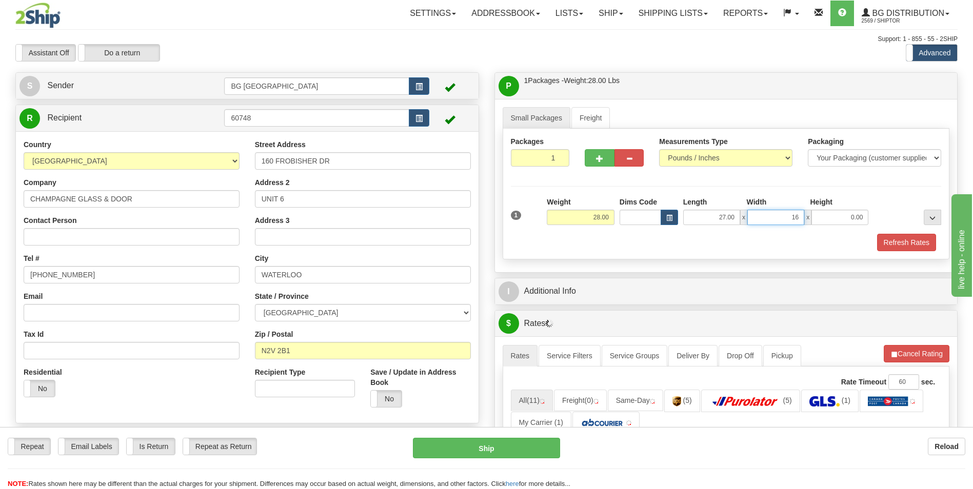
type input "16.00"
type input "5.00"
click at [601, 169] on div at bounding box center [614, 155] width 74 height 39
click at [601, 160] on span "button" at bounding box center [599, 158] width 7 height 7
type input "2"
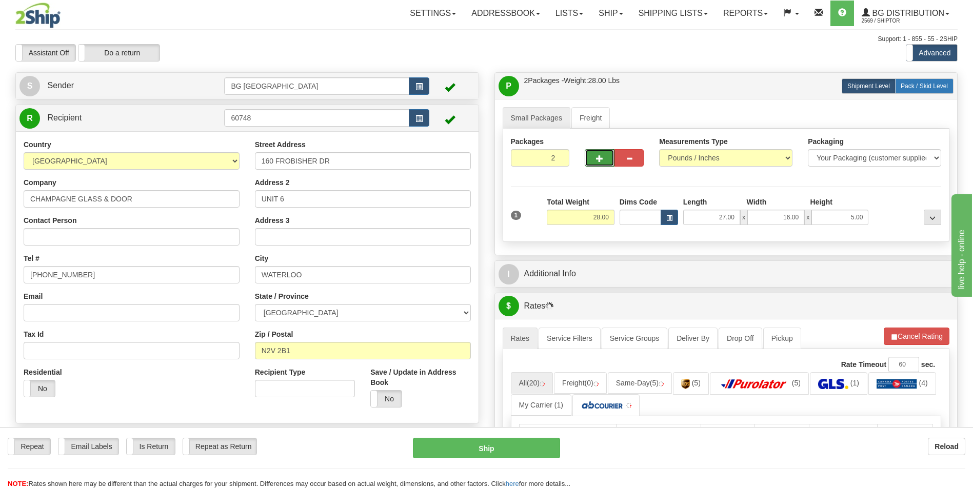
click at [912, 86] on span "Pack / Skid Level" at bounding box center [924, 86] width 47 height 7
radio input "true"
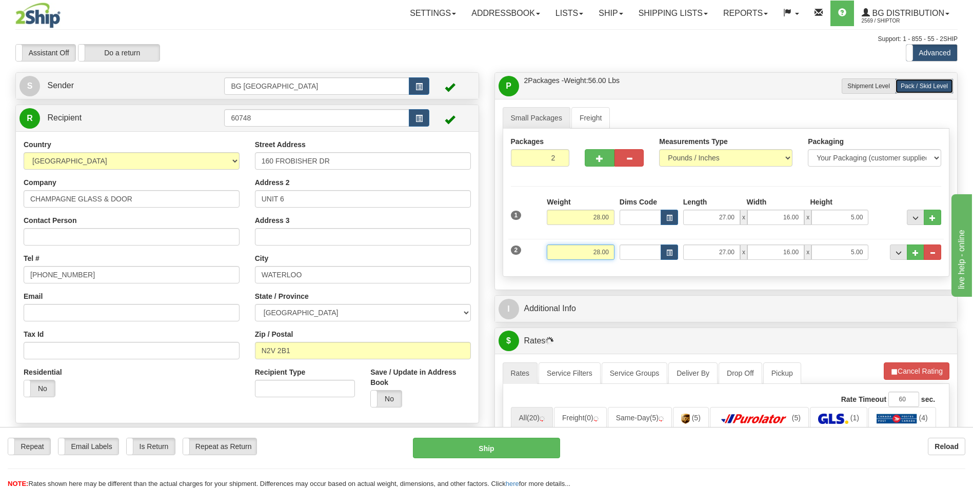
click at [594, 257] on input "28.00" at bounding box center [581, 252] width 68 height 15
type input "18.00"
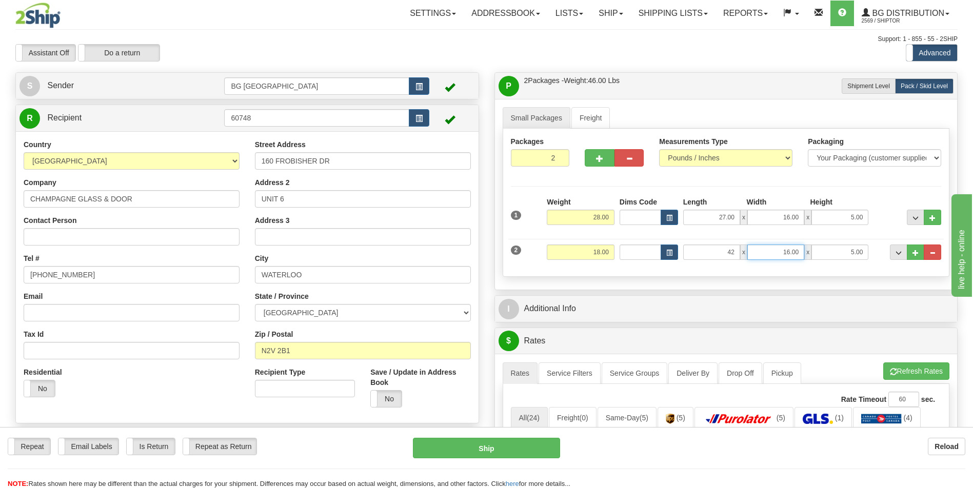
type input "42.00"
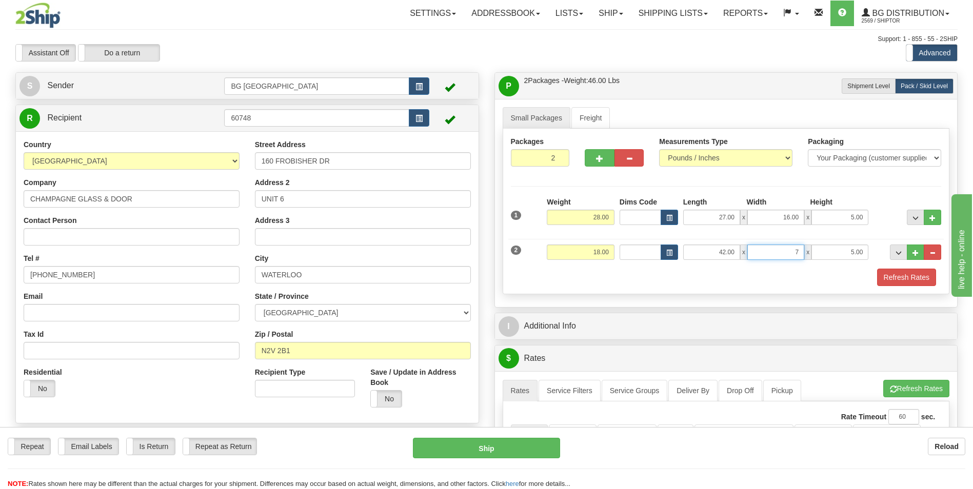
type input "7.00"
type input "5.00"
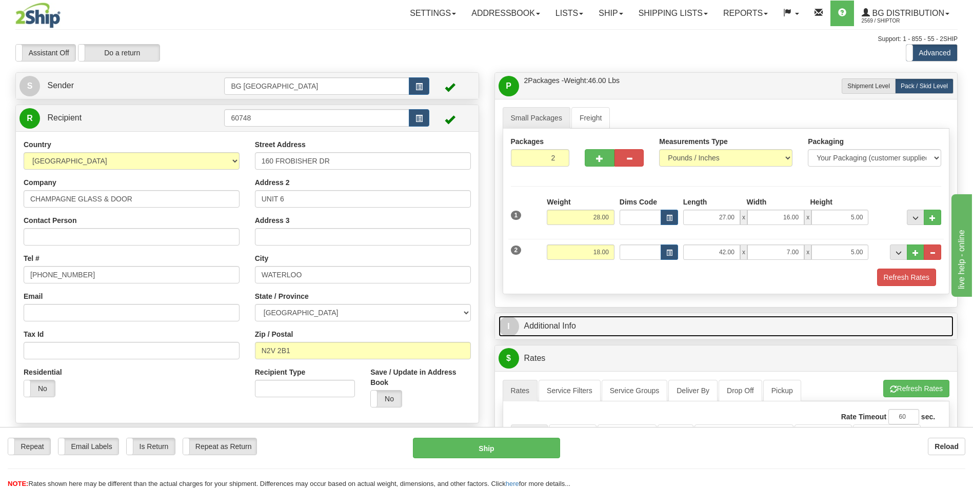
click at [585, 322] on link "I Additional Info" at bounding box center [726, 326] width 455 height 21
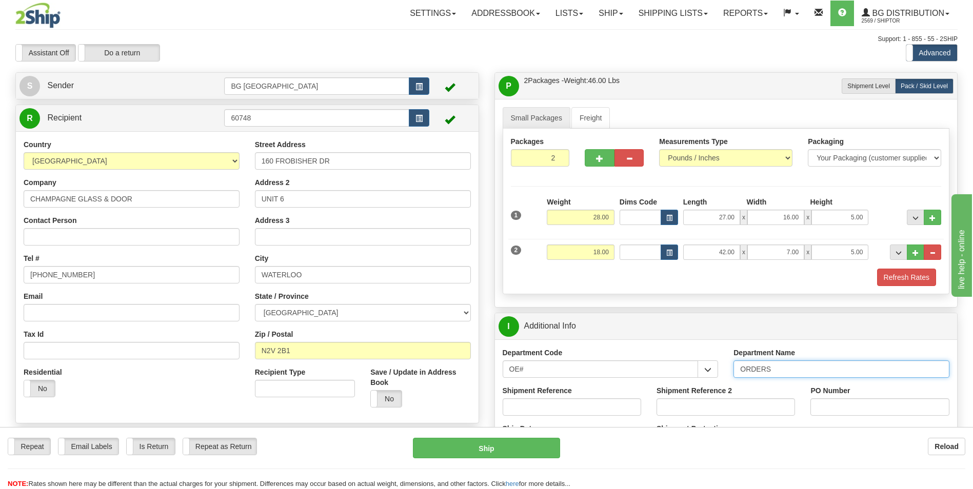
click at [787, 372] on input "ORDERS" at bounding box center [841, 369] width 216 height 17
type input "70184800-00"
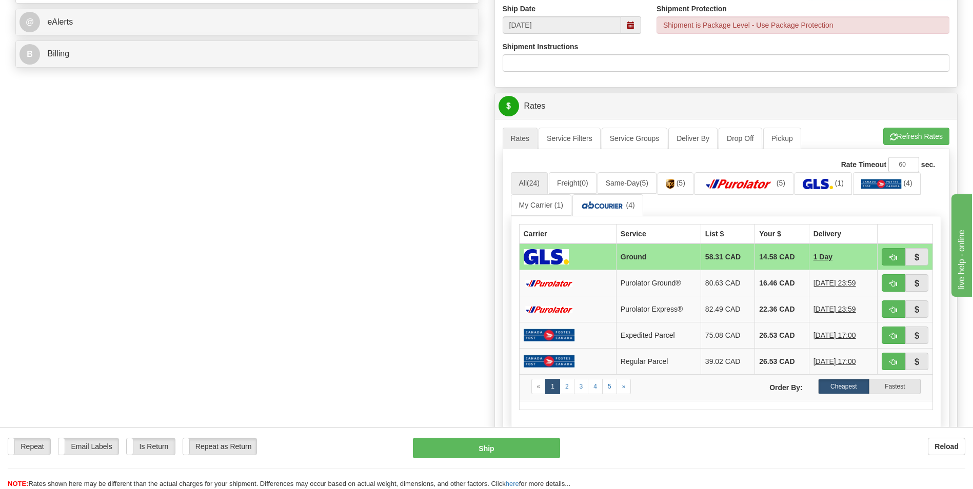
scroll to position [462, 0]
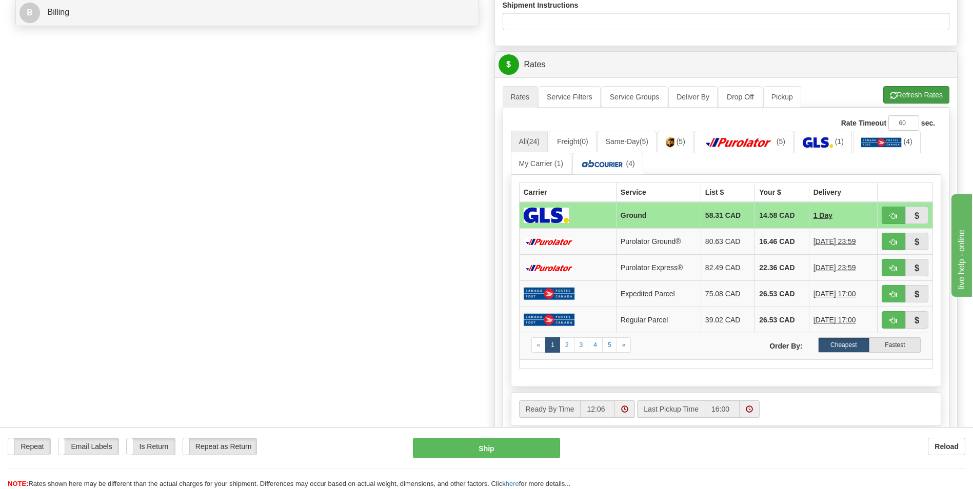
type input "0"
click at [901, 102] on button "Refresh Rates" at bounding box center [916, 94] width 66 height 17
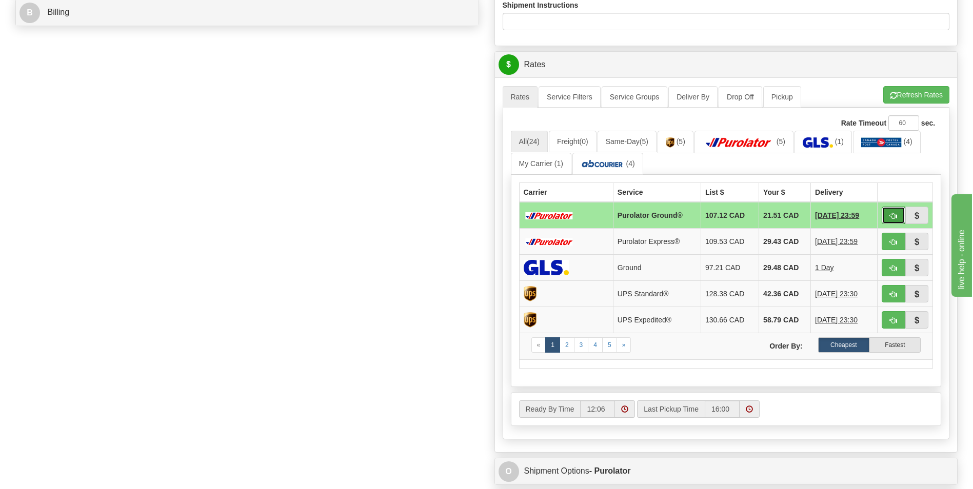
click at [897, 212] on button "button" at bounding box center [894, 215] width 24 height 17
type input "260"
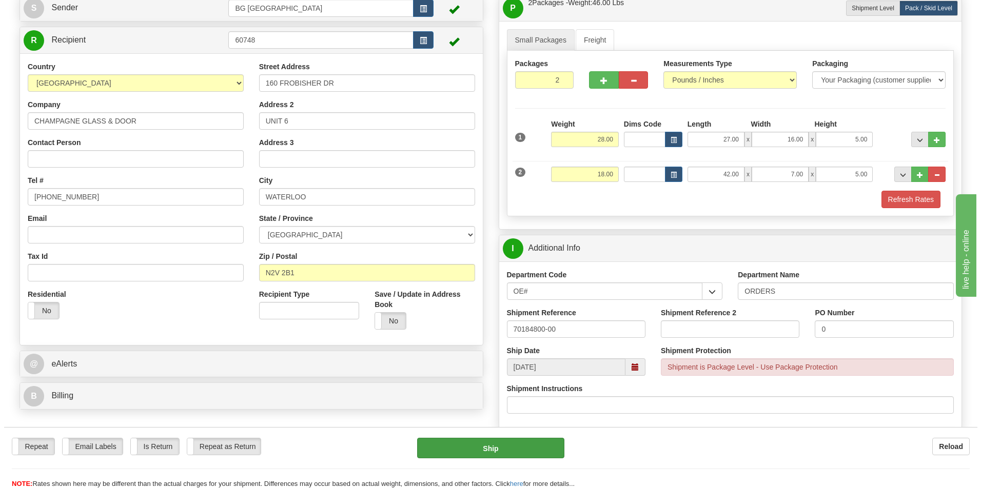
scroll to position [73, 0]
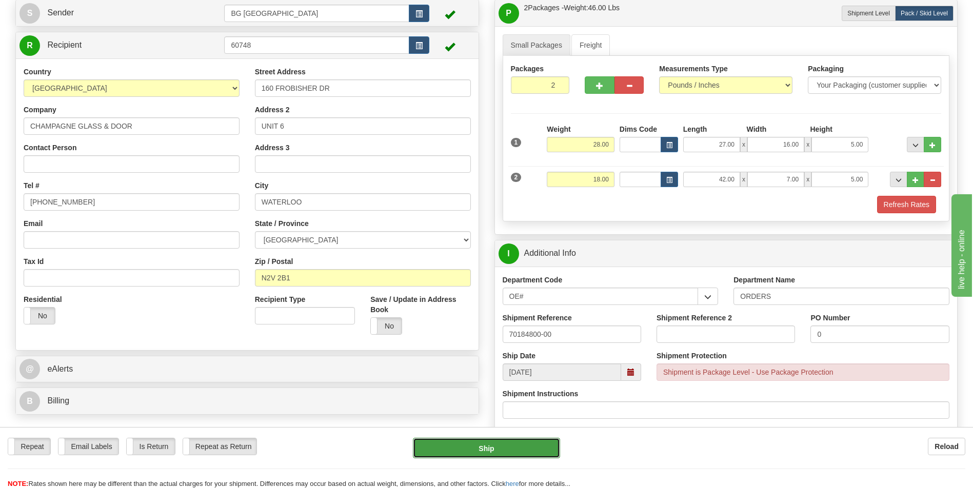
click at [462, 446] on button "Ship" at bounding box center [486, 448] width 147 height 21
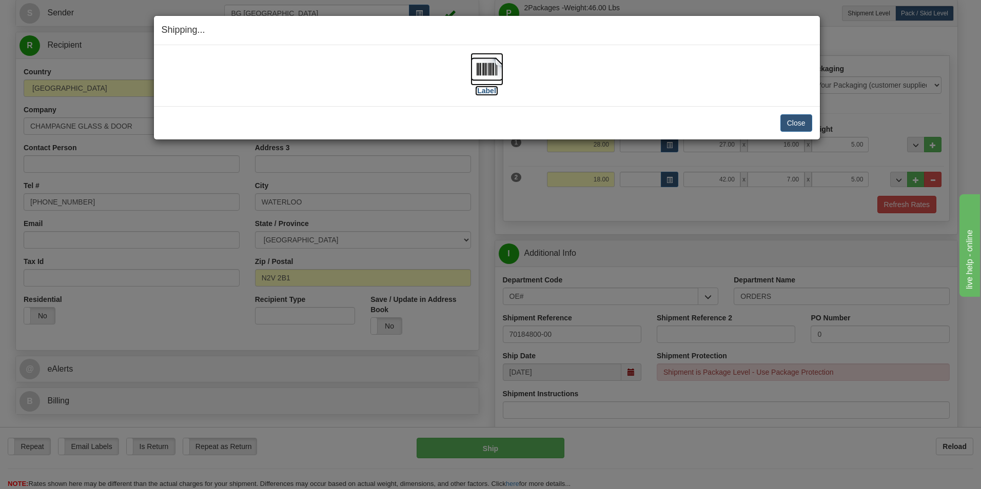
click at [480, 58] on img at bounding box center [486, 69] width 33 height 33
click at [798, 118] on button "Close" at bounding box center [796, 122] width 32 height 17
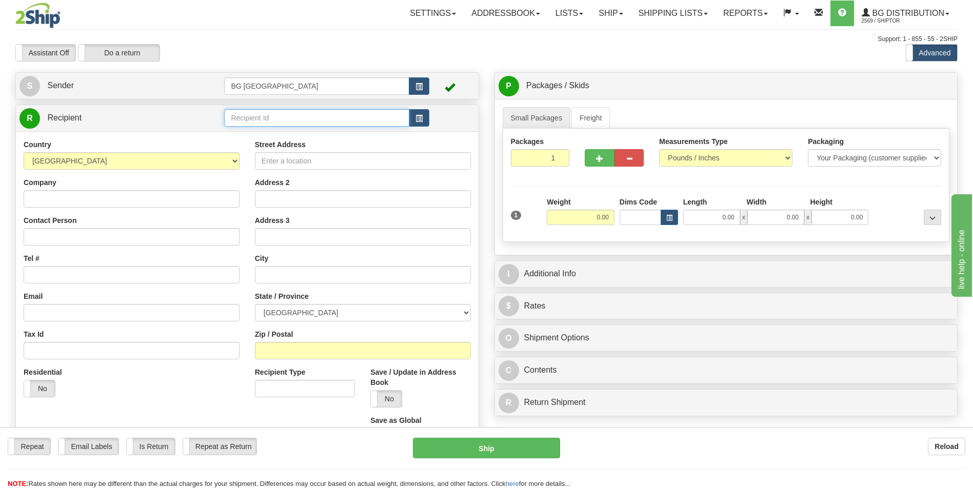
click at [269, 115] on input "text" at bounding box center [316, 117] width 185 height 17
click at [264, 131] on div "60470" at bounding box center [314, 133] width 175 height 11
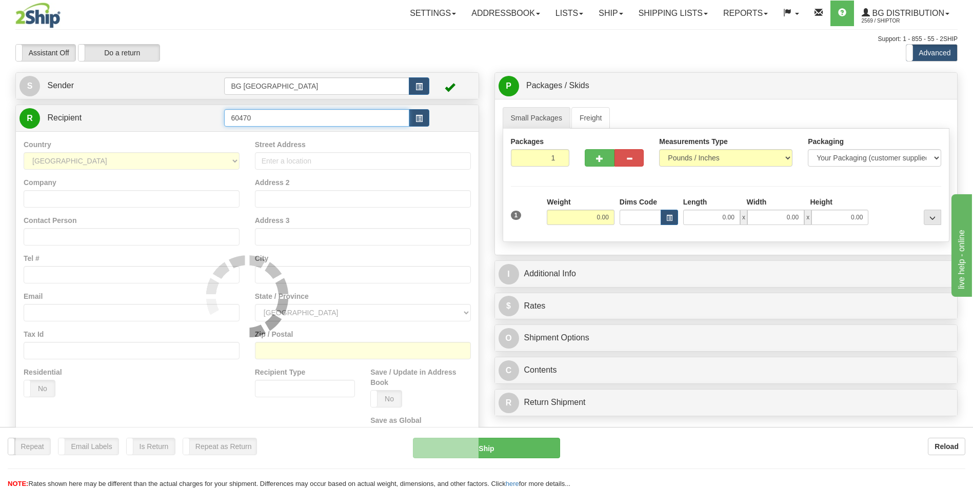
type input "60470"
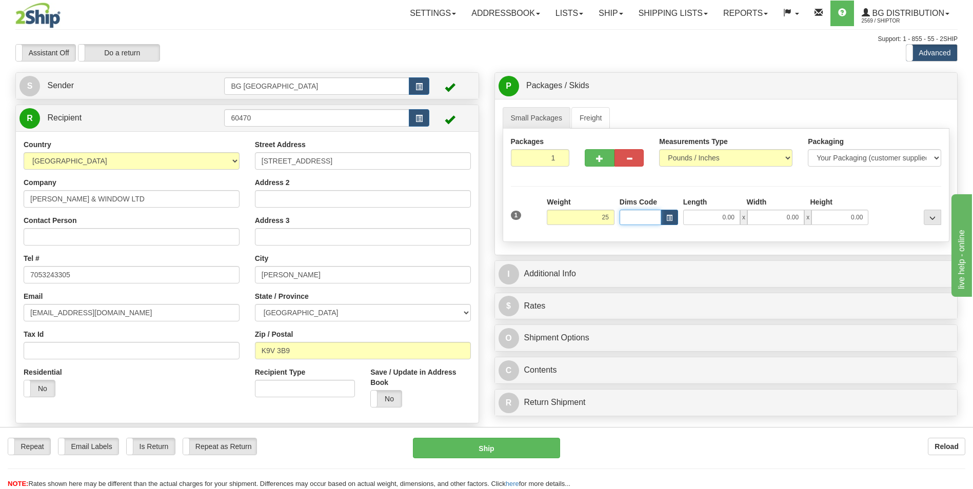
type input "25.00"
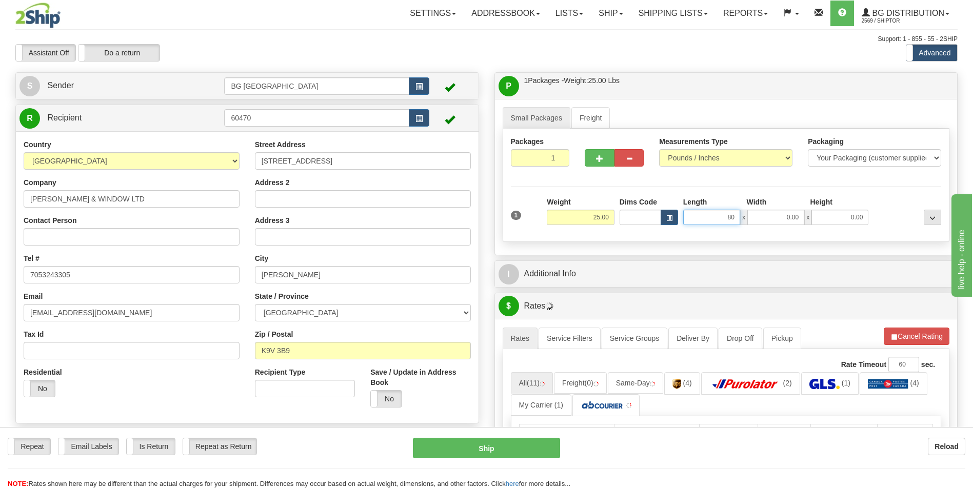
type input "80.00"
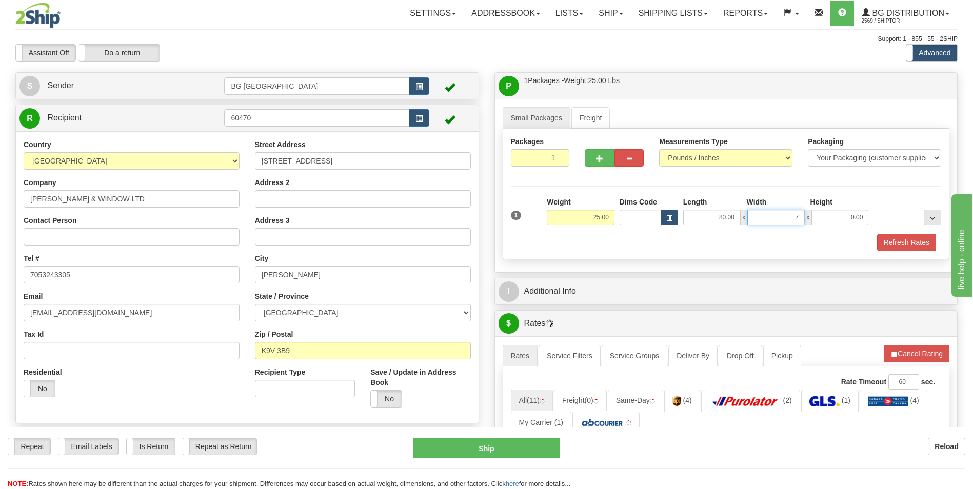
type input "7.00"
type input "5.00"
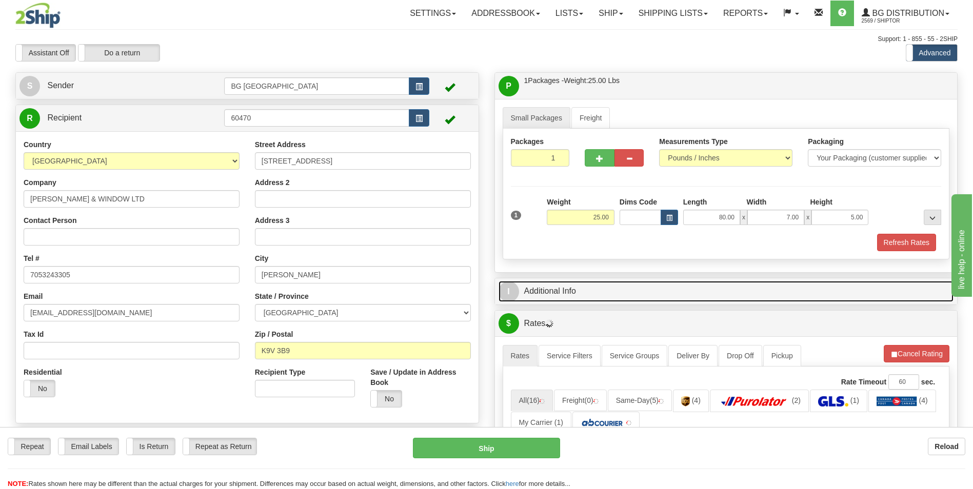
click at [540, 300] on link "I Additional Info" at bounding box center [726, 291] width 455 height 21
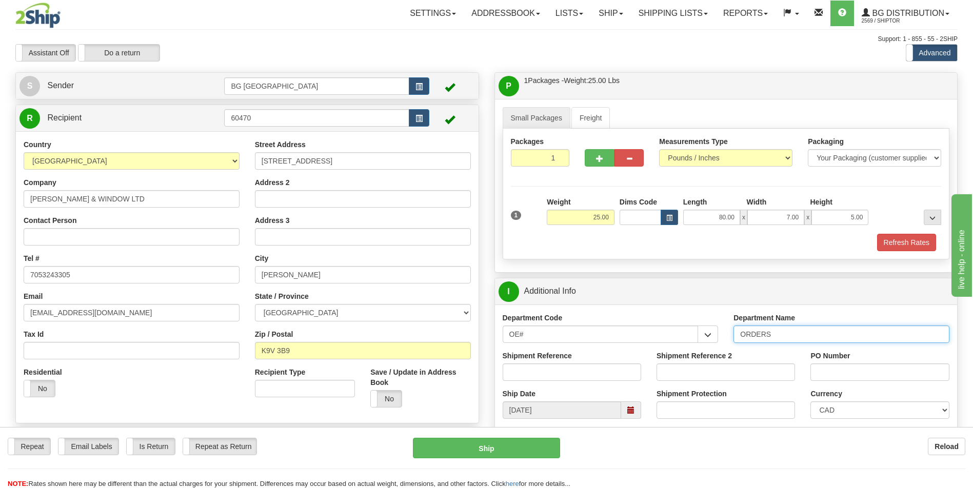
click at [807, 334] on input "ORDERS" at bounding box center [841, 334] width 216 height 17
type input "70183015-00"
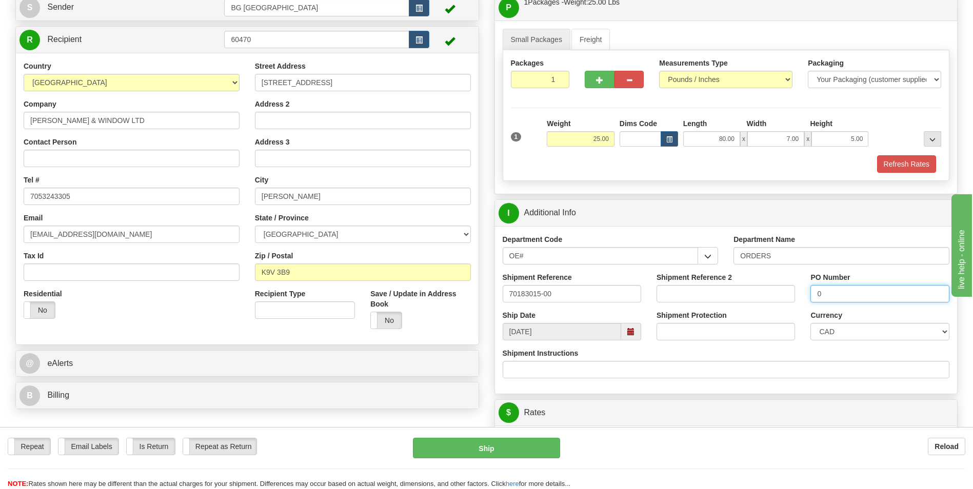
scroll to position [256, 0]
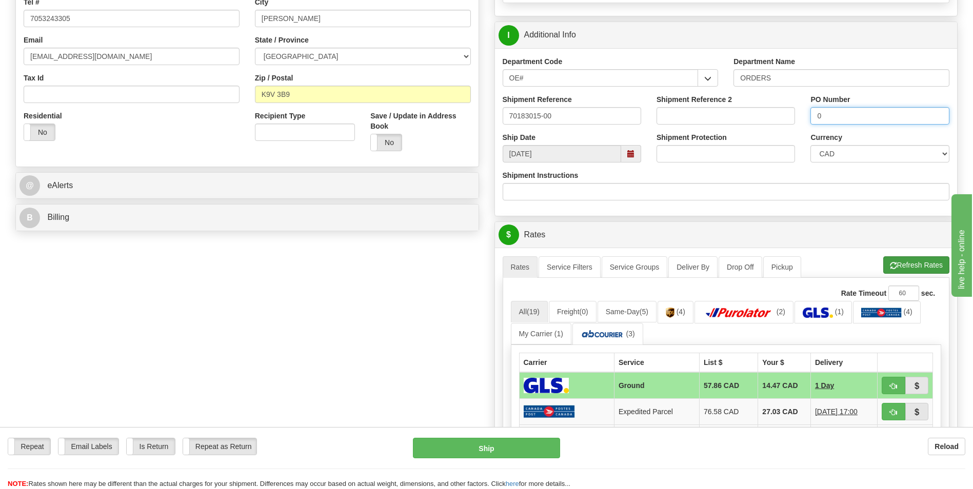
type input "0"
click at [912, 268] on button "Refresh Rates" at bounding box center [916, 264] width 66 height 17
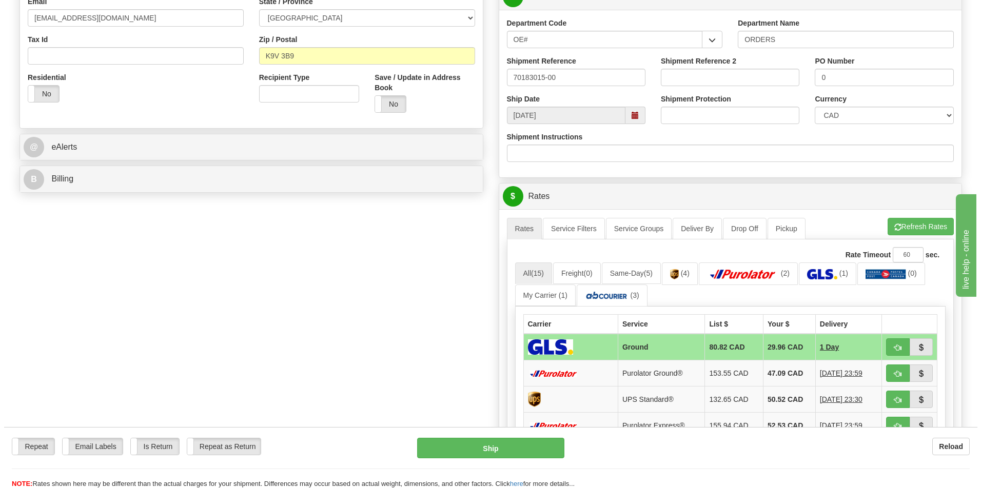
scroll to position [359, 0]
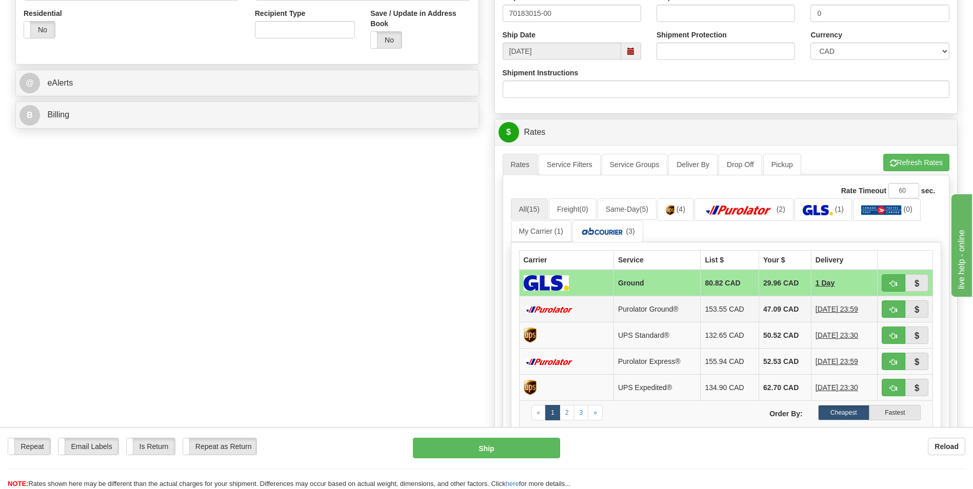
click at [765, 304] on td "47.09 CAD" at bounding box center [785, 309] width 52 height 26
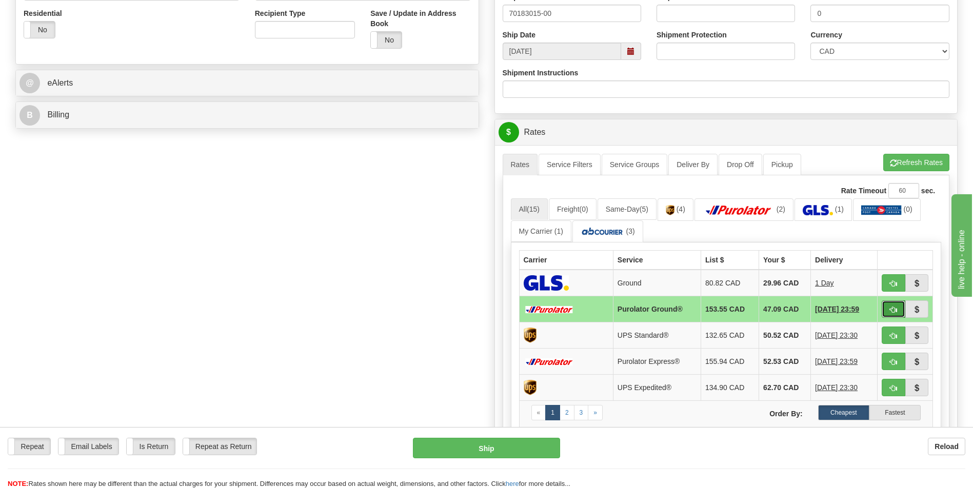
click at [885, 310] on button "button" at bounding box center [894, 309] width 24 height 17
type input "260"
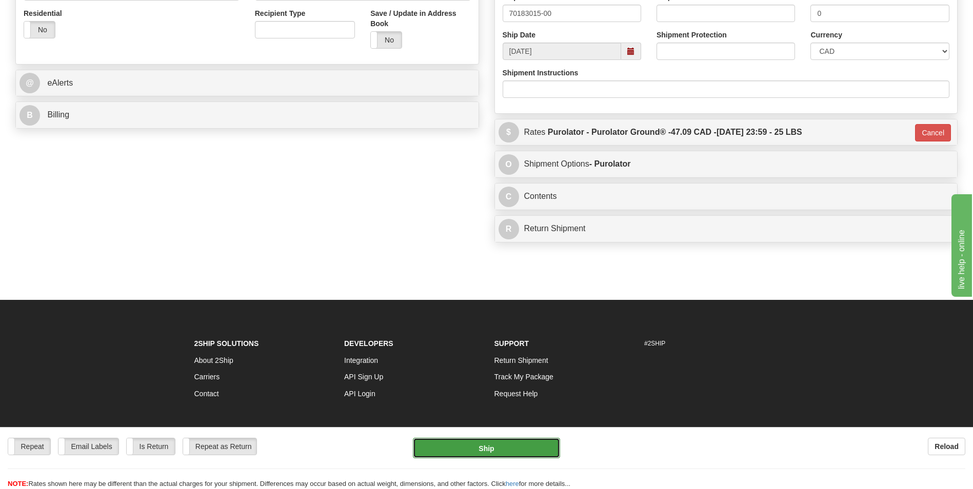
click at [464, 455] on button "Ship" at bounding box center [486, 448] width 147 height 21
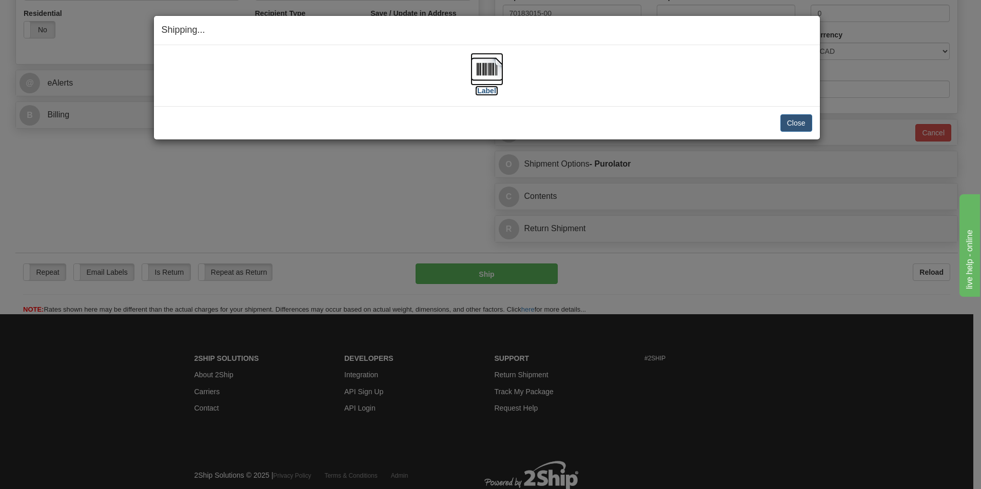
click at [487, 73] on img at bounding box center [486, 69] width 33 height 33
click at [802, 123] on button "Close" at bounding box center [796, 122] width 32 height 17
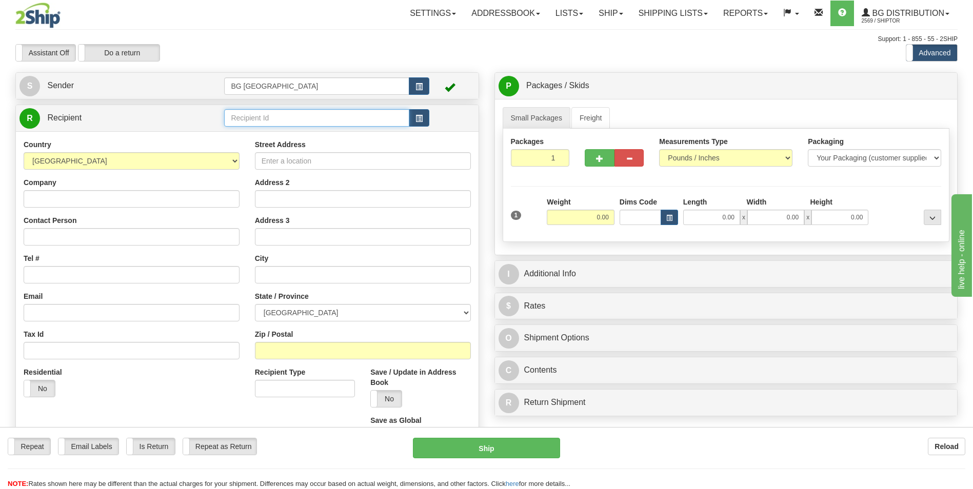
click at [263, 117] on input "text" at bounding box center [316, 117] width 185 height 17
click at [244, 135] on div "60485" at bounding box center [314, 133] width 175 height 11
type input "60485"
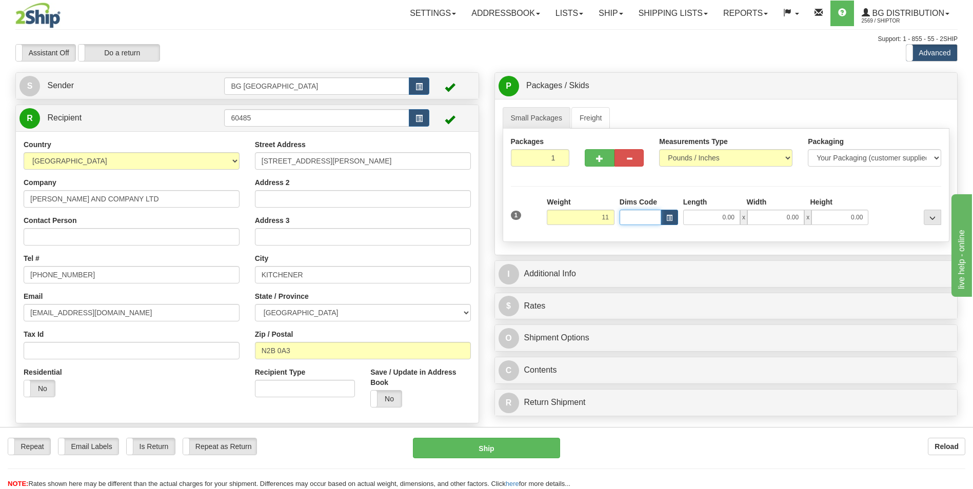
type input "11.00"
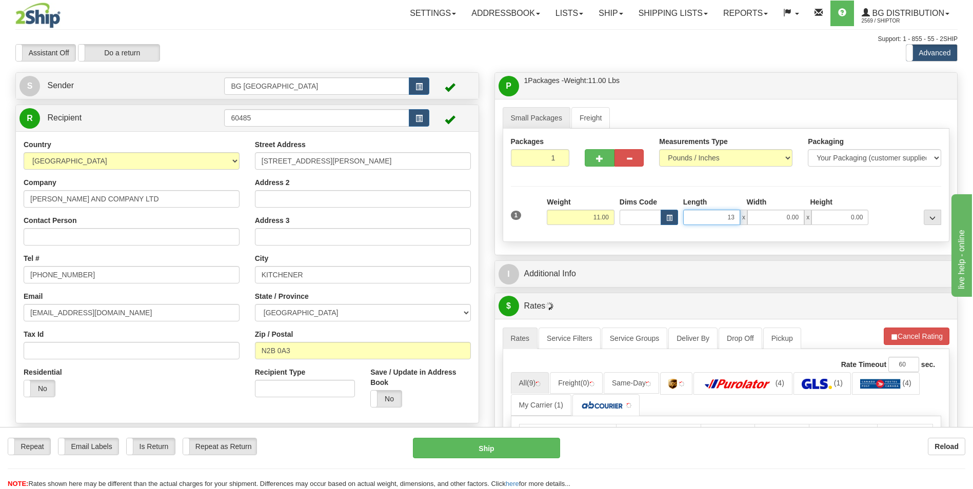
type input "13.00"
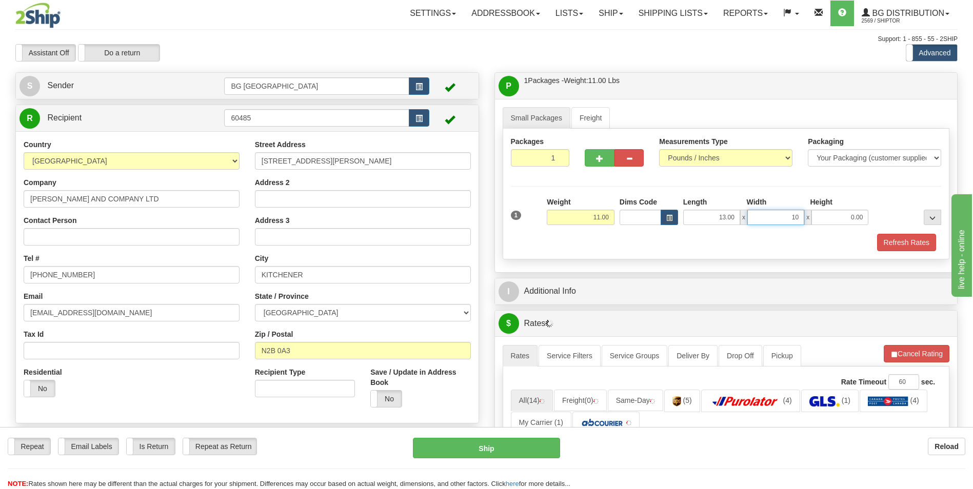
type input "10.00"
type input "8.00"
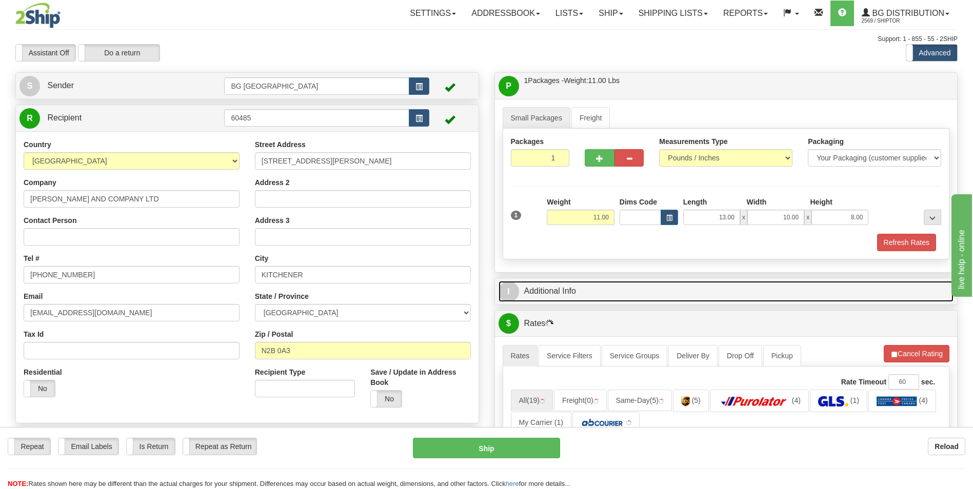
click at [576, 284] on link "I Additional Info" at bounding box center [726, 291] width 455 height 21
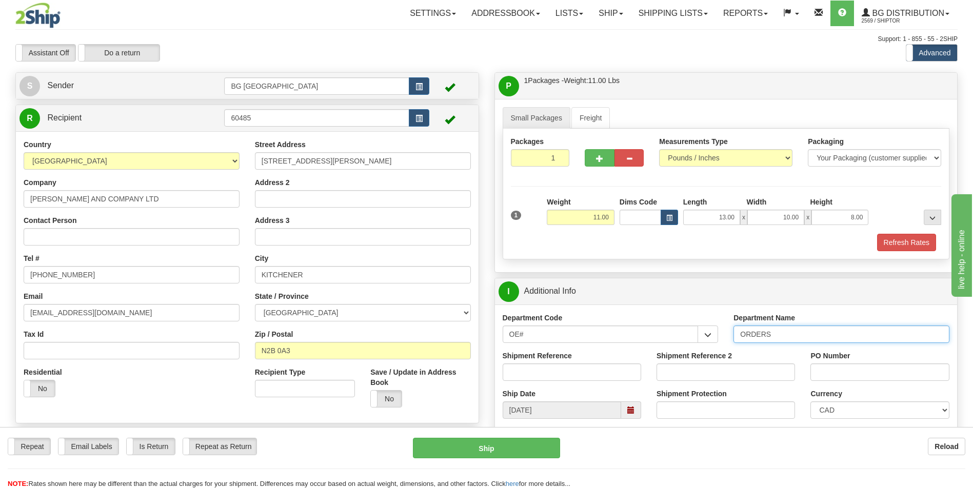
click at [796, 340] on input "ORDERS" at bounding box center [841, 334] width 216 height 17
type input "70184561-01"
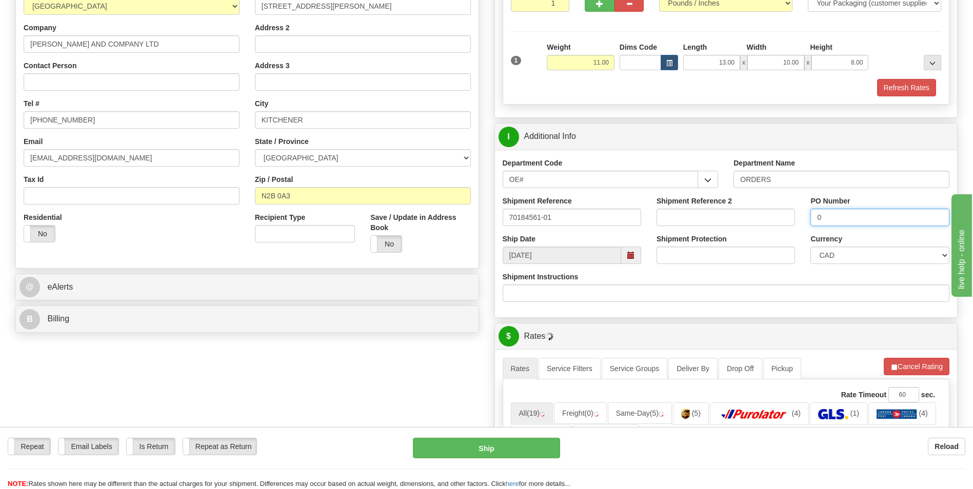
scroll to position [256, 0]
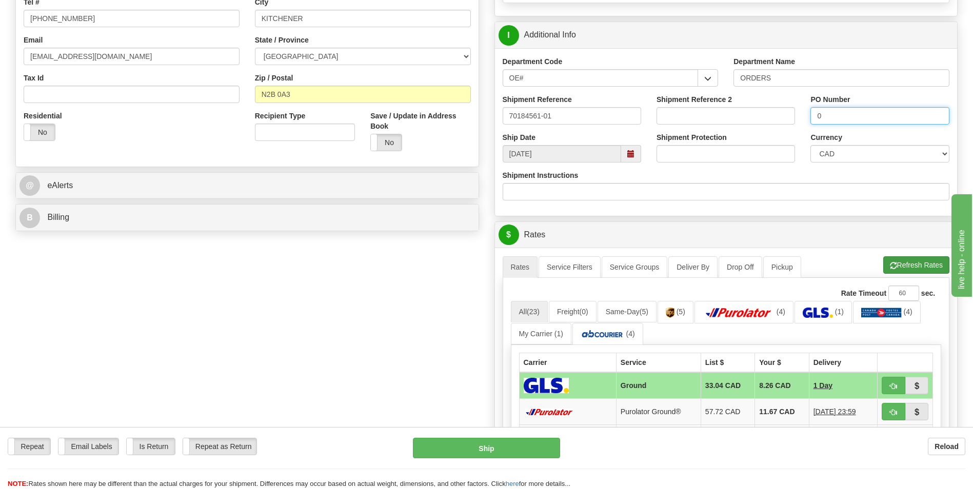
type input "0"
click at [905, 265] on button "Refresh Rates" at bounding box center [916, 264] width 66 height 17
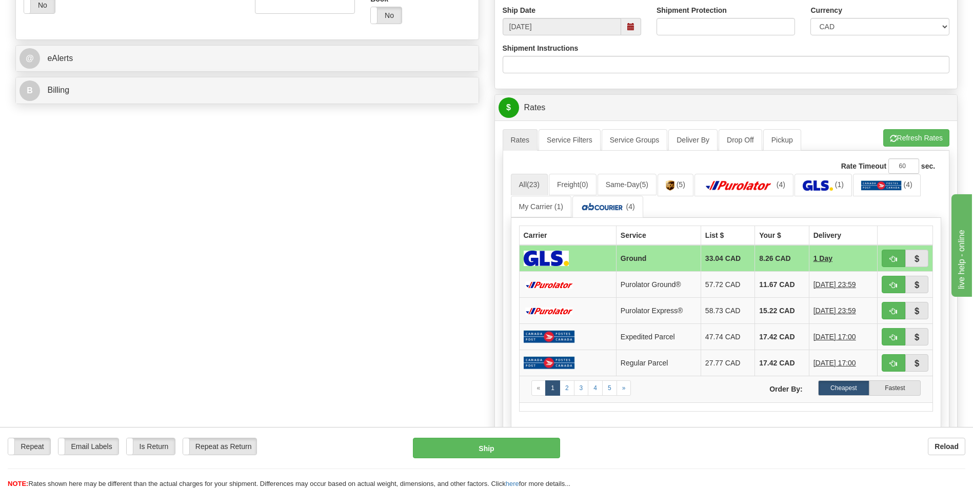
scroll to position [410, 0]
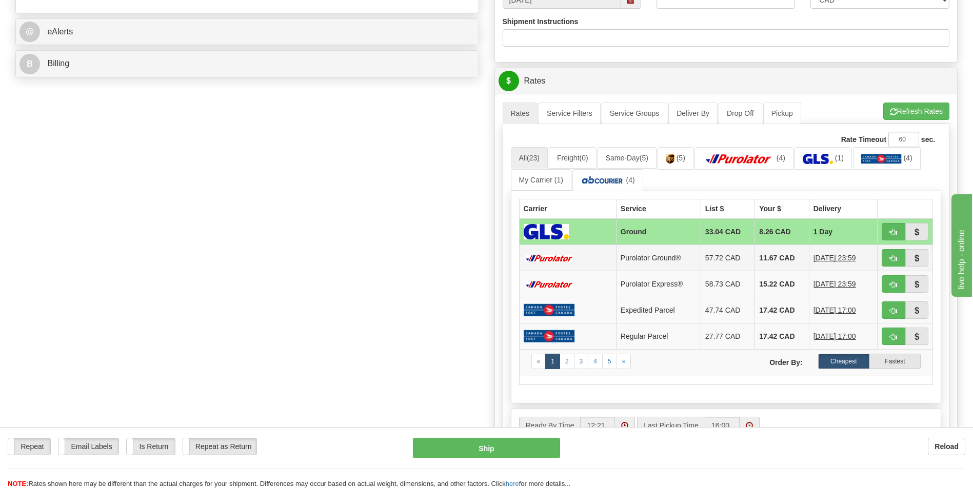
click at [760, 262] on td "11.67 CAD" at bounding box center [782, 258] width 54 height 26
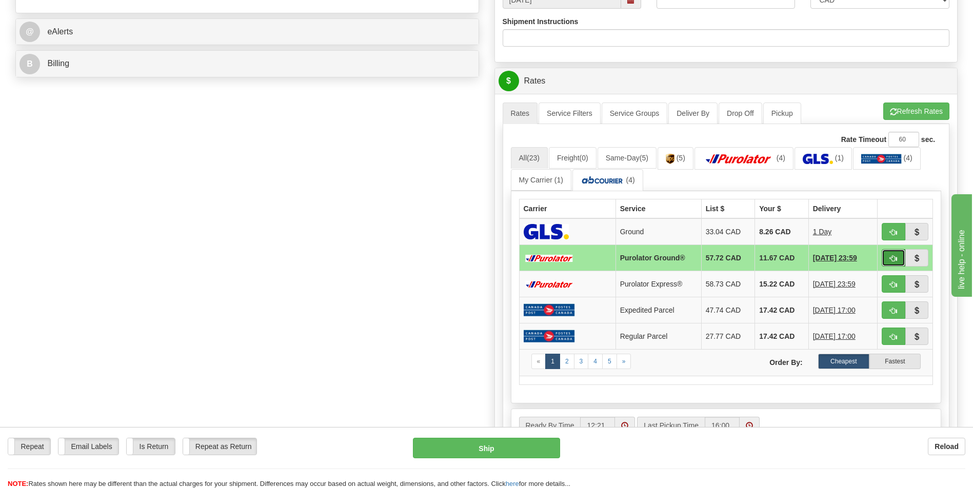
click at [896, 259] on span "button" at bounding box center [893, 258] width 7 height 7
type input "260"
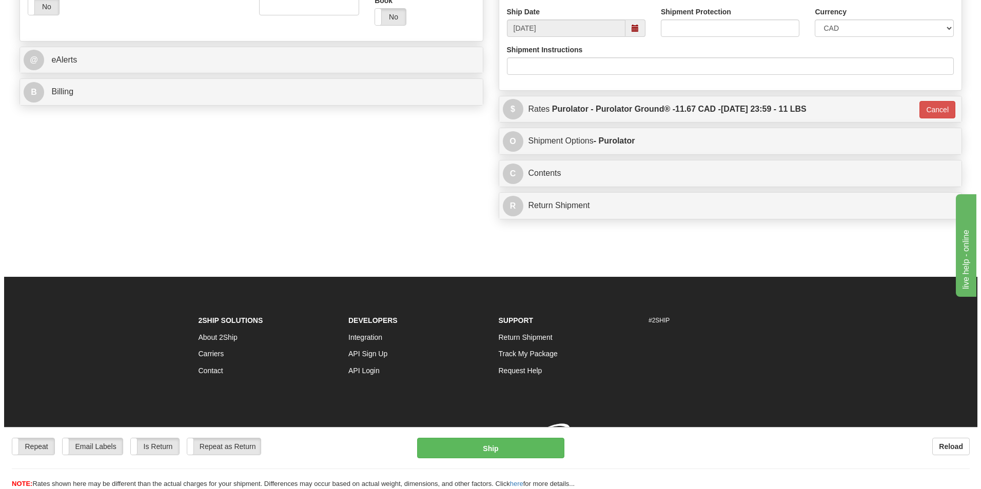
scroll to position [397, 0]
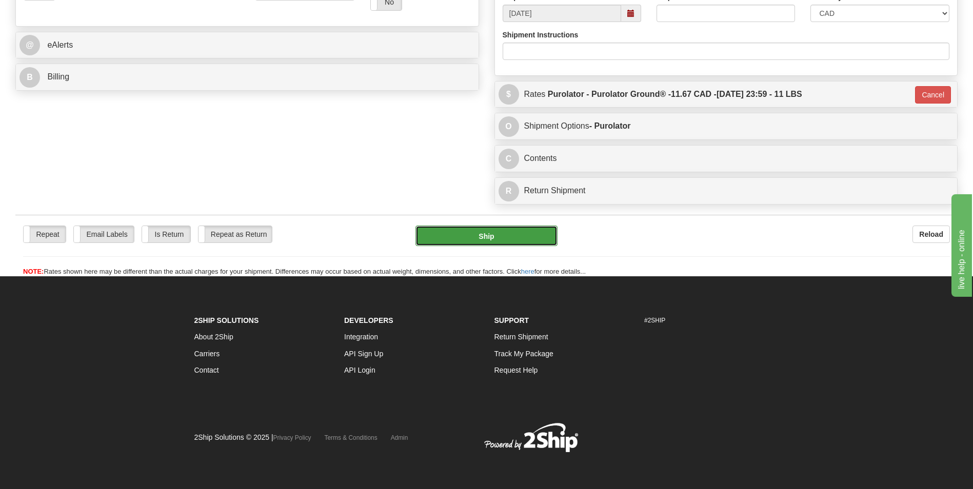
click at [455, 237] on button "Ship" at bounding box center [486, 236] width 142 height 21
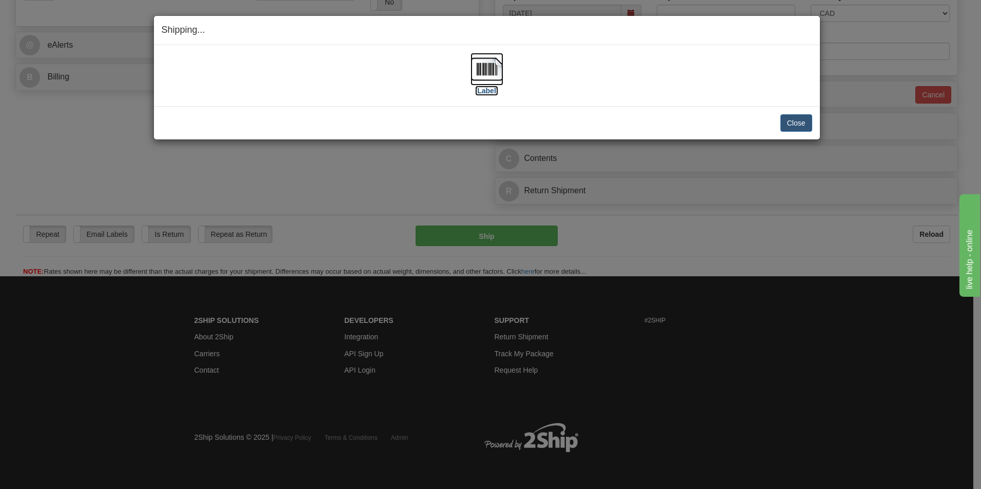
click at [498, 72] on img at bounding box center [486, 69] width 33 height 33
click at [806, 124] on button "Close" at bounding box center [796, 122] width 32 height 17
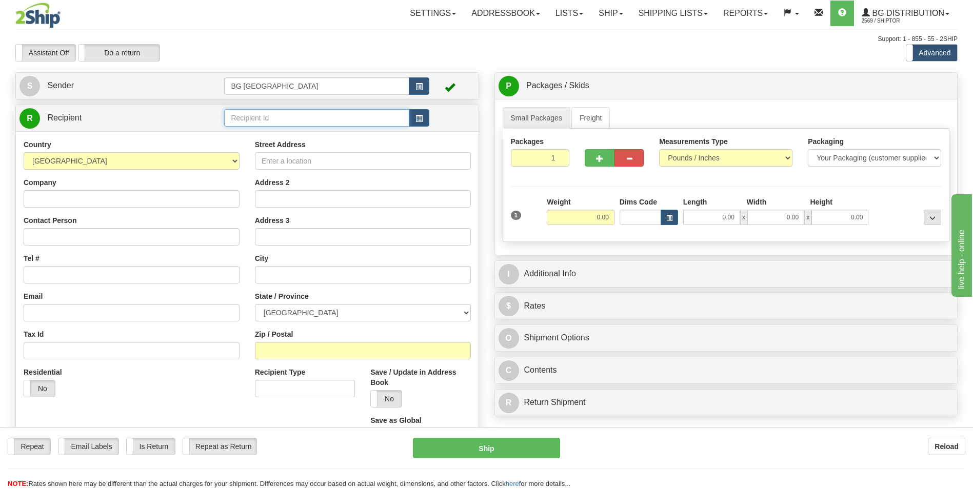
click at [247, 120] on input "text" at bounding box center [316, 117] width 185 height 17
click at [248, 127] on li "60792" at bounding box center [317, 133] width 184 height 13
type input "60792"
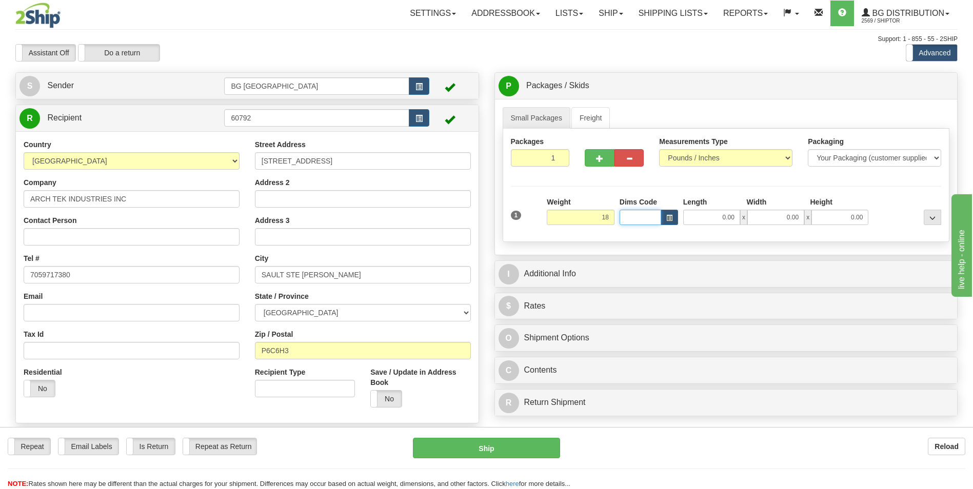
type input "18.00"
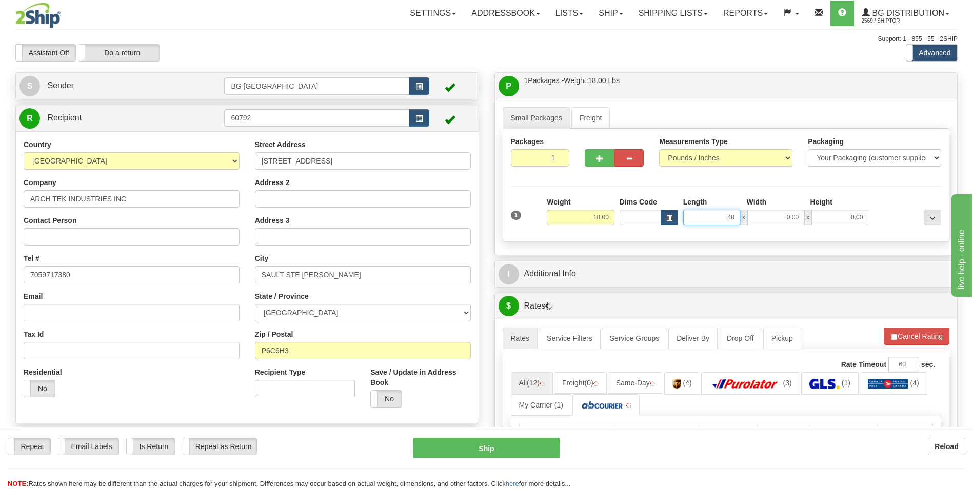
type input "40.00"
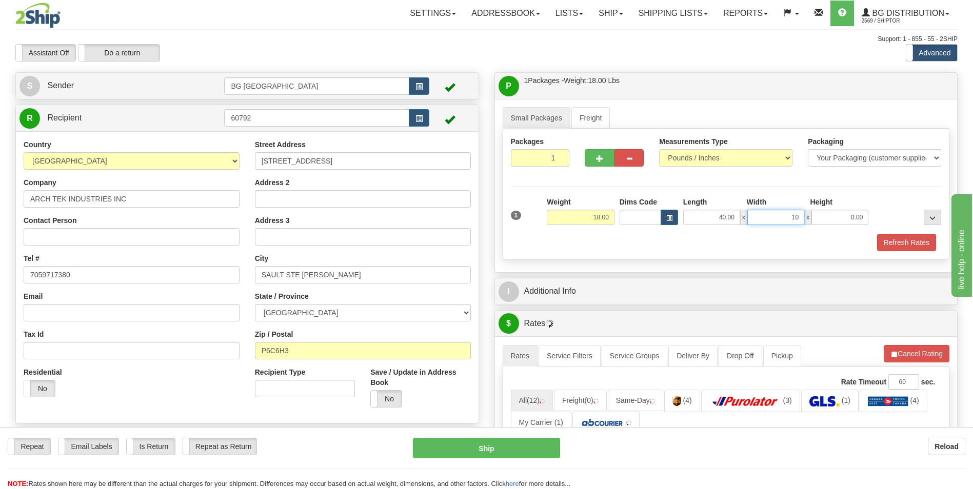
type input "10.00"
type input "5.00"
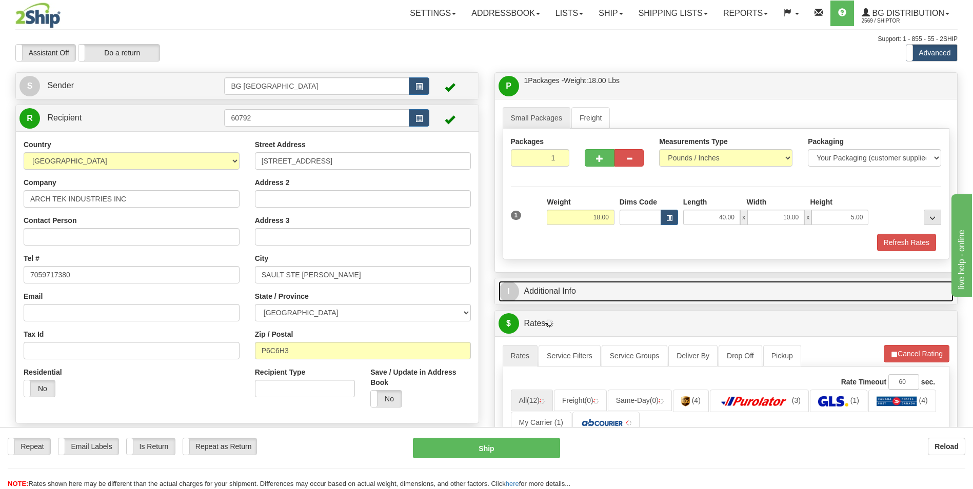
click at [567, 286] on link "I Additional Info" at bounding box center [726, 291] width 455 height 21
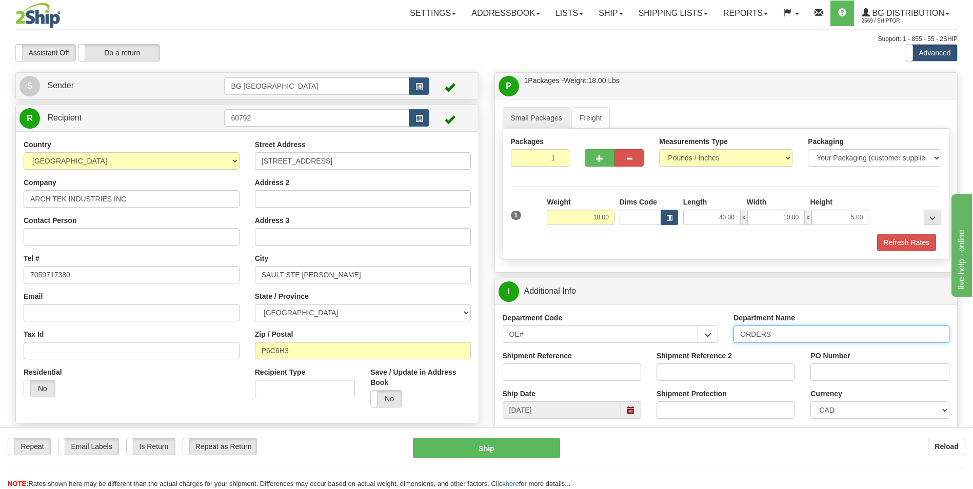
click at [806, 336] on input "ORDERS" at bounding box center [841, 334] width 216 height 17
type input "70182296-00"
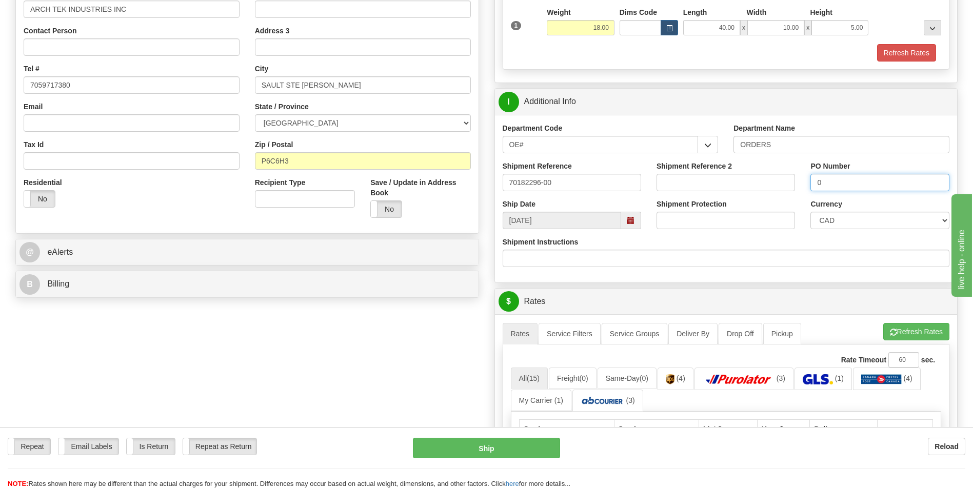
scroll to position [205, 0]
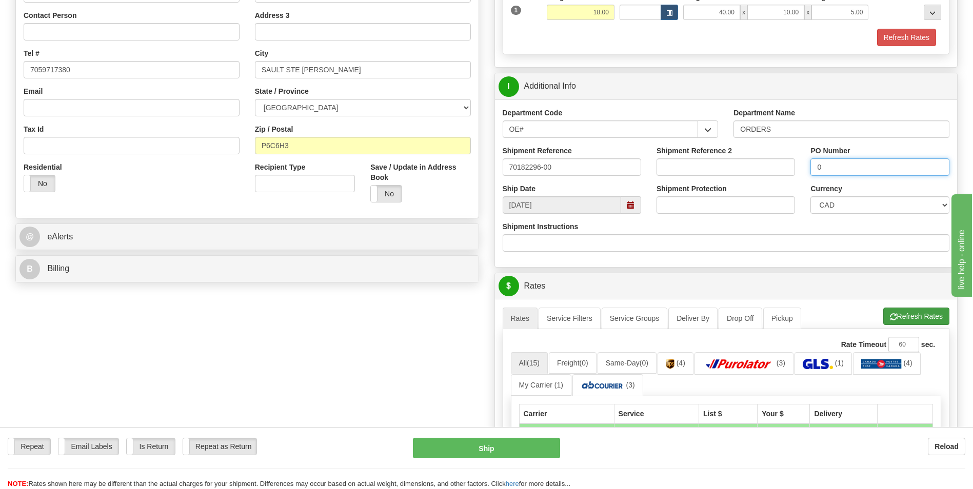
type input "0"
click at [890, 312] on button "Refresh Rates" at bounding box center [916, 316] width 66 height 17
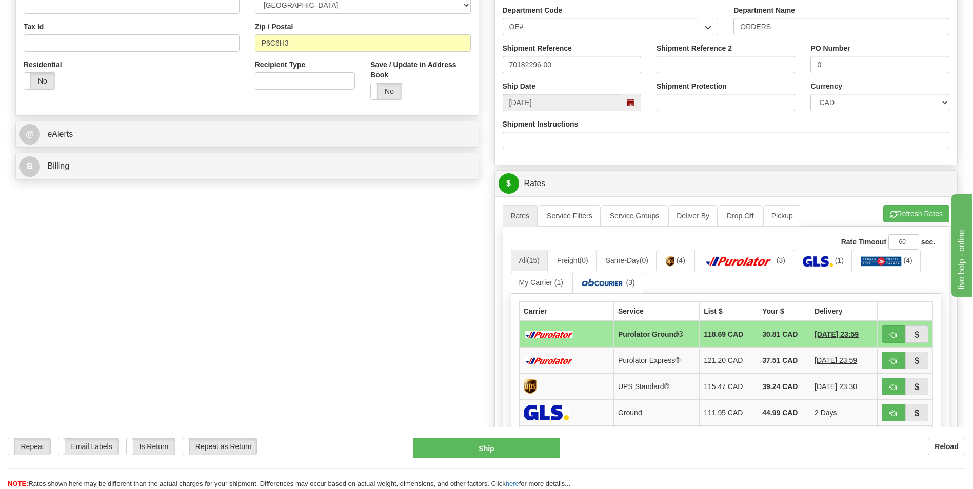
scroll to position [410, 0]
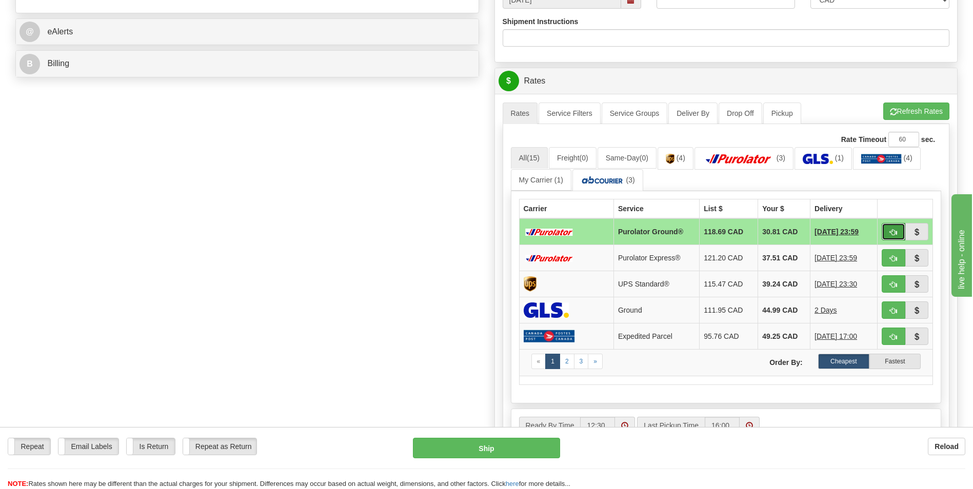
click at [894, 230] on span "button" at bounding box center [893, 232] width 7 height 7
type input "260"
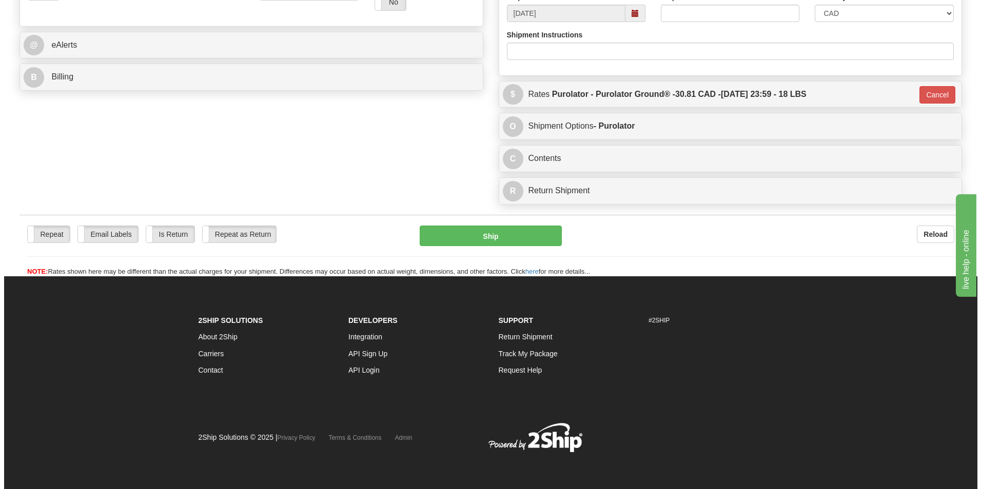
scroll to position [397, 0]
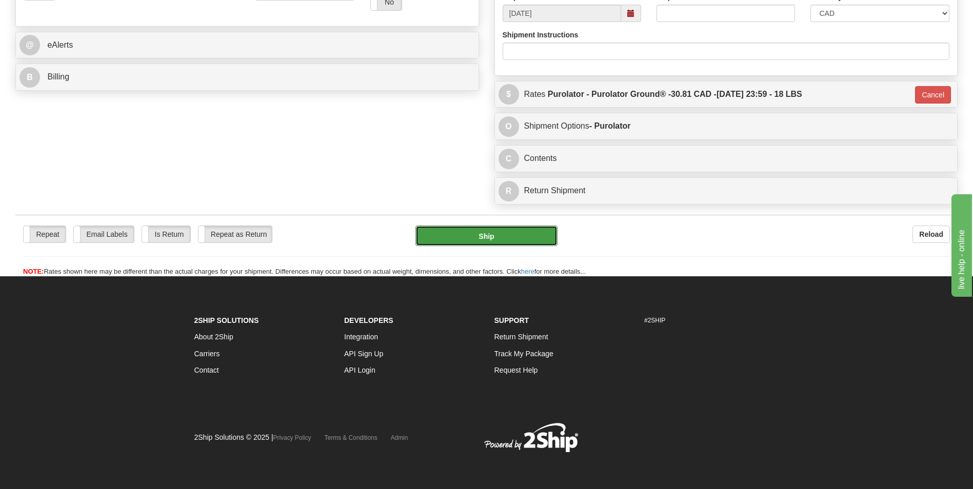
click at [465, 232] on button "Ship" at bounding box center [486, 236] width 142 height 21
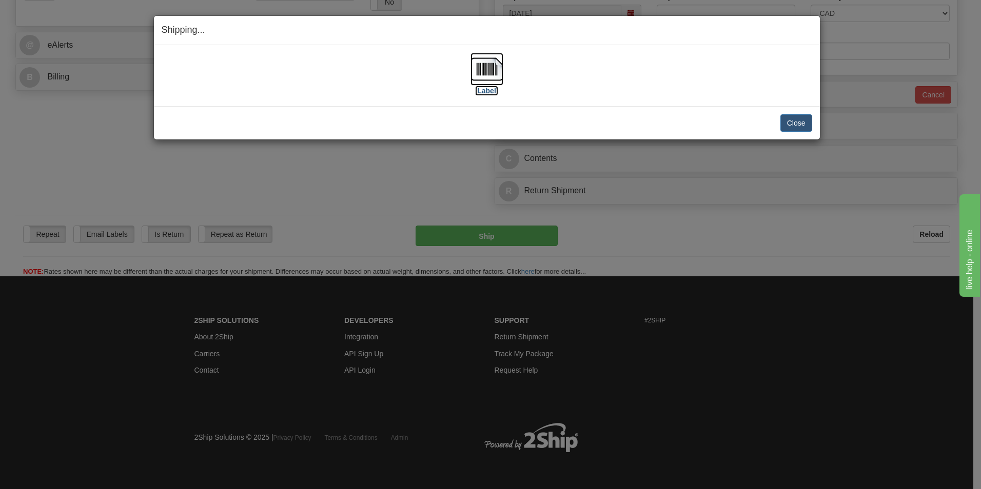
click at [502, 68] on img at bounding box center [486, 69] width 33 height 33
drag, startPoint x: 802, startPoint y: 120, endPoint x: 791, endPoint y: 148, distance: 29.5
click at [802, 120] on button "Close" at bounding box center [796, 122] width 32 height 17
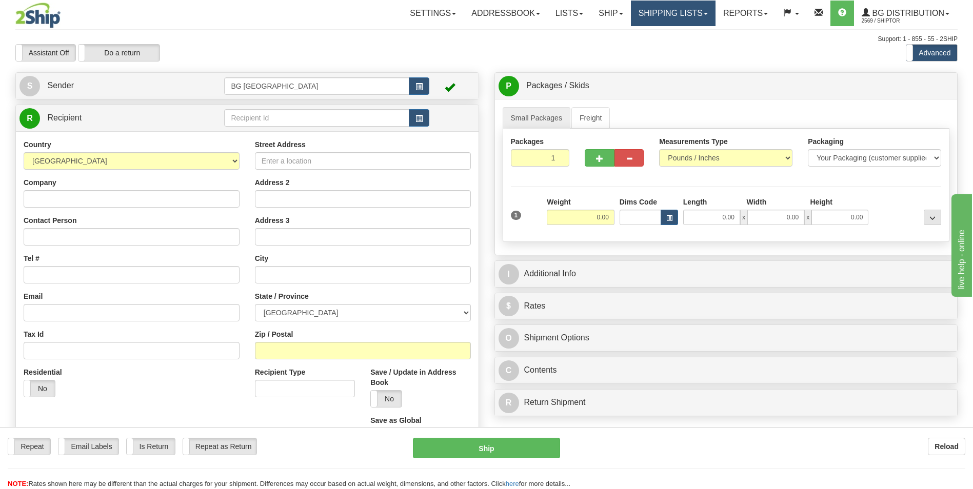
click at [631, 14] on link "Shipping lists" at bounding box center [673, 14] width 85 height 26
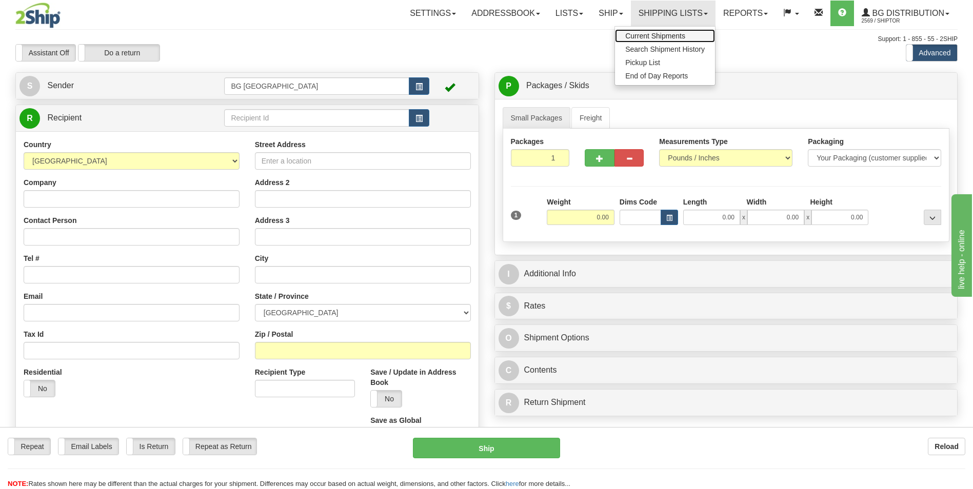
click at [629, 32] on span "Current Shipments" at bounding box center [655, 36] width 60 height 8
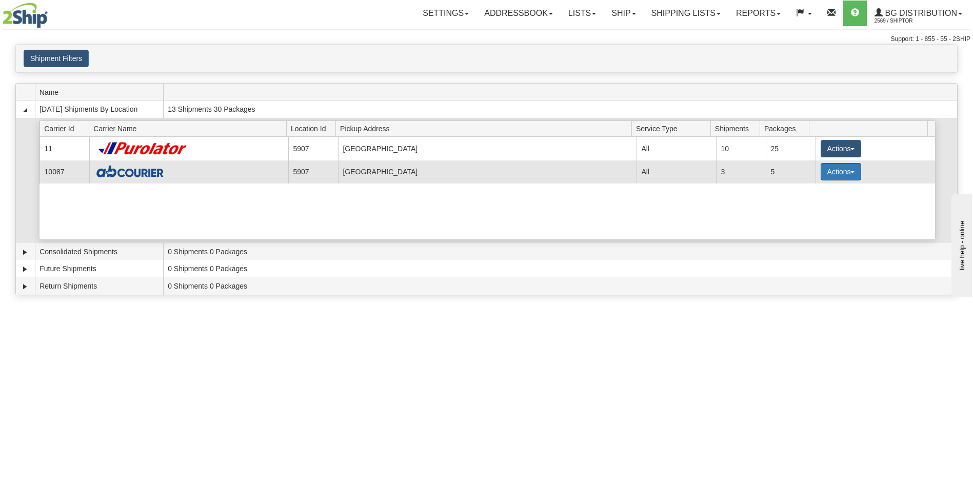
click at [823, 176] on button "Actions" at bounding box center [841, 171] width 41 height 17
click at [805, 191] on span "Details" at bounding box center [803, 190] width 28 height 7
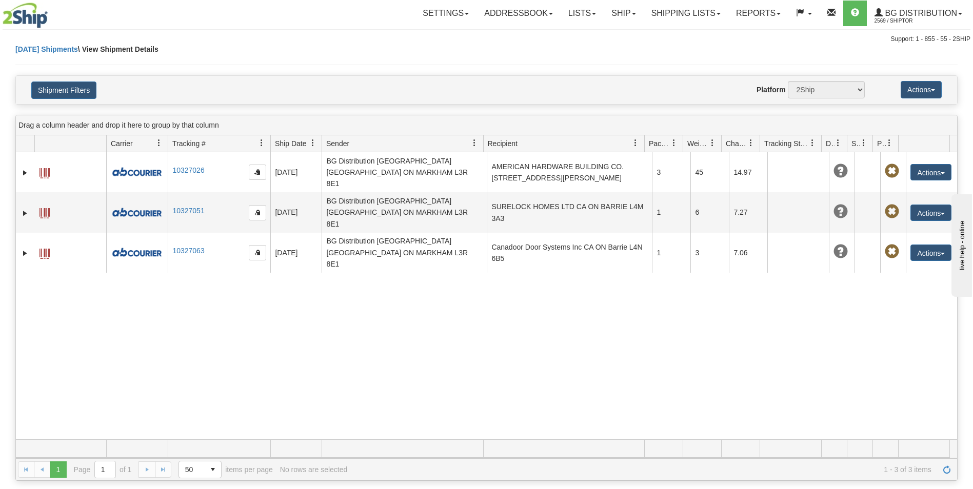
click at [719, 290] on div "31649174 2569 10327026 [DATE] [DATE] 11:15:37 AM BG Distribution [GEOGRAPHIC_DA…" at bounding box center [486, 295] width 941 height 287
click at [604, 16] on link "Ship" at bounding box center [623, 14] width 39 height 26
click at [604, 36] on span "Ship Screen" at bounding box center [591, 36] width 39 height 8
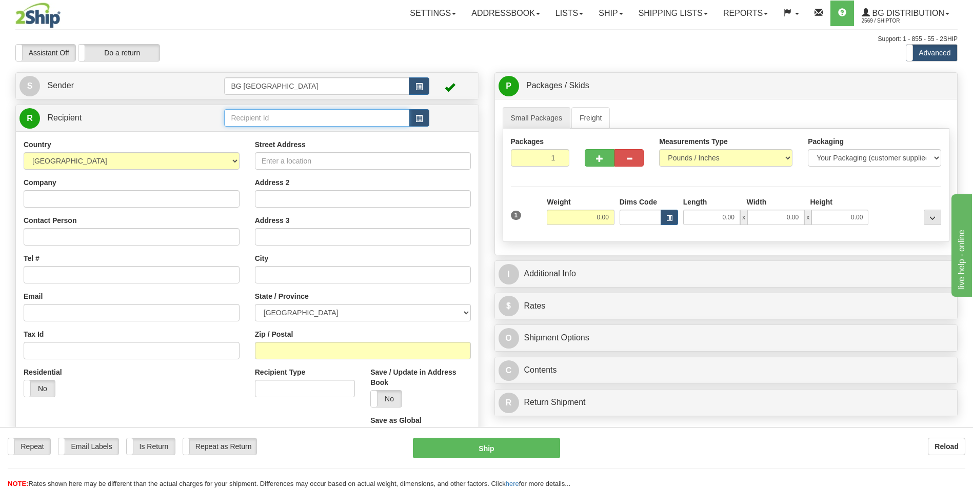
click at [253, 119] on input "text" at bounding box center [316, 117] width 185 height 17
click at [237, 140] on li "60385" at bounding box center [317, 133] width 184 height 13
type input "60385"
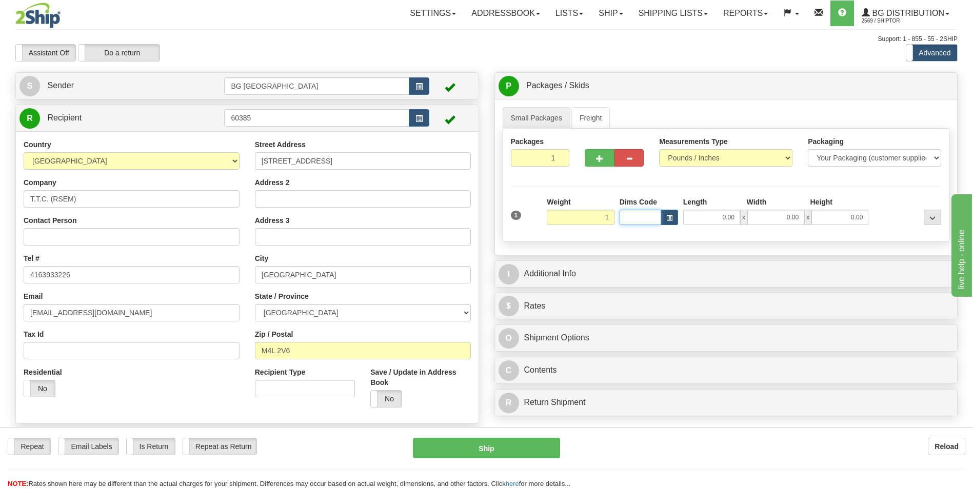
type input "1.00"
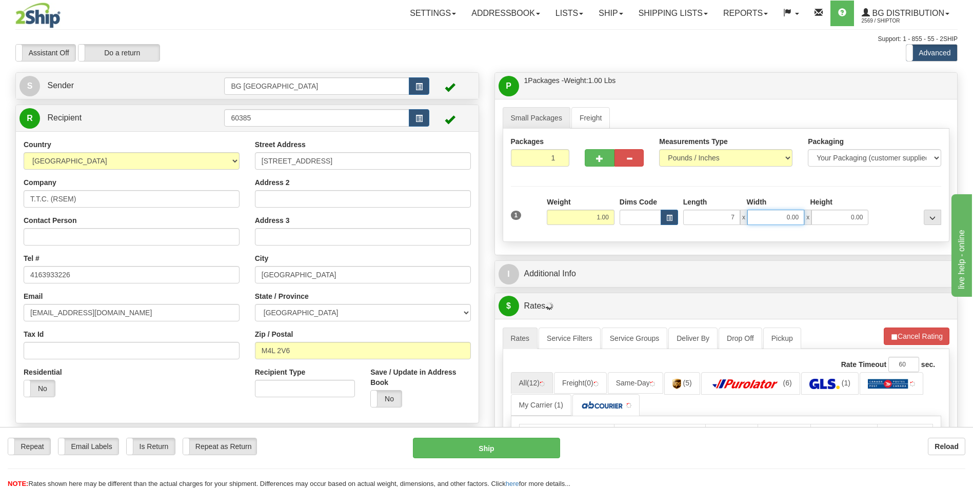
type input "7.00"
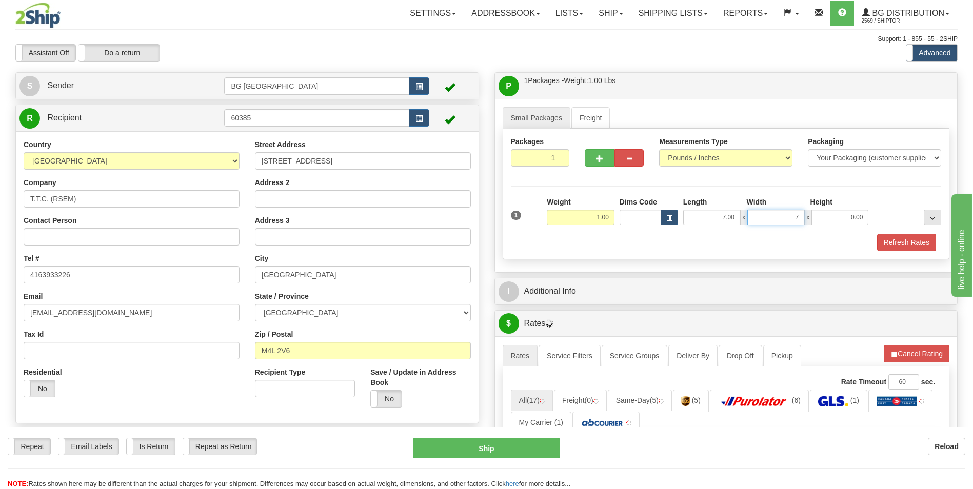
type input "7.00"
type input "5.00"
click at [579, 305] on div "I Additional Info" at bounding box center [726, 291] width 464 height 27
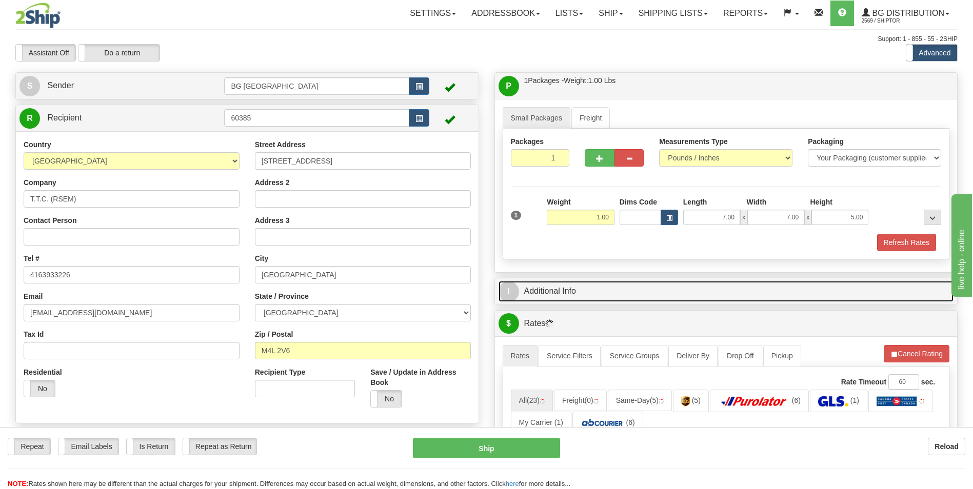
click at [588, 297] on link "I Additional Info" at bounding box center [726, 291] width 455 height 21
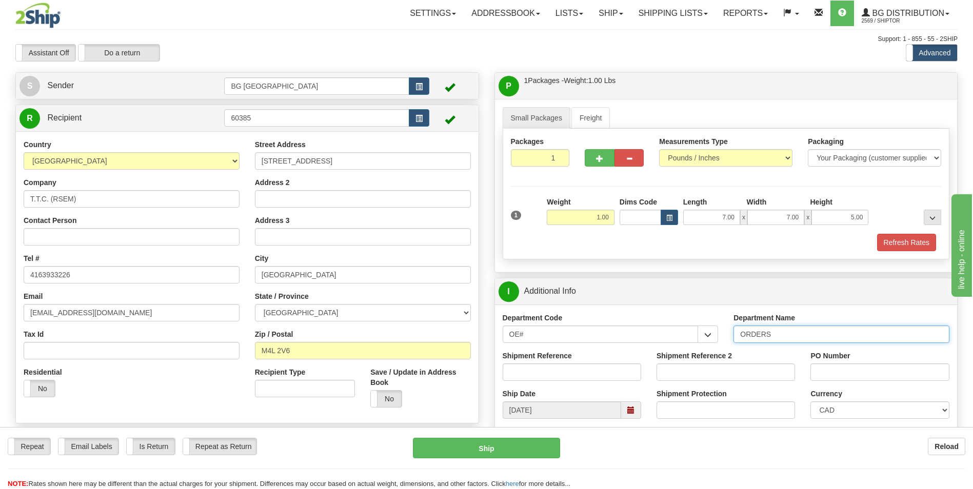
click at [783, 328] on input "ORDERS" at bounding box center [841, 334] width 216 height 17
type input "70184608-00"
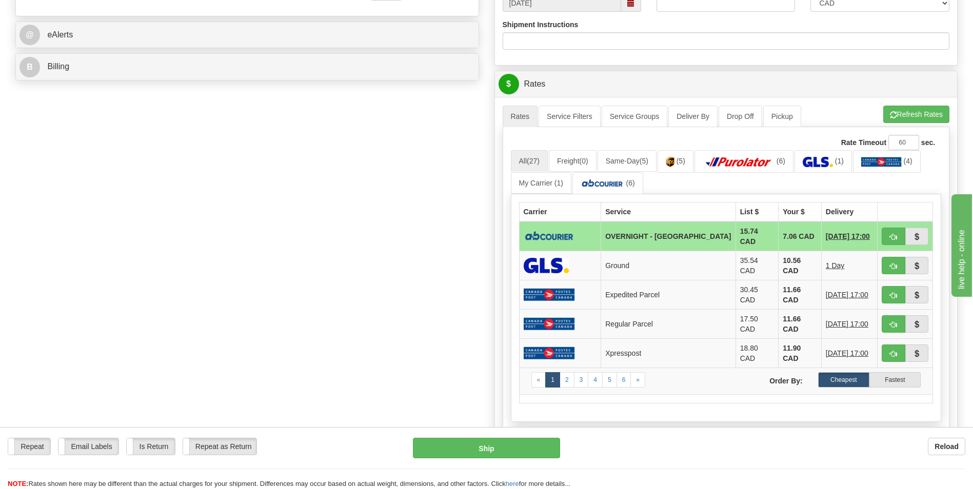
scroll to position [410, 0]
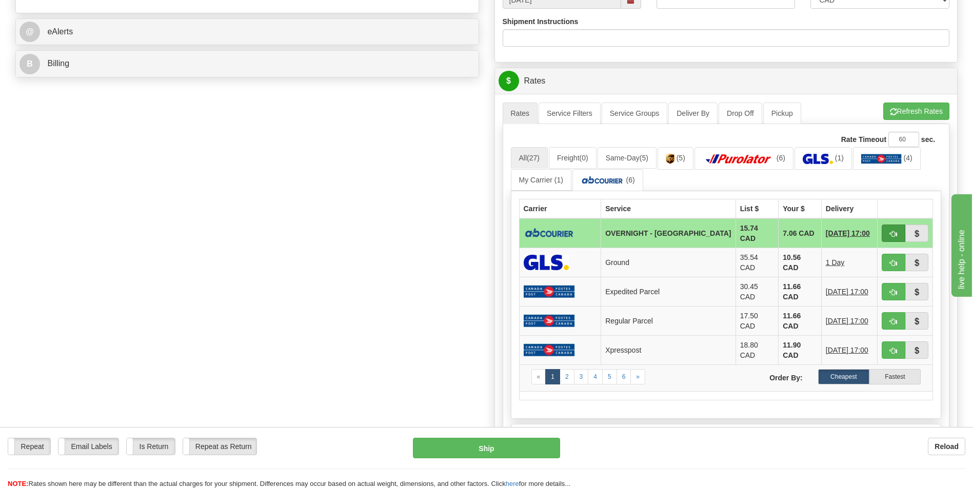
type input "0"
click at [894, 225] on button "button" at bounding box center [894, 233] width 24 height 17
type input "4"
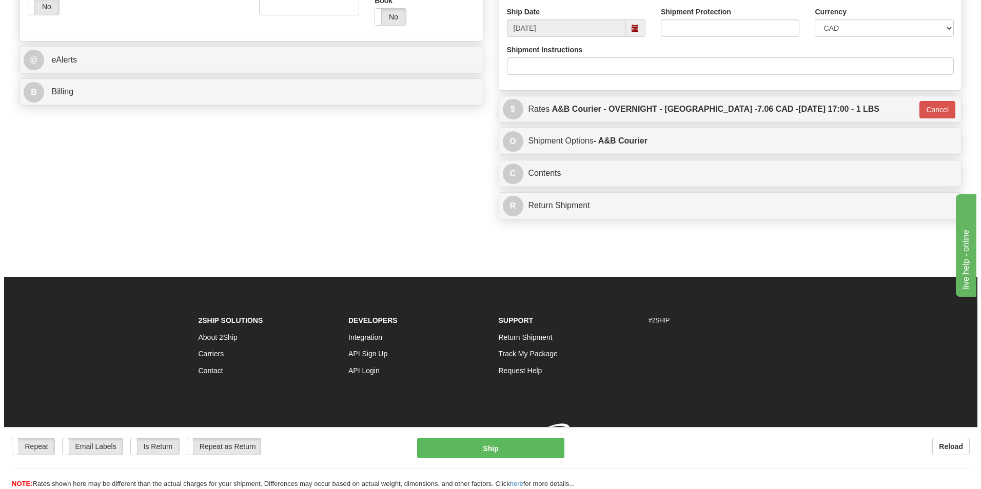
scroll to position [397, 0]
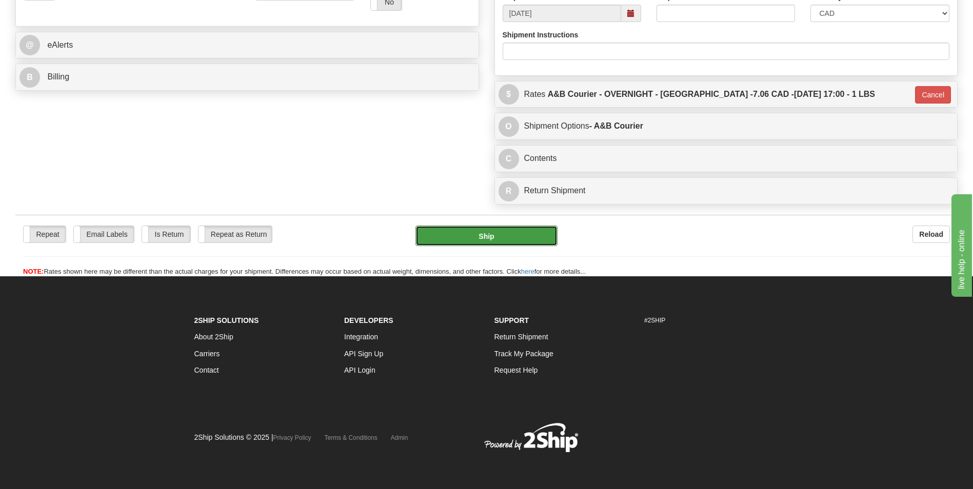
click at [528, 243] on button "Ship" at bounding box center [486, 236] width 142 height 21
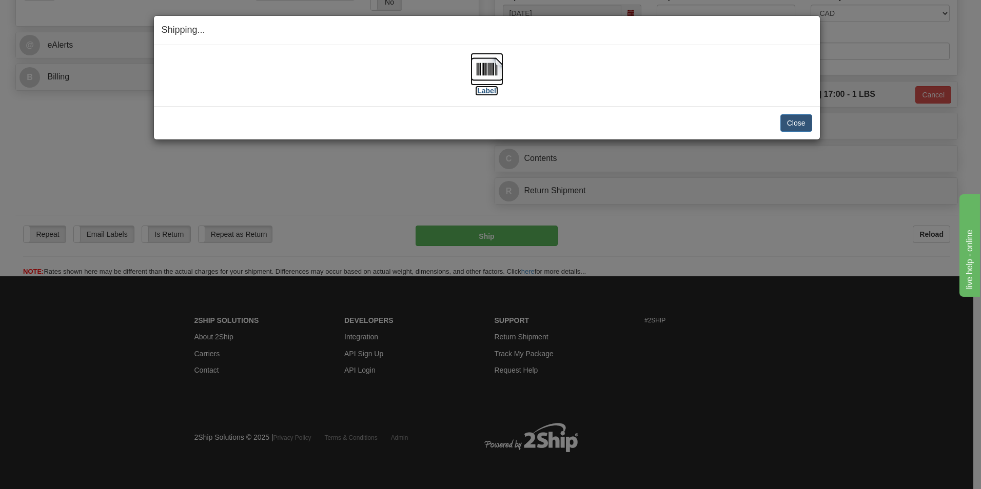
click at [491, 71] on img at bounding box center [486, 69] width 33 height 33
click at [791, 122] on button "Close" at bounding box center [796, 122] width 32 height 17
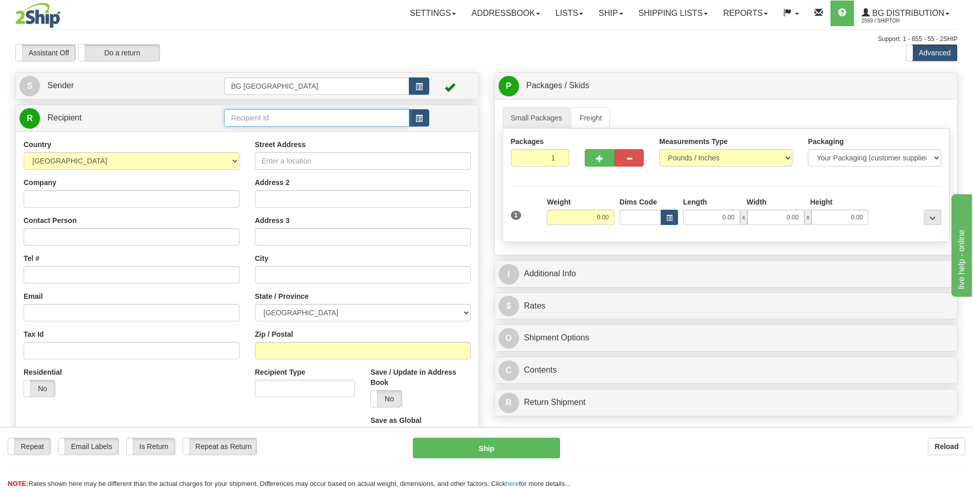
click at [254, 120] on input "text" at bounding box center [316, 117] width 185 height 17
click at [243, 130] on div "60128" at bounding box center [314, 133] width 175 height 11
type input "60128"
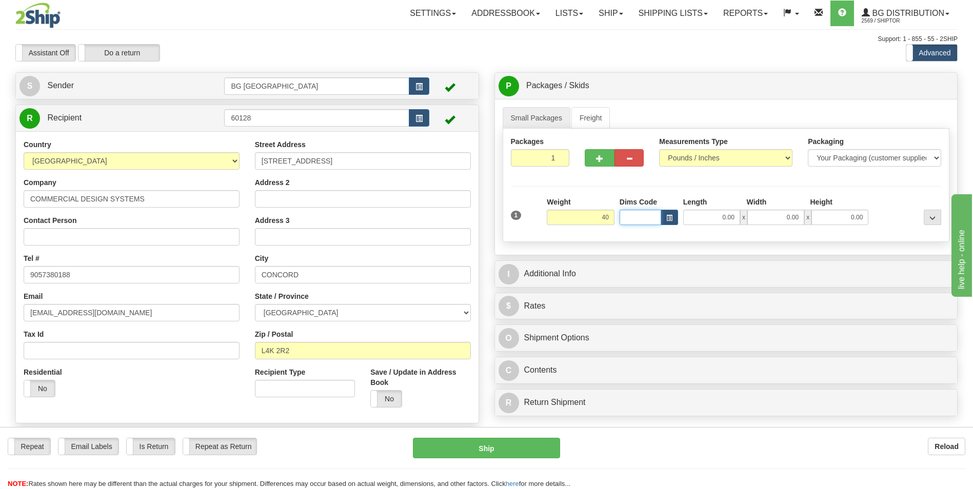
type input "40.00"
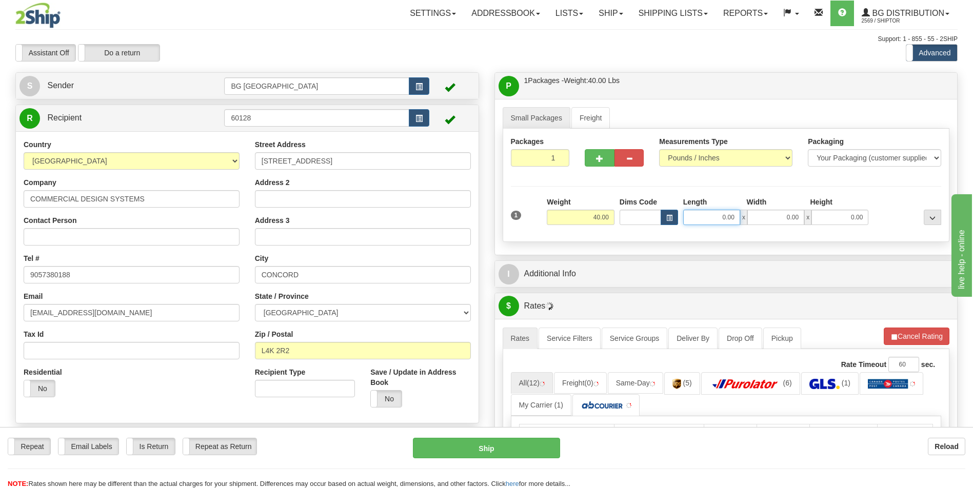
type input "4"
type input "15.00"
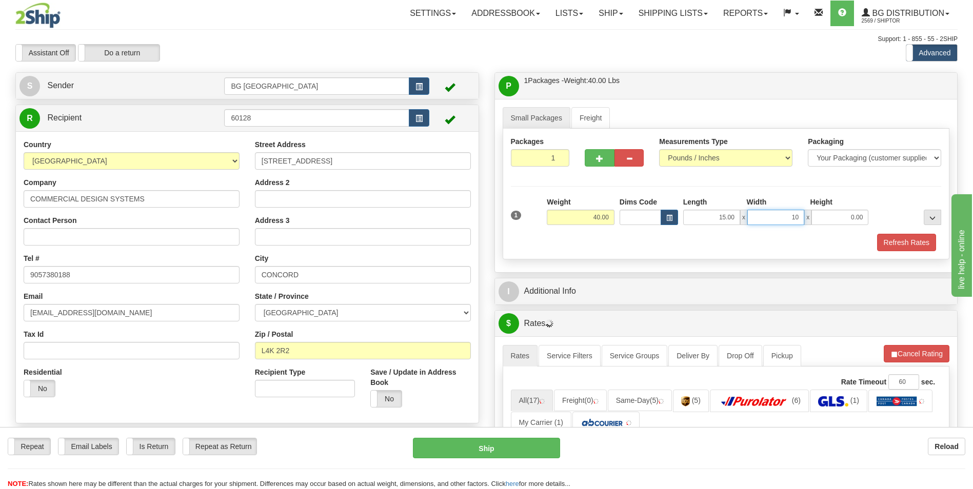
type input "10.00"
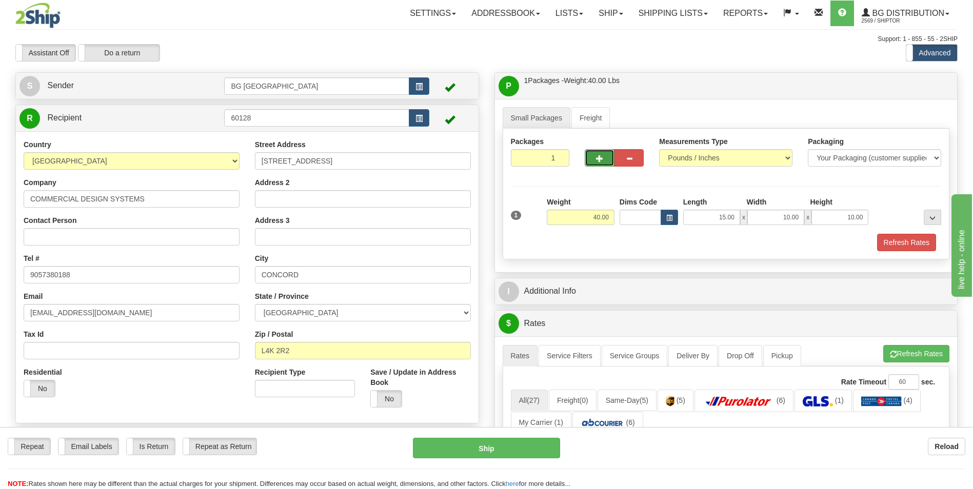
click at [593, 163] on button "button" at bounding box center [599, 157] width 29 height 17
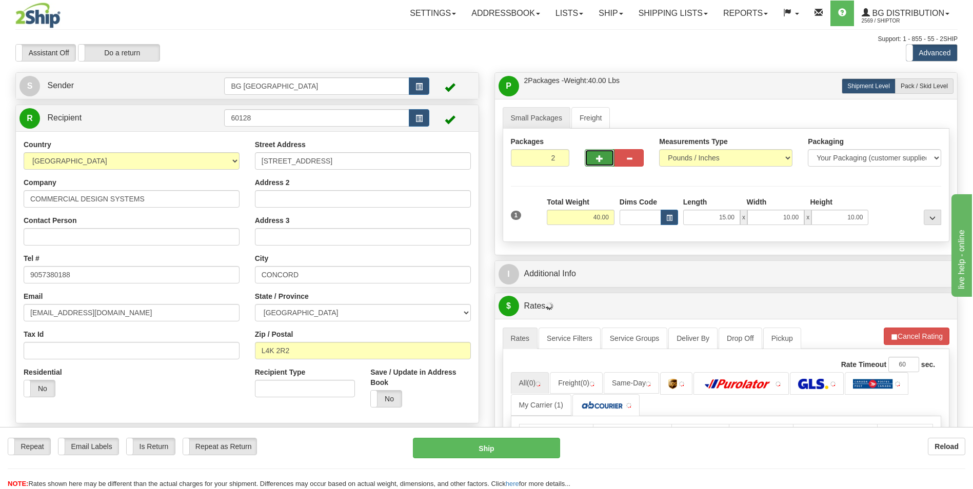
click at [593, 163] on button "button" at bounding box center [599, 157] width 29 height 17
type input "3"
click at [938, 93] on label "Pack / Skid Level Pack.." at bounding box center [924, 85] width 58 height 15
radio input "true"
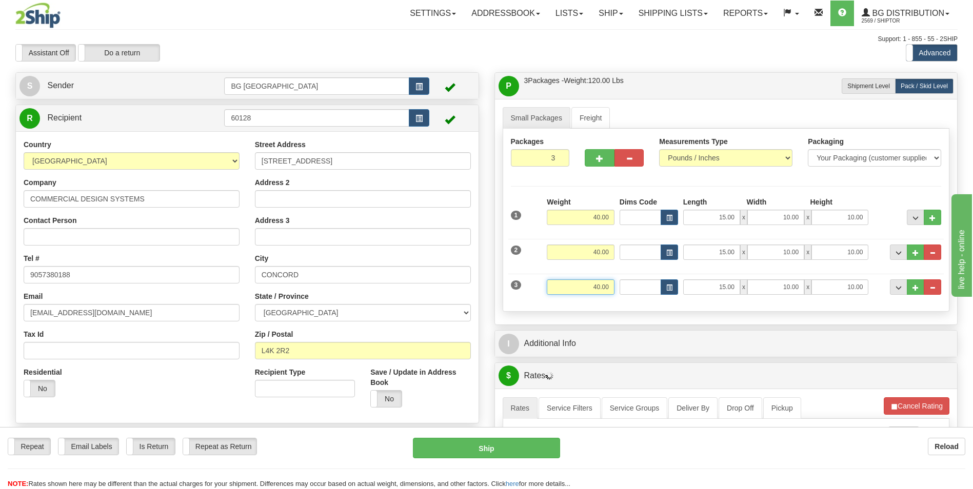
click at [581, 294] on input "40.00" at bounding box center [581, 287] width 68 height 15
type input "3.00"
type input "9.00"
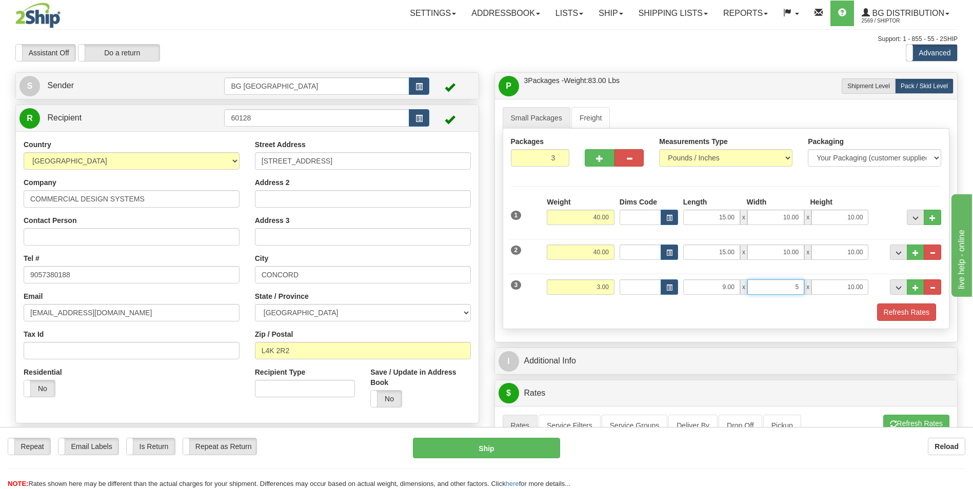
type input "5.00"
type input "3.00"
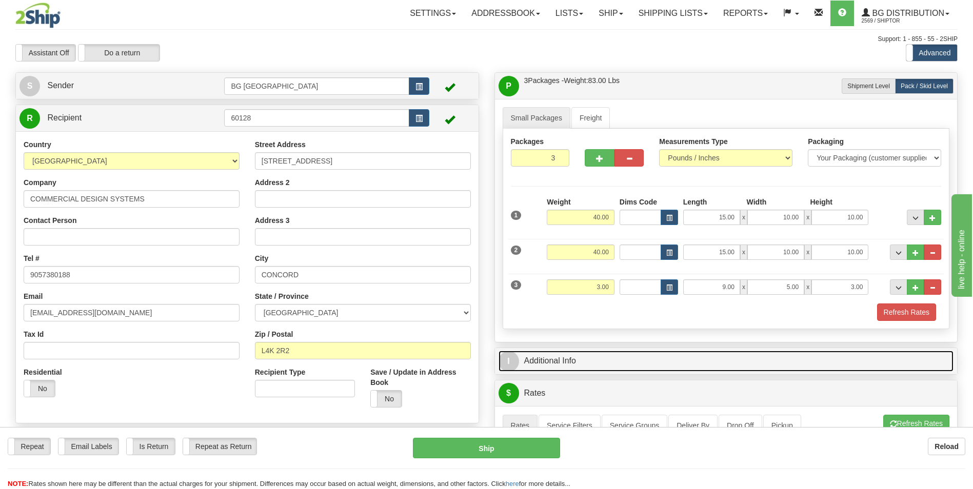
click at [650, 354] on link "I Additional Info" at bounding box center [726, 361] width 455 height 21
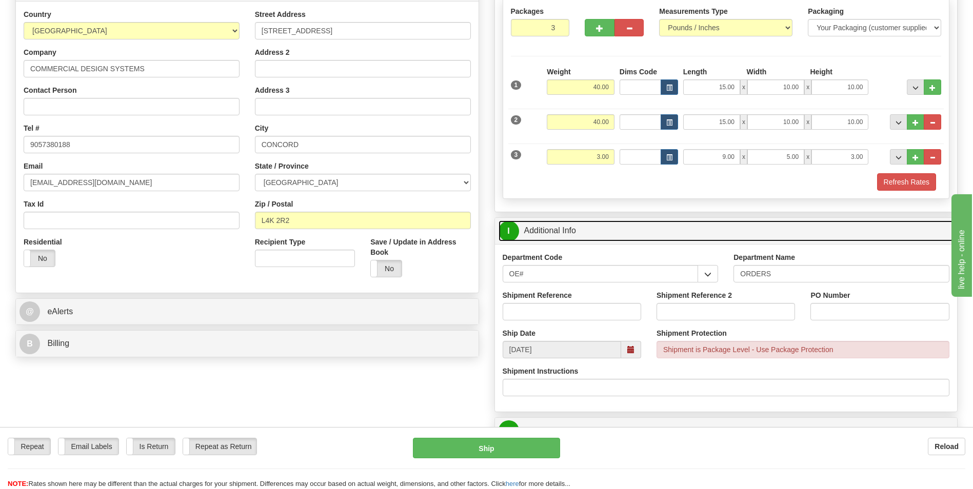
scroll to position [154, 0]
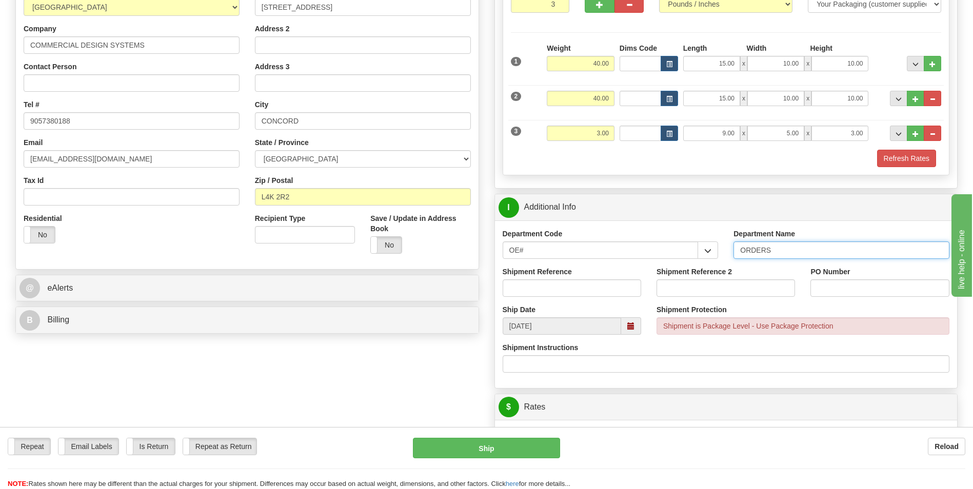
click at [780, 250] on input "ORDERS" at bounding box center [841, 250] width 216 height 17
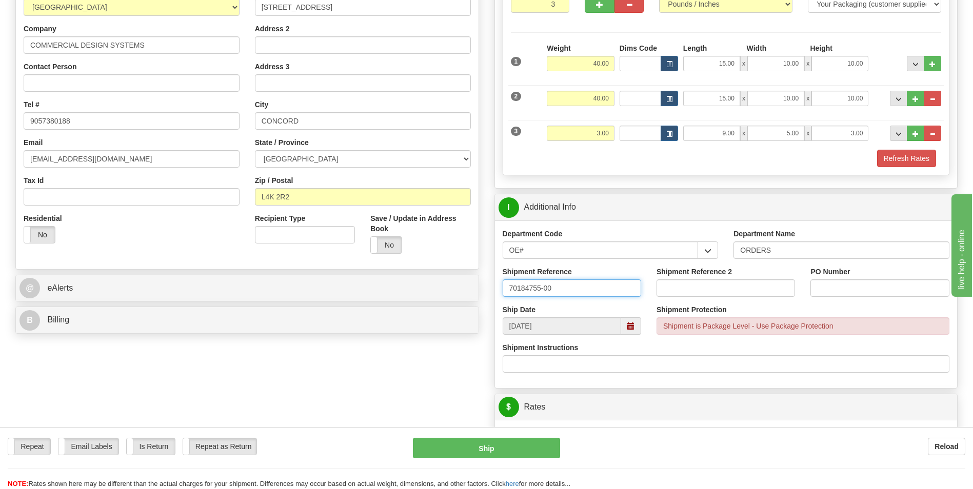
type input "70184755-00"
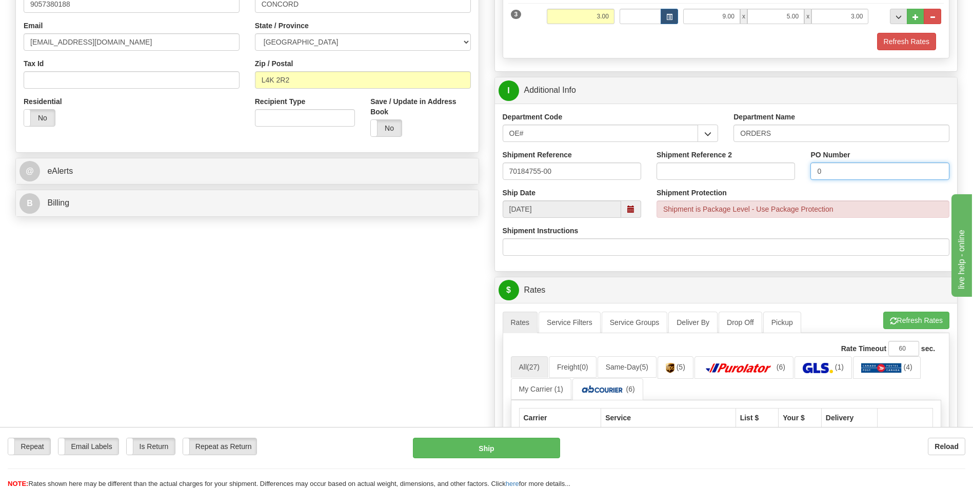
scroll to position [410, 0]
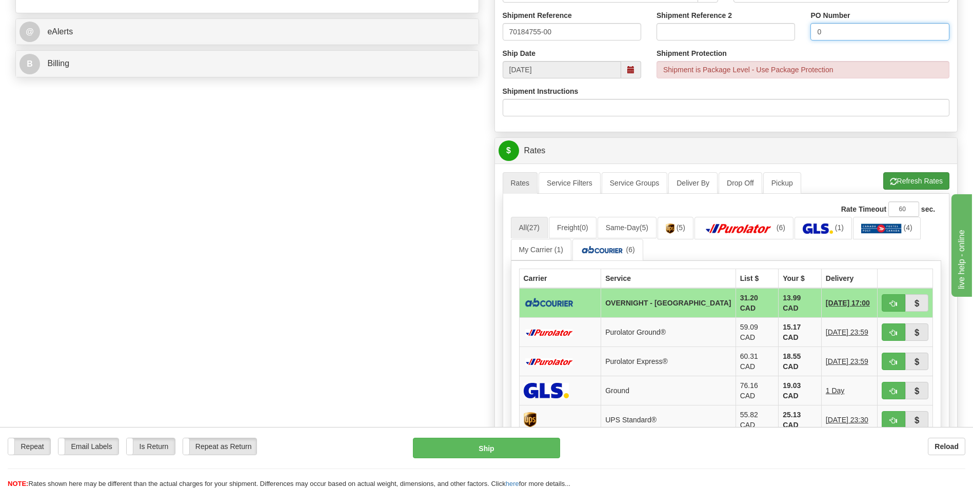
type input "0"
click at [899, 184] on button "Refresh Rates" at bounding box center [916, 180] width 66 height 17
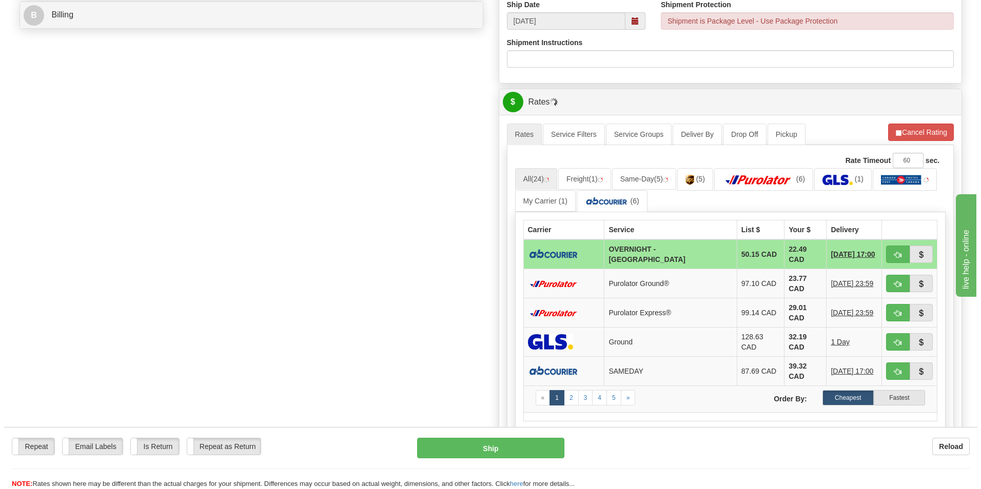
scroll to position [462, 0]
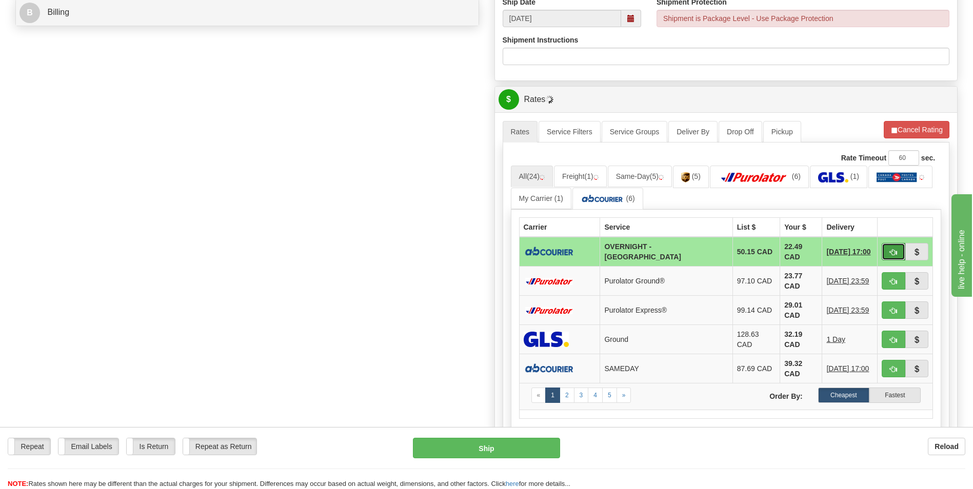
click at [890, 251] on span "button" at bounding box center [893, 252] width 7 height 7
click at [527, 447] on button "Ship" at bounding box center [486, 448] width 147 height 21
type input "4"
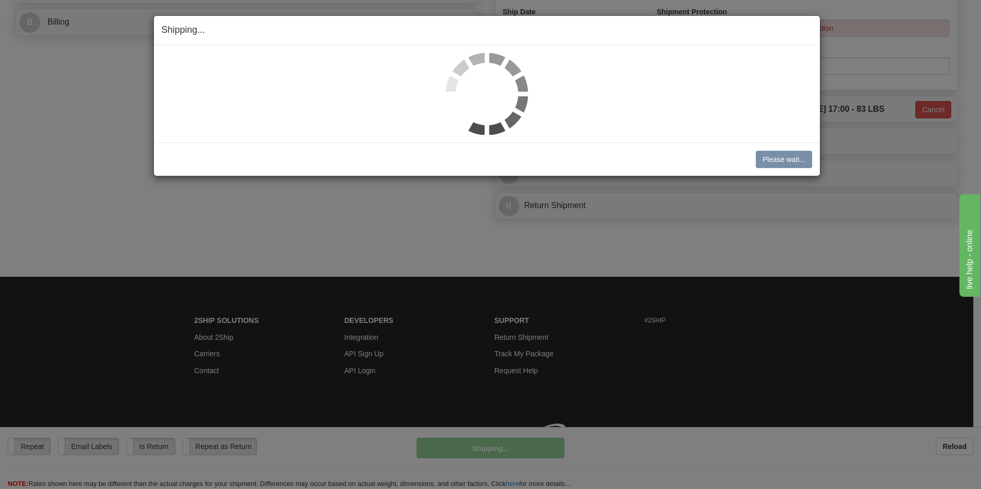
scroll to position [452, 0]
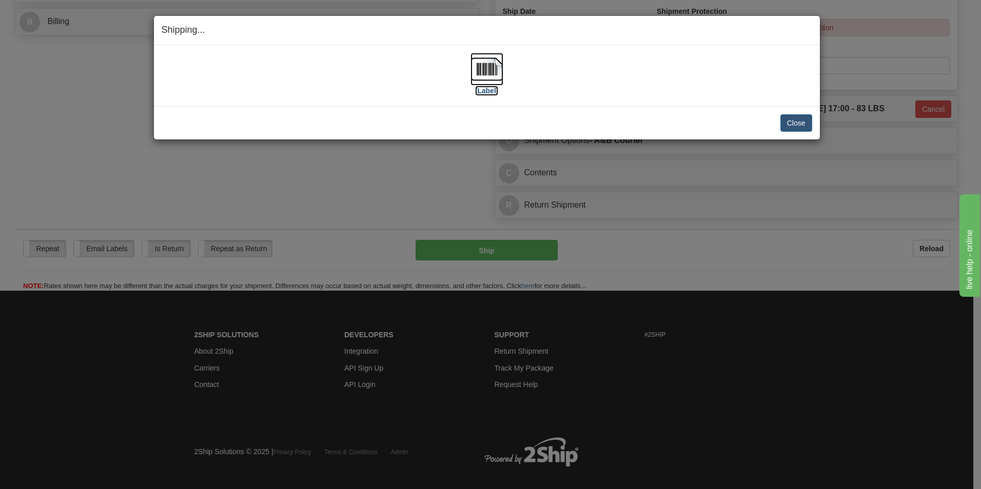
click at [482, 71] on img at bounding box center [486, 69] width 33 height 33
click at [800, 124] on button "Close" at bounding box center [796, 122] width 32 height 17
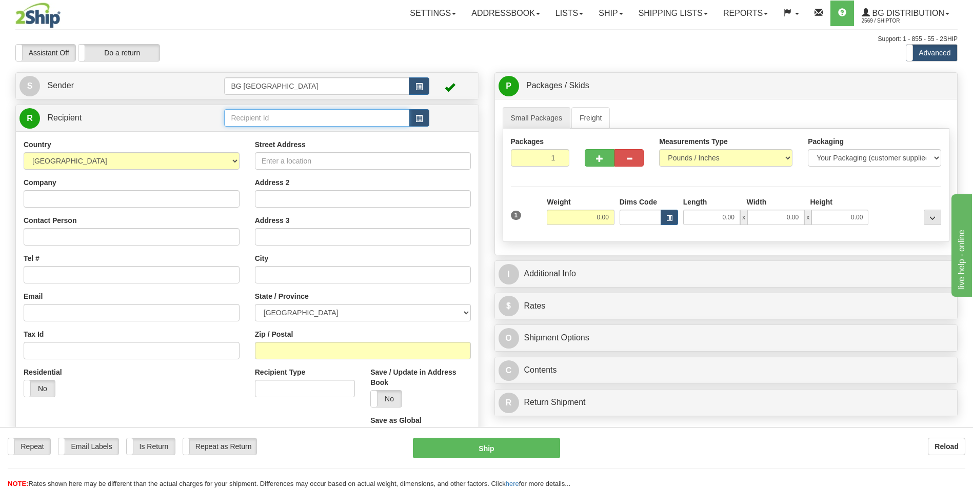
click at [287, 117] on input "text" at bounding box center [316, 117] width 185 height 17
click at [271, 132] on div "60545" at bounding box center [315, 134] width 174 height 10
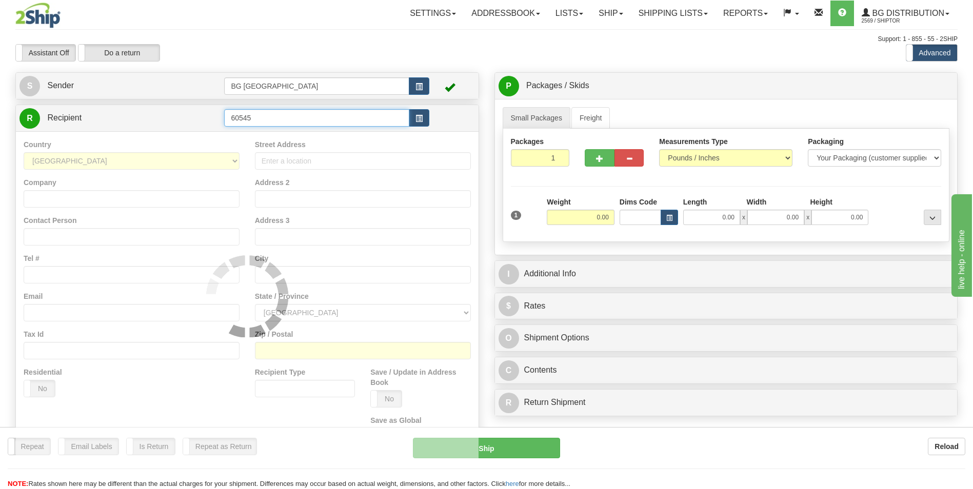
type input "60545"
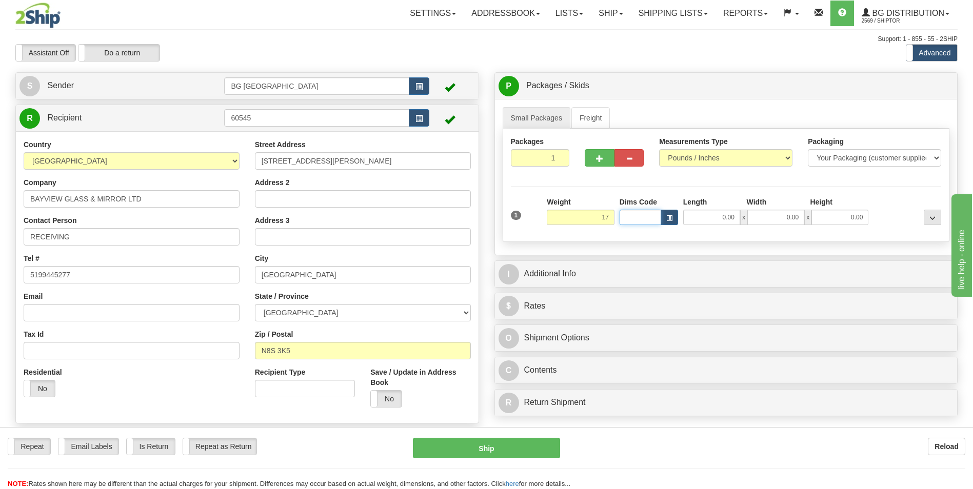
type input "17.00"
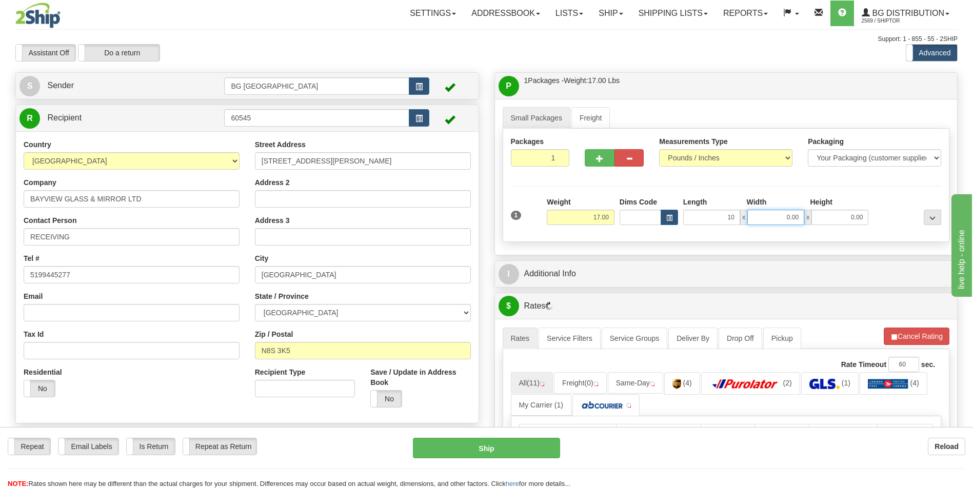
type input "10.00"
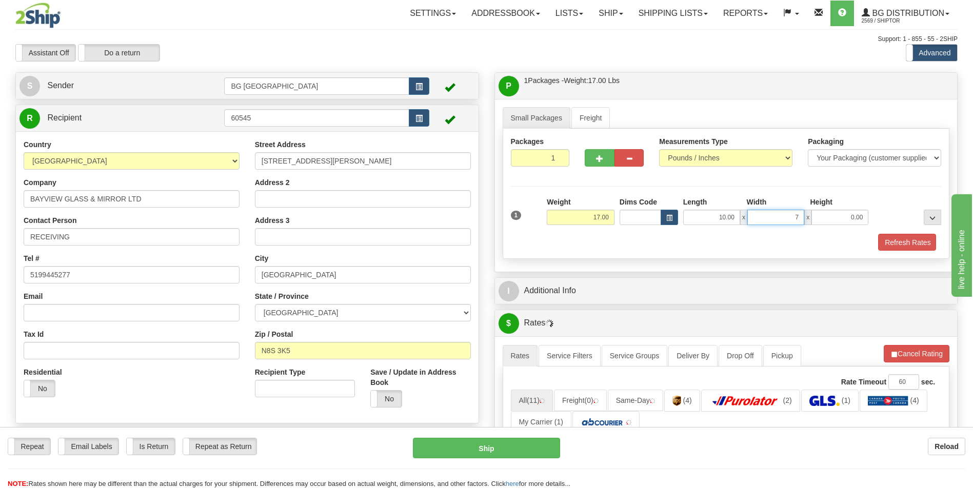
type input "7.00"
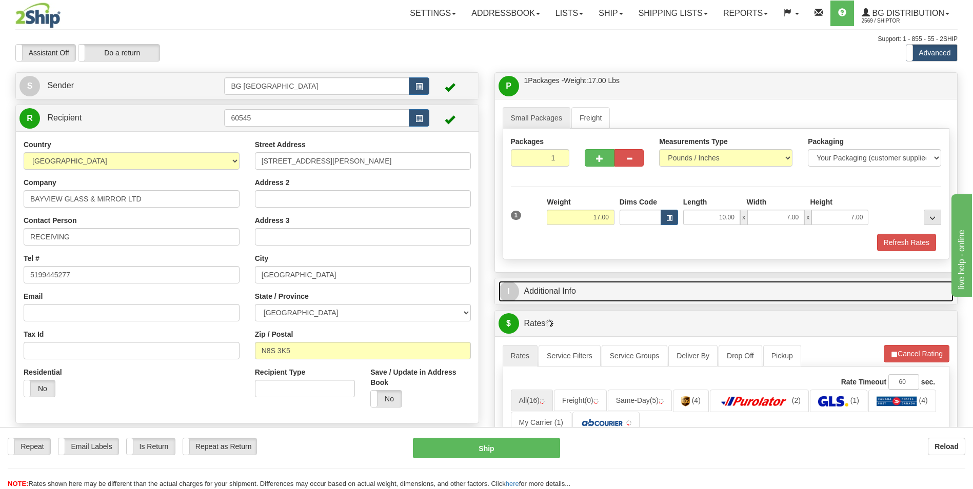
click at [579, 290] on link "I Additional Info" at bounding box center [726, 291] width 455 height 21
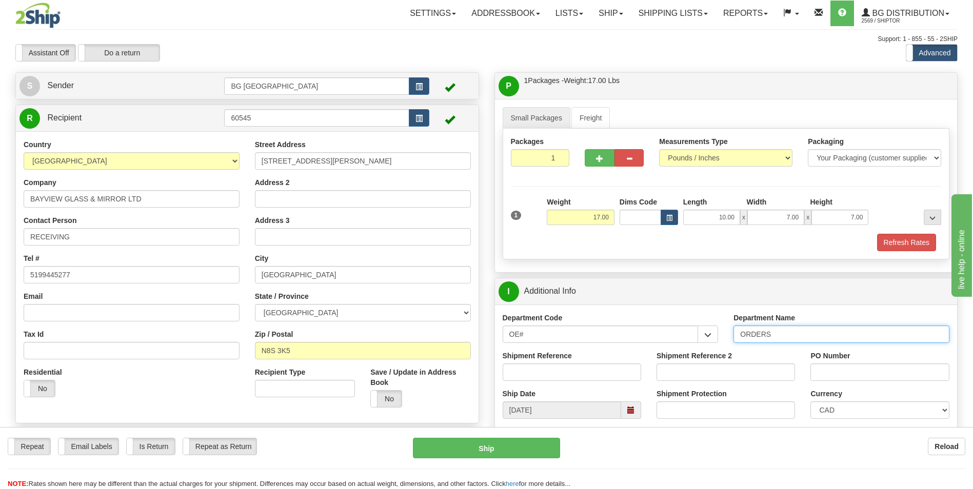
click at [799, 338] on input "ORDERS" at bounding box center [841, 334] width 216 height 17
type input "70184765-00"
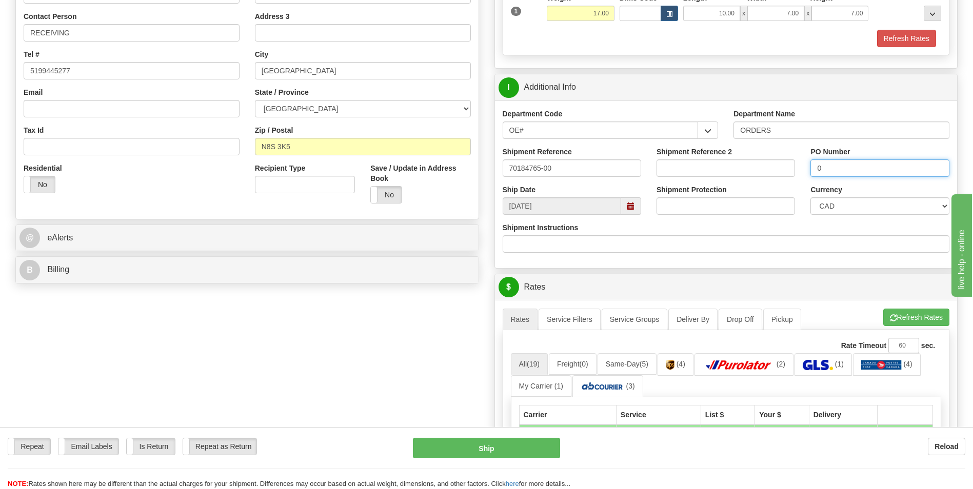
scroll to position [205, 0]
type input "0"
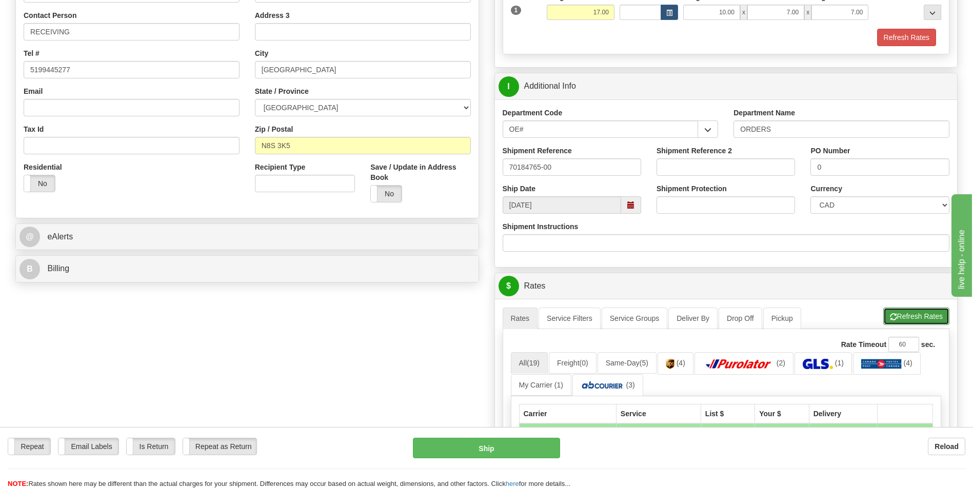
click at [891, 310] on button "Refresh Rates" at bounding box center [916, 316] width 66 height 17
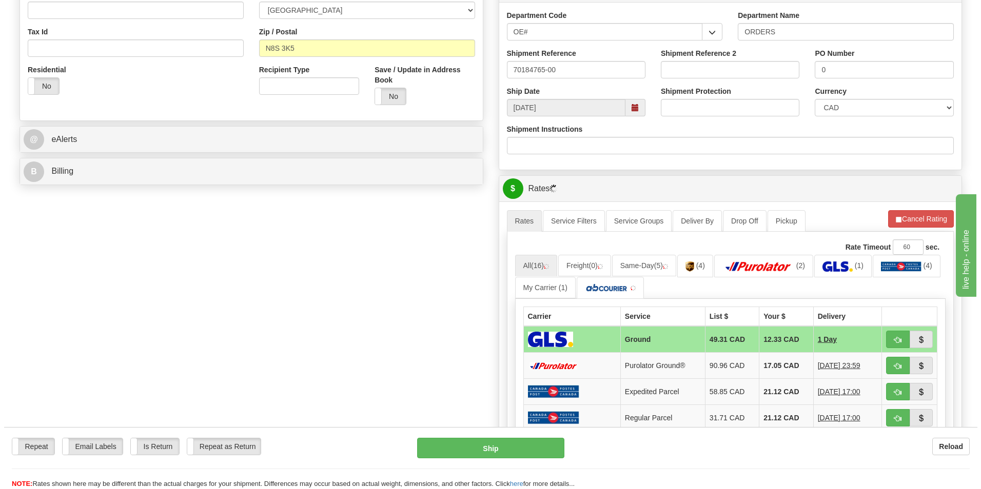
scroll to position [308, 0]
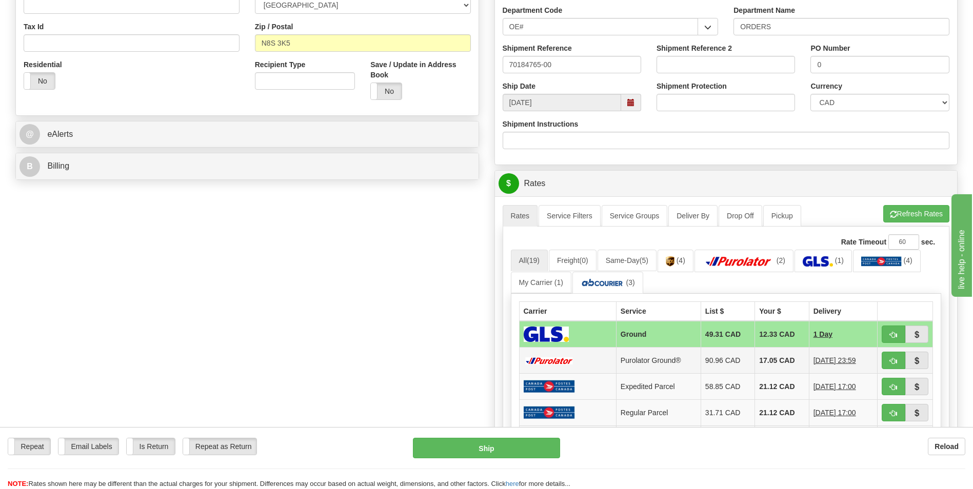
click at [759, 352] on td "17.05 CAD" at bounding box center [782, 361] width 54 height 26
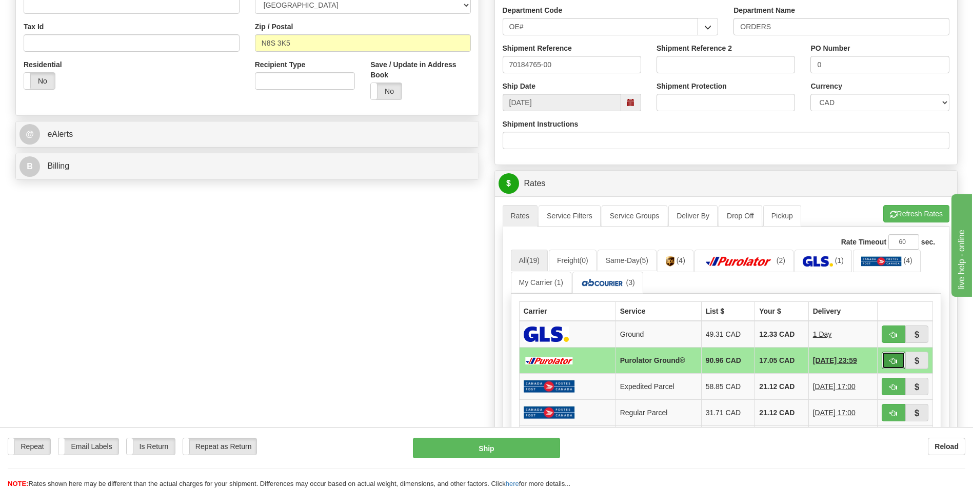
click at [890, 363] on span "button" at bounding box center [893, 361] width 7 height 7
type input "260"
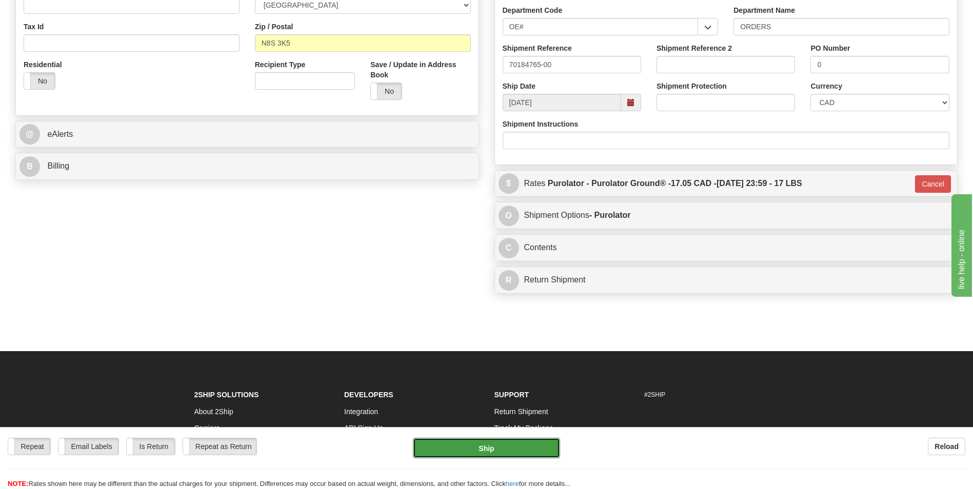
click at [543, 445] on button "Ship" at bounding box center [486, 448] width 147 height 21
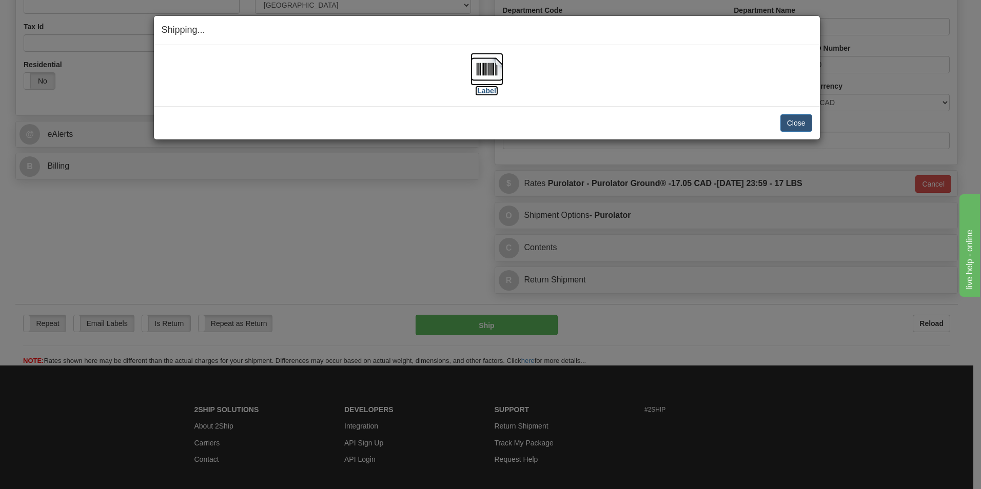
click at [490, 76] on img at bounding box center [486, 69] width 33 height 33
click at [793, 117] on button "Close" at bounding box center [796, 122] width 32 height 17
